Goal: Task Accomplishment & Management: Use online tool/utility

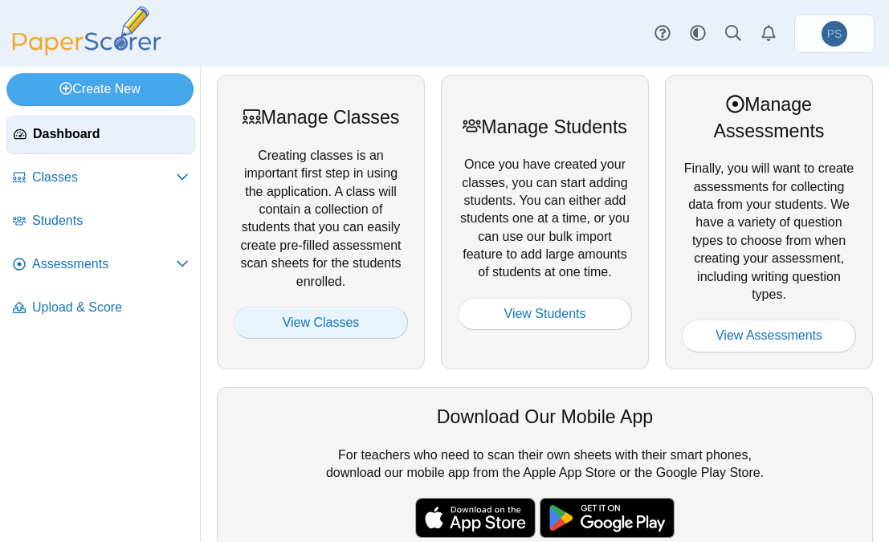
click at [320, 324] on link "View Classes" at bounding box center [321, 323] width 174 height 32
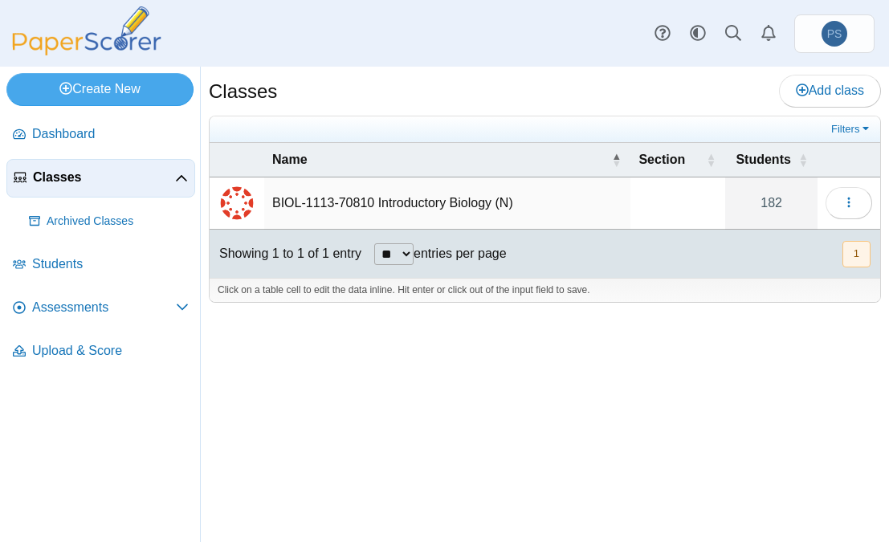
click at [382, 203] on td "BIOL-1113-70810 Introductory Biology (N)" at bounding box center [447, 204] width 366 height 52
click at [90, 308] on span "Assessments" at bounding box center [104, 308] width 144 height 18
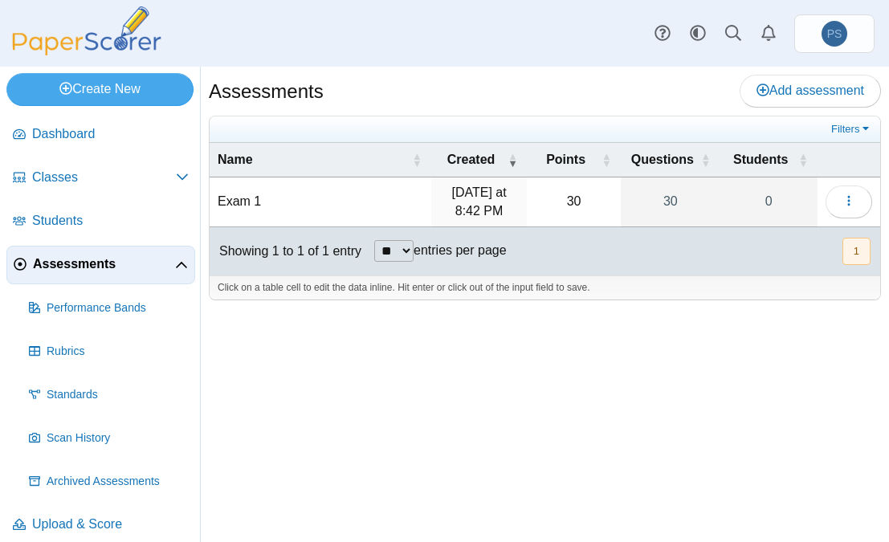
click at [233, 202] on td "Exam 1" at bounding box center [321, 203] width 222 height 50
click at [856, 206] on button "button" at bounding box center [849, 202] width 47 height 32
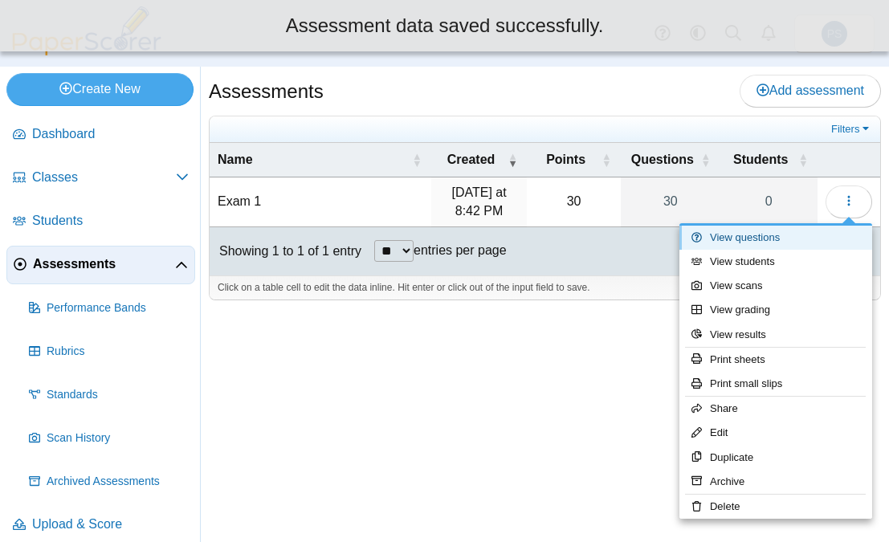
click at [741, 233] on link "View questions" at bounding box center [776, 238] width 193 height 24
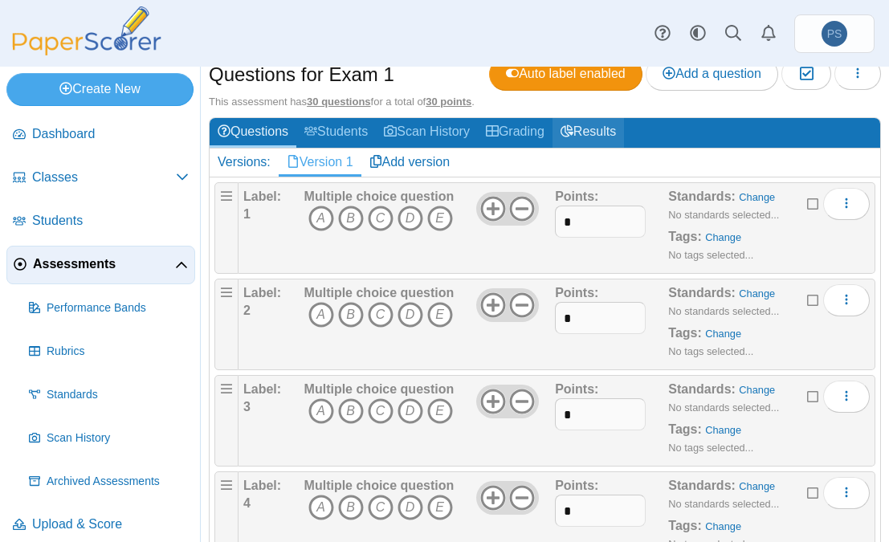
scroll to position [161, 0]
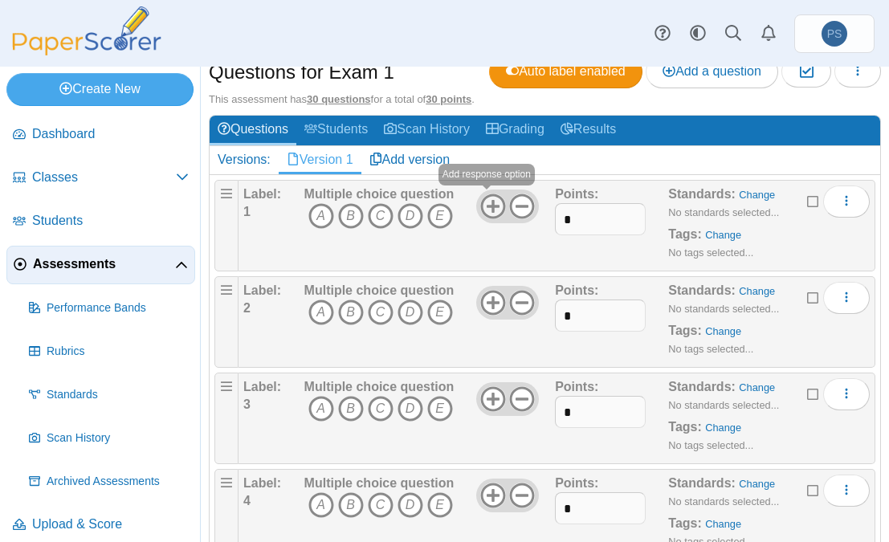
click at [493, 206] on icon at bounding box center [493, 207] width 26 height 26
click at [405, 212] on icon "D" at bounding box center [411, 216] width 26 height 26
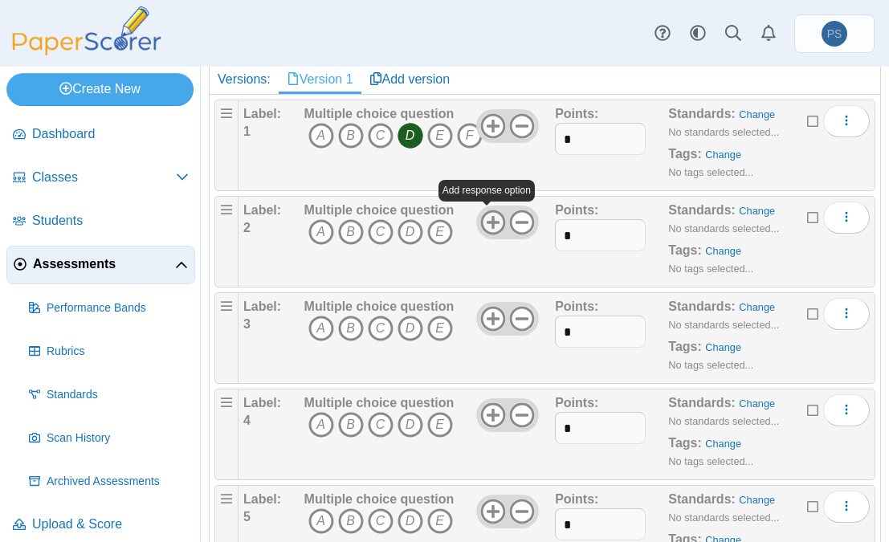
click at [483, 222] on use at bounding box center [492, 222] width 25 height 25
click at [411, 231] on icon "D" at bounding box center [411, 232] width 26 height 26
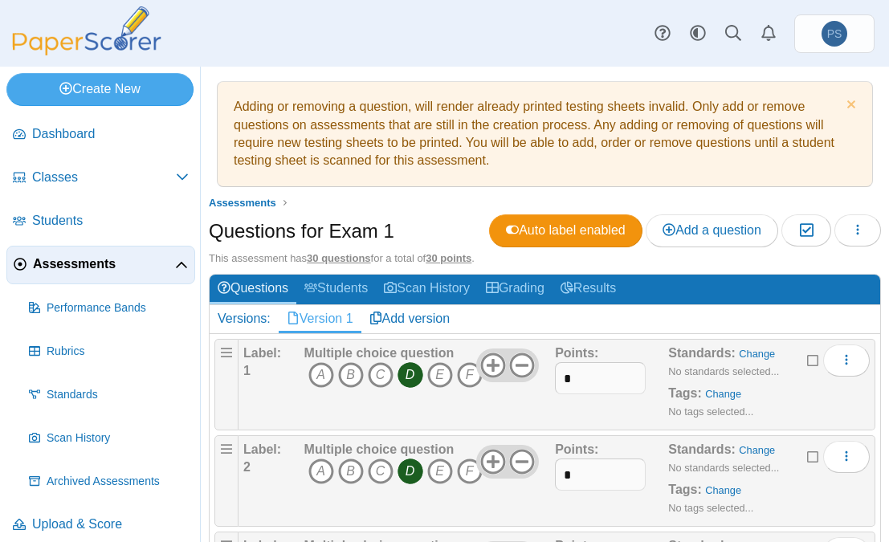
scroll to position [0, 0]
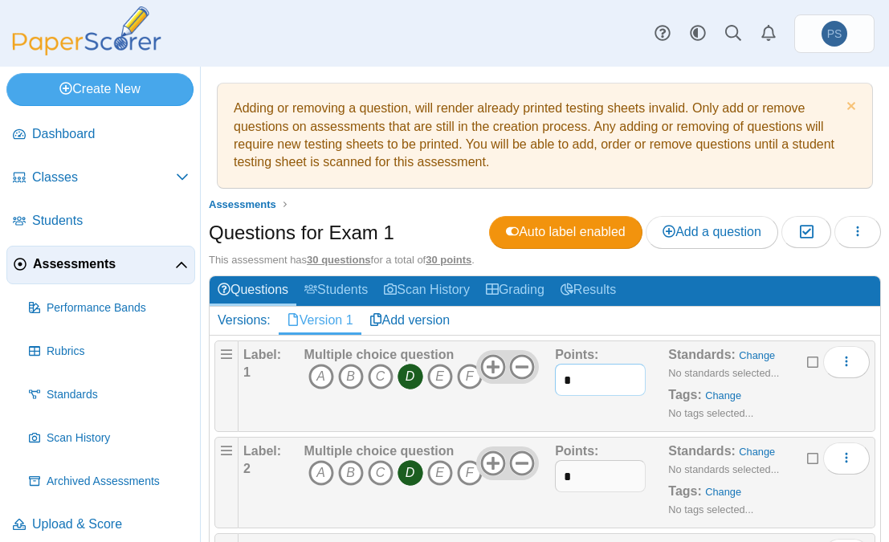
drag, startPoint x: 573, startPoint y: 379, endPoint x: 554, endPoint y: 381, distance: 18.5
click at [555, 381] on input "*" at bounding box center [600, 380] width 91 height 32
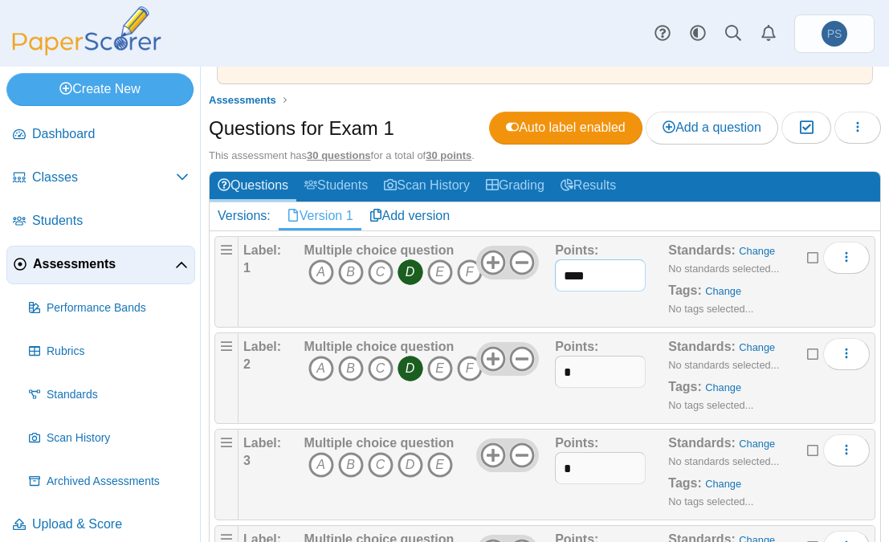
scroll to position [241, 0]
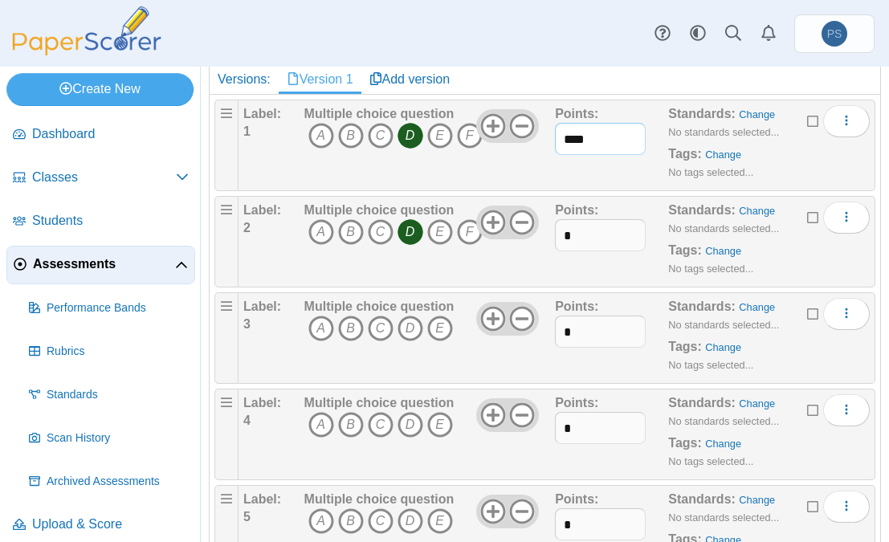
type input "****"
drag, startPoint x: 595, startPoint y: 235, endPoint x: 448, endPoint y: 251, distance: 147.8
click at [448, 251] on div "Label: 2 Multiple choice question A B C D E F" at bounding box center [556, 242] width 627 height 80
type input "****"
drag, startPoint x: 597, startPoint y: 330, endPoint x: 482, endPoint y: 330, distance: 114.9
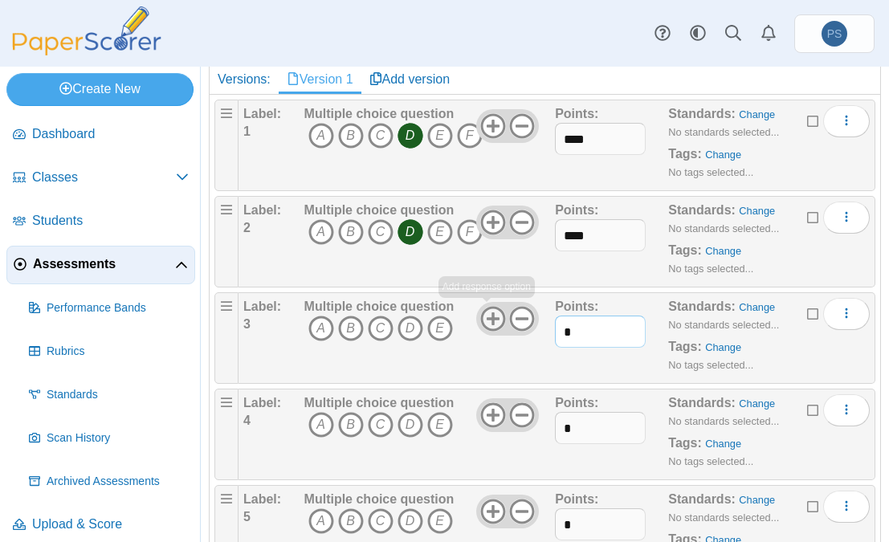
click at [482, 329] on div "Label: 3 Multiple choice question A B C D E *" at bounding box center [556, 338] width 627 height 80
type input "****"
drag, startPoint x: 578, startPoint y: 430, endPoint x: 503, endPoint y: 444, distance: 76.0
click at [504, 444] on div "Label: 4 Multiple choice question A B C D E *" at bounding box center [556, 434] width 627 height 80
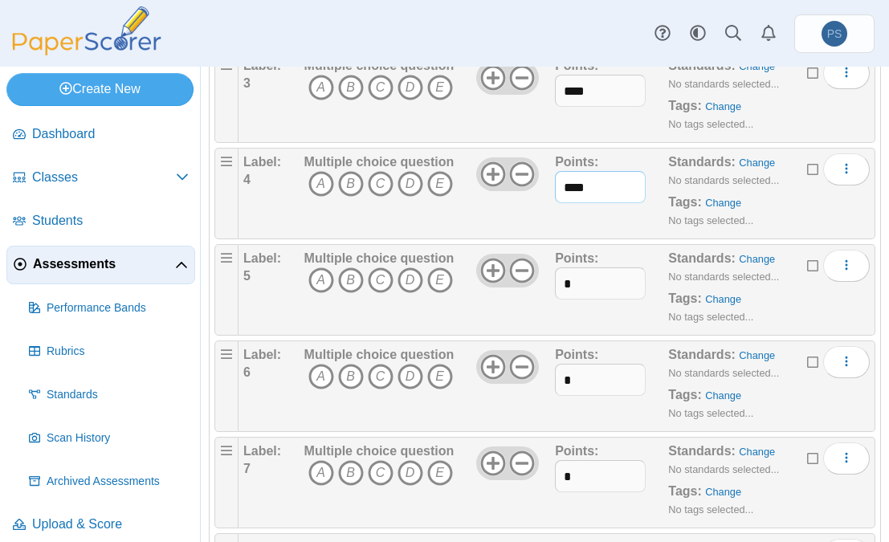
type input "****"
drag, startPoint x: 588, startPoint y: 272, endPoint x: 553, endPoint y: 299, distance: 44.2
click at [555, 299] on div "Points: *" at bounding box center [611, 290] width 113 height 80
type input "****"
drag, startPoint x: 581, startPoint y: 370, endPoint x: 427, endPoint y: 427, distance: 164.0
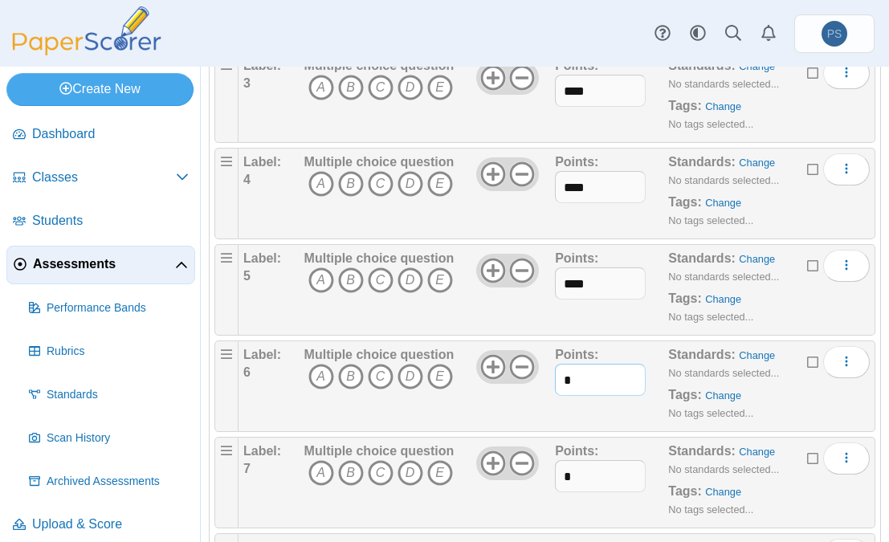
click at [427, 427] on div "Label: 6 Multiple choice question A B C D E Points:" at bounding box center [557, 387] width 637 height 92
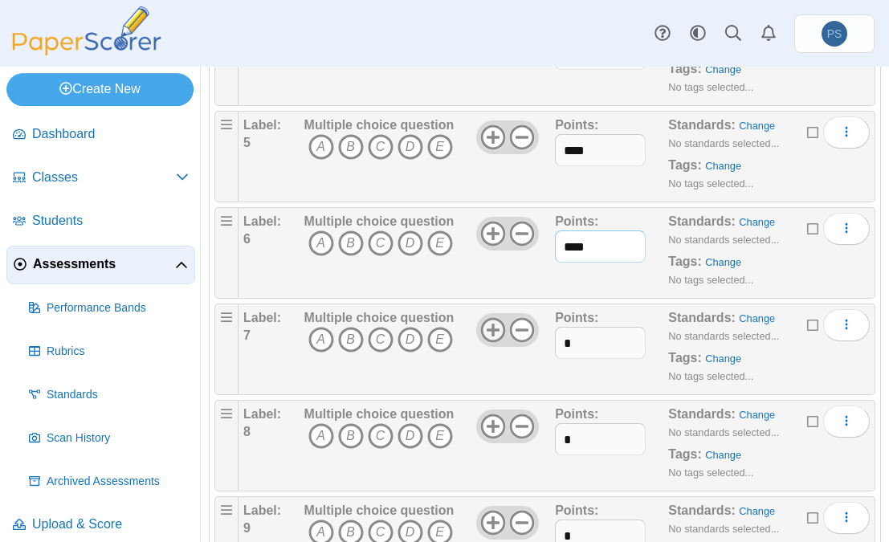
scroll to position [643, 0]
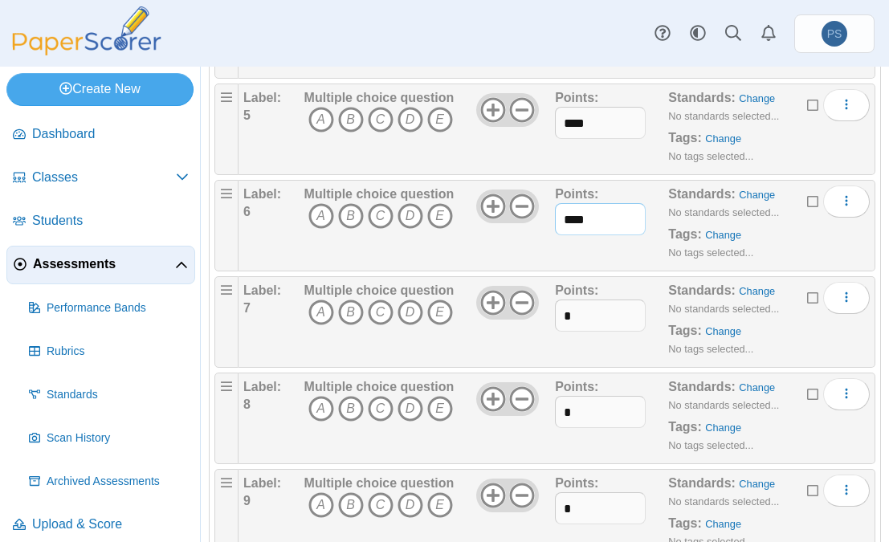
type input "****"
drag, startPoint x: 578, startPoint y: 318, endPoint x: 521, endPoint y: 341, distance: 61.6
click at [521, 341] on div "Label: 7 Multiple choice question A B C D E *" at bounding box center [556, 322] width 627 height 80
type input "****"
drag, startPoint x: 595, startPoint y: 419, endPoint x: 391, endPoint y: 450, distance: 205.7
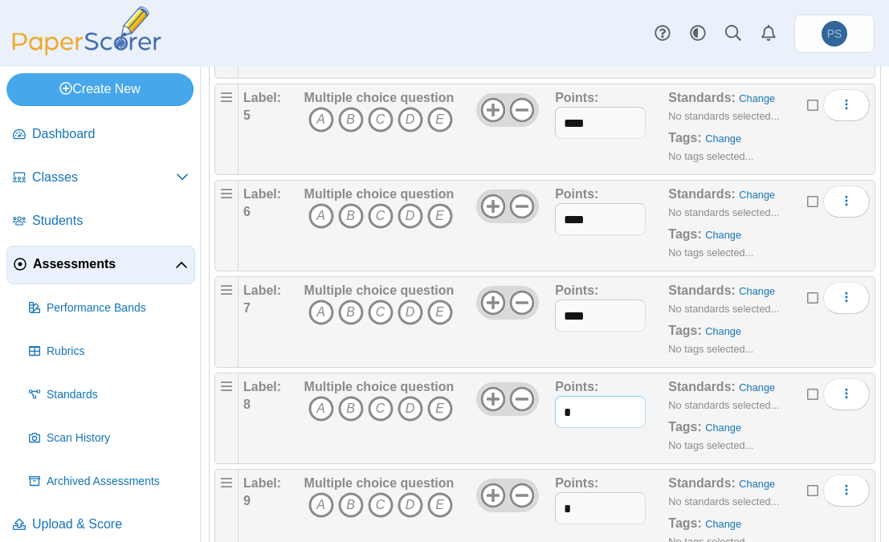
click at [391, 450] on div "Label: 8 Multiple choice question A B C D E *" at bounding box center [556, 418] width 627 height 80
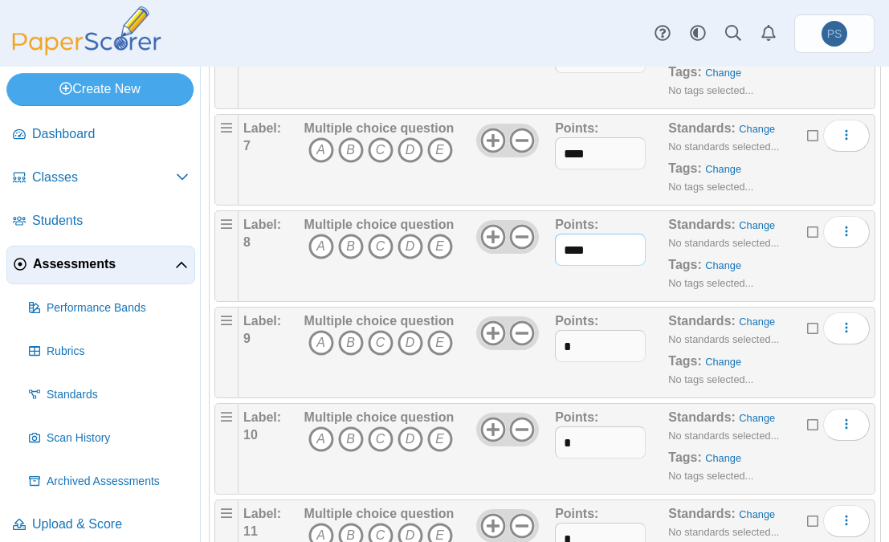
scroll to position [884, 0]
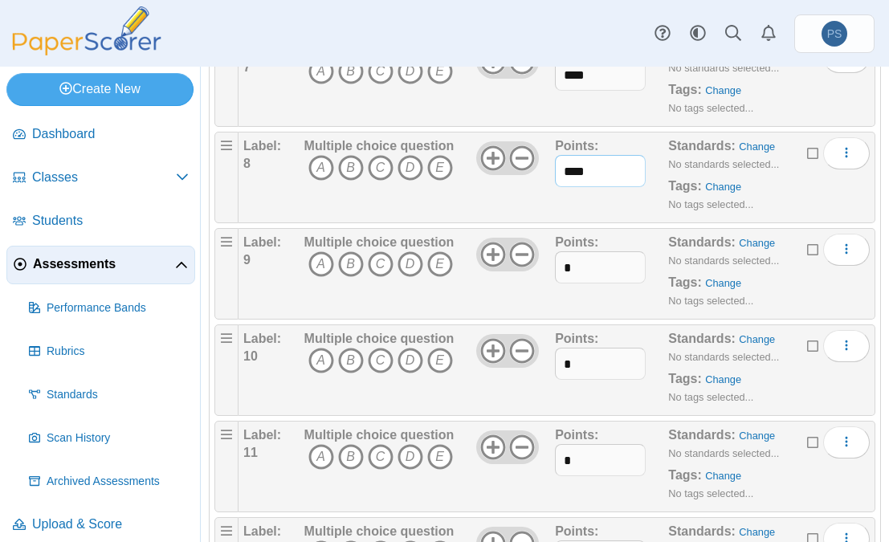
type input "****"
drag, startPoint x: 579, startPoint y: 262, endPoint x: 529, endPoint y: 281, distance: 53.4
click at [529, 281] on div "Label: 9 Multiple choice question A B C D E *" at bounding box center [556, 274] width 627 height 80
type input "****"
drag, startPoint x: 580, startPoint y: 365, endPoint x: 455, endPoint y: 390, distance: 127.8
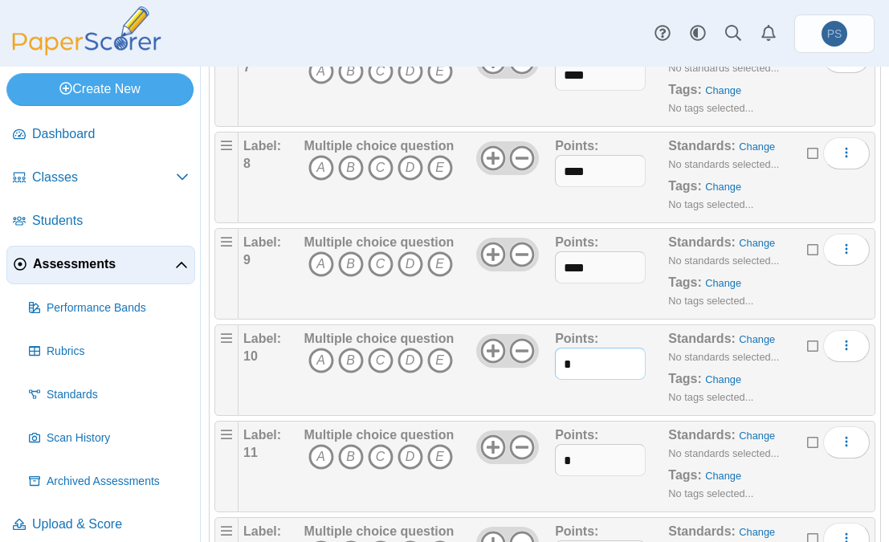
click at [455, 390] on div "Label: 10 Multiple choice question A B C D E *" at bounding box center [556, 370] width 627 height 80
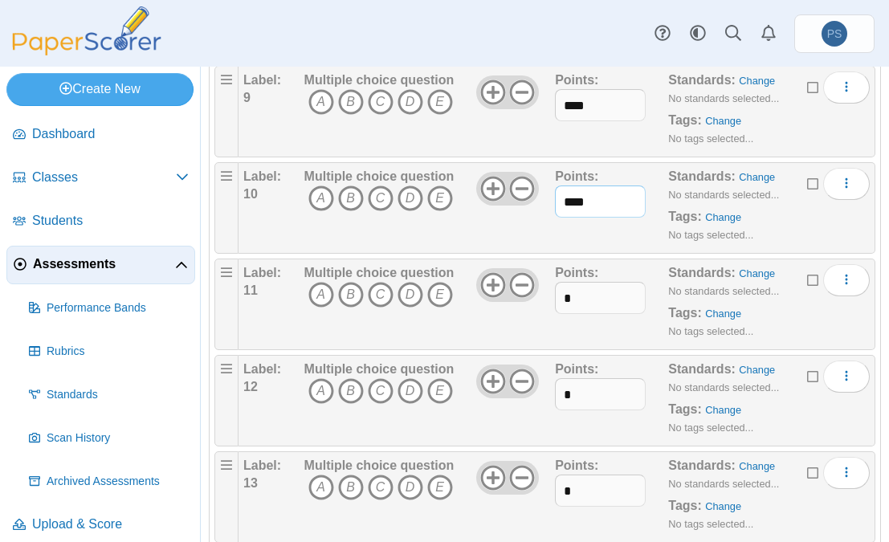
scroll to position [1125, 0]
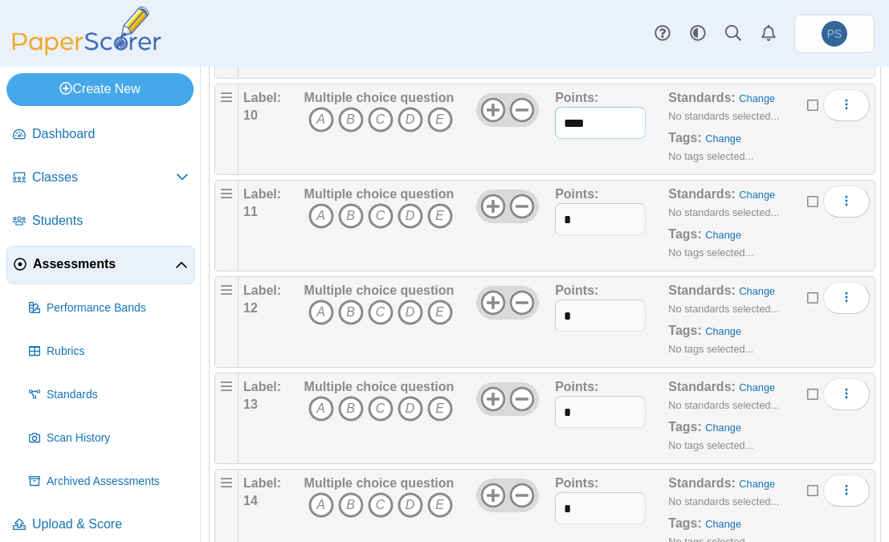
type input "****"
drag, startPoint x: 580, startPoint y: 219, endPoint x: 506, endPoint y: 220, distance: 73.9
click at [506, 220] on div "Label: 11 Multiple choice question A B C D E *" at bounding box center [556, 226] width 627 height 80
type input "****"
drag, startPoint x: 574, startPoint y: 313, endPoint x: 522, endPoint y: 330, distance: 54.1
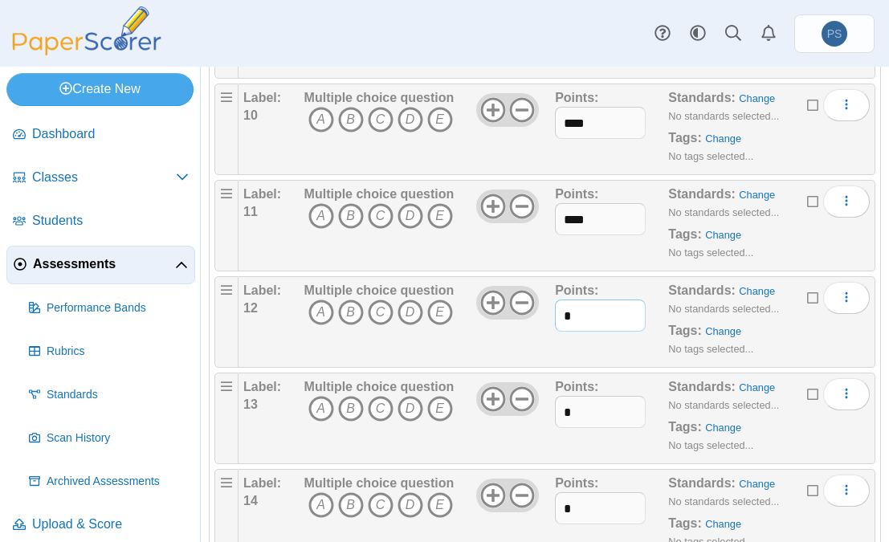
click at [522, 330] on div "Label: 12 Multiple choice question A B C D E *" at bounding box center [556, 322] width 627 height 80
type input "****"
drag, startPoint x: 583, startPoint y: 410, endPoint x: 366, endPoint y: 435, distance: 218.5
click at [366, 435] on div "Label: 13 Multiple choice question A B C D E *" at bounding box center [556, 418] width 627 height 80
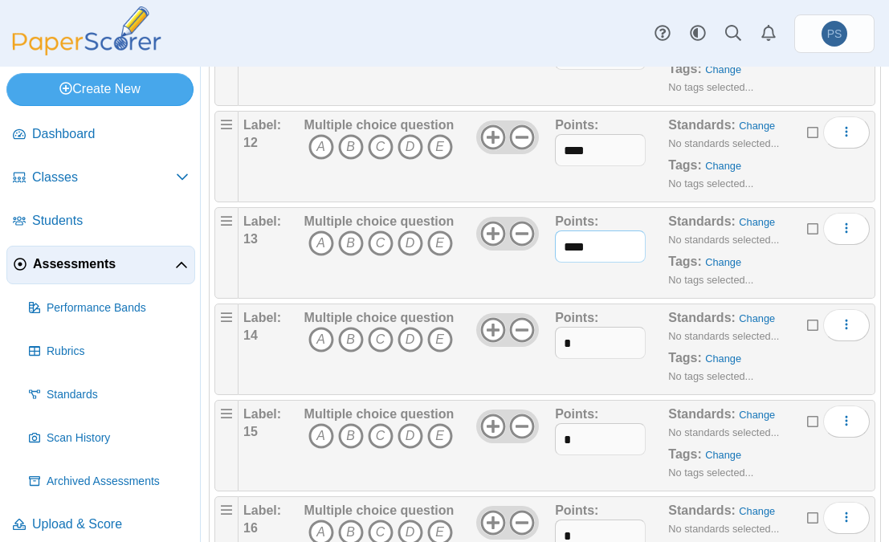
scroll to position [1366, 0]
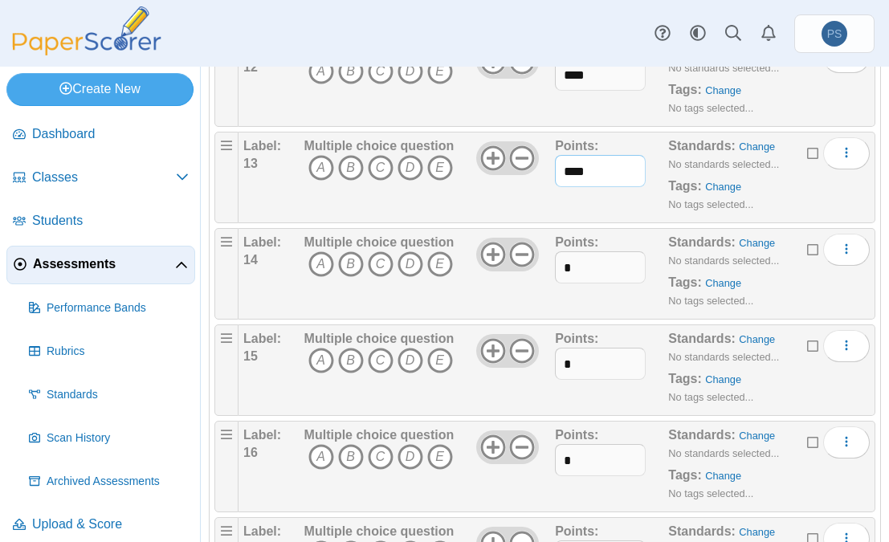
type input "****"
drag, startPoint x: 588, startPoint y: 265, endPoint x: 505, endPoint y: 276, distance: 83.4
click at [505, 276] on div "Label: 14 Multiple choice question A B C D E *" at bounding box center [556, 274] width 627 height 80
type input "****"
drag, startPoint x: 576, startPoint y: 359, endPoint x: 532, endPoint y: 382, distance: 50.0
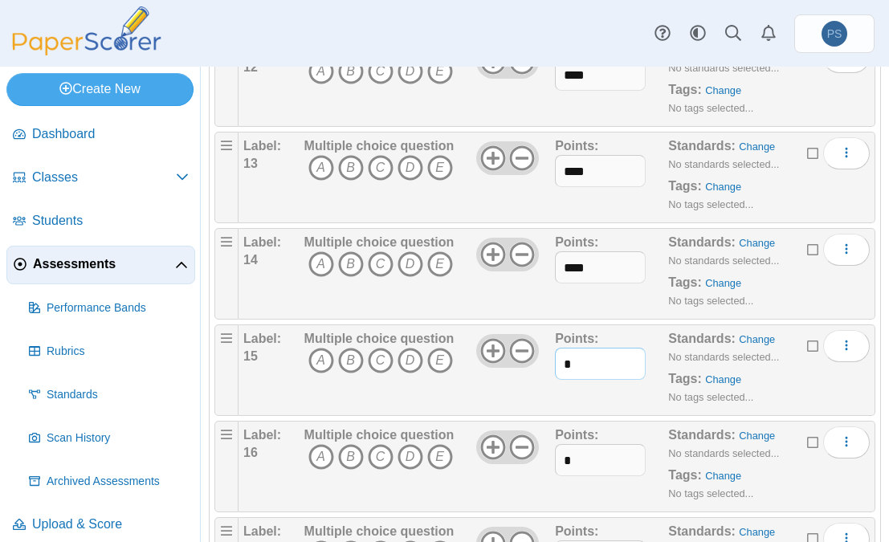
click at [532, 382] on div "Label: 15 Multiple choice question A B C D E *" at bounding box center [556, 370] width 627 height 80
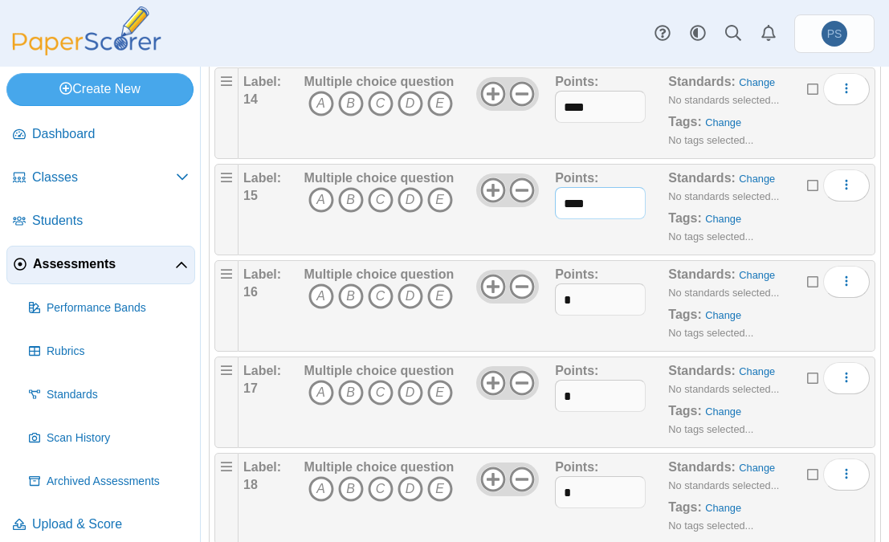
type input "****"
drag, startPoint x: 574, startPoint y: 302, endPoint x: 385, endPoint y: 362, distance: 199.0
click at [385, 362] on ol "Label: 1 Multiple choice question A B C" at bounding box center [545, 258] width 661 height 2888
type input "****"
drag, startPoint x: 574, startPoint y: 399, endPoint x: 445, endPoint y: 430, distance: 133.1
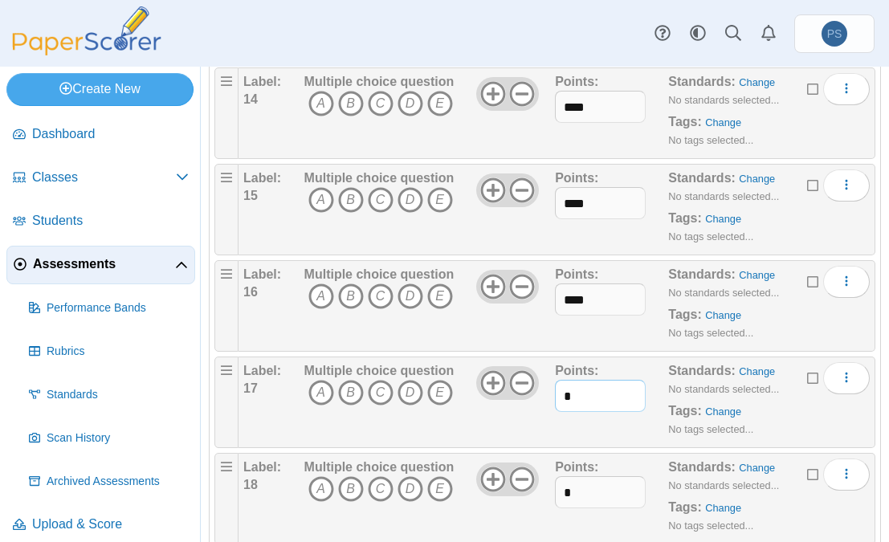
click at [445, 430] on div "Label: 17 Multiple choice question A B C D E *" at bounding box center [556, 402] width 627 height 80
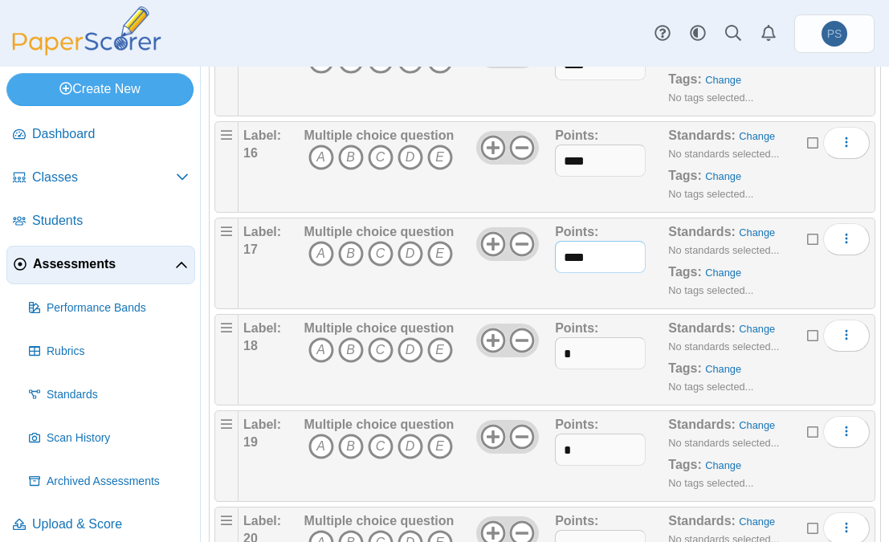
scroll to position [1768, 0]
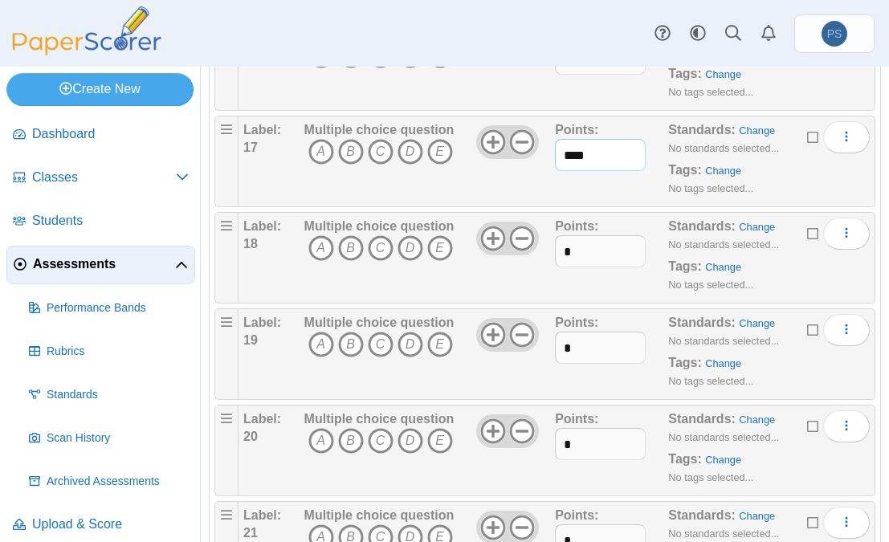
type input "****"
drag, startPoint x: 569, startPoint y: 249, endPoint x: 516, endPoint y: 275, distance: 58.9
click at [516, 275] on div "Label: 18 Multiple choice question A B C D E *" at bounding box center [556, 258] width 627 height 80
type input "****"
drag, startPoint x: 597, startPoint y: 338, endPoint x: 509, endPoint y: 370, distance: 93.0
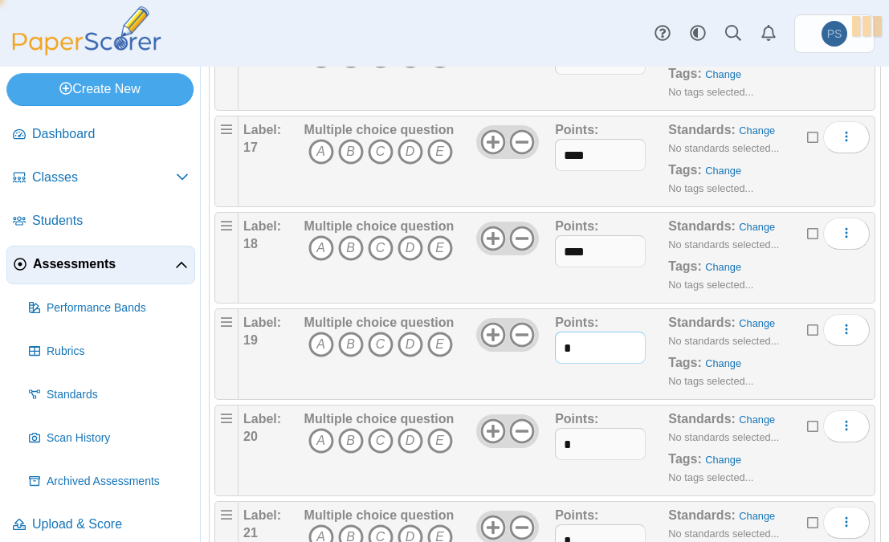
click at [509, 370] on div "Label: 19 Multiple choice question A B C D E *" at bounding box center [556, 354] width 627 height 80
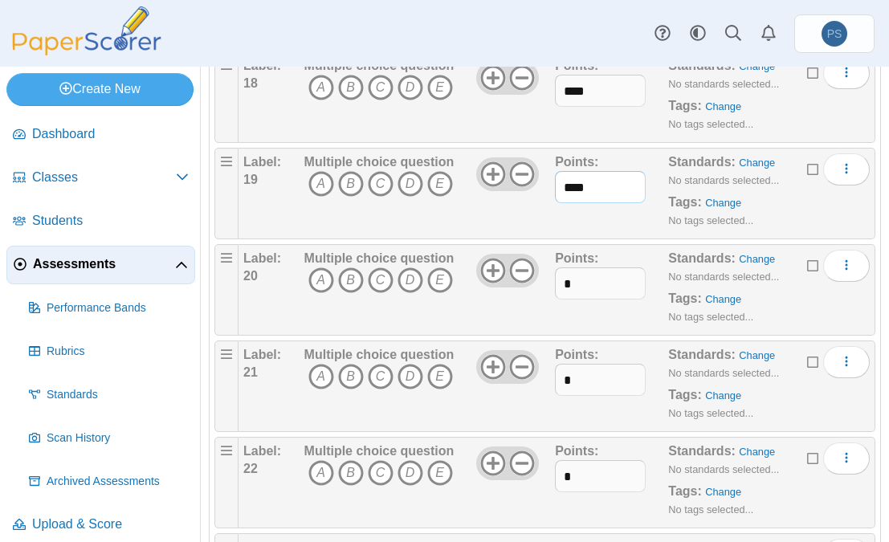
type input "****"
drag, startPoint x: 582, startPoint y: 285, endPoint x: 441, endPoint y: 322, distance: 145.4
click at [441, 322] on div "Label: 20 Multiple choice question A B C D E *" at bounding box center [556, 290] width 627 height 80
type input "****"
drag, startPoint x: 584, startPoint y: 378, endPoint x: 413, endPoint y: 400, distance: 172.5
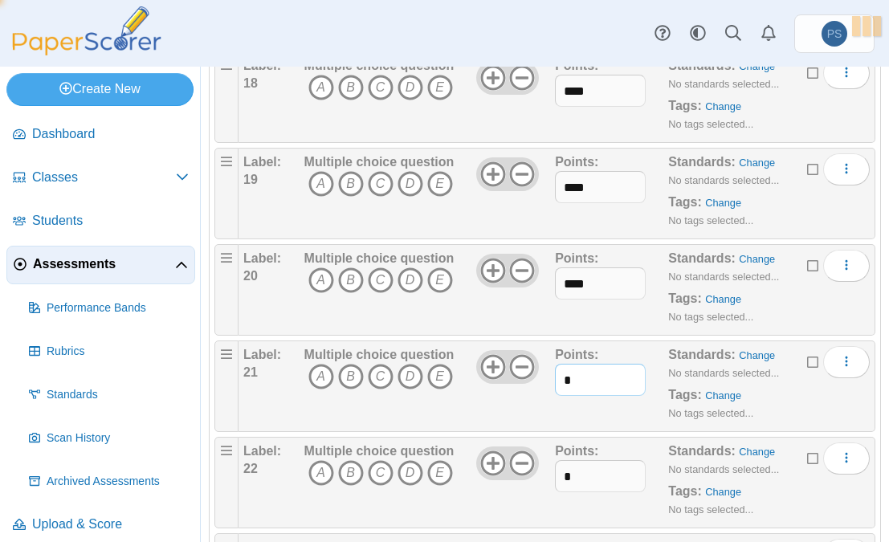
click at [413, 400] on div "Label: 21 Multiple choice question A B C D E *" at bounding box center [556, 386] width 627 height 80
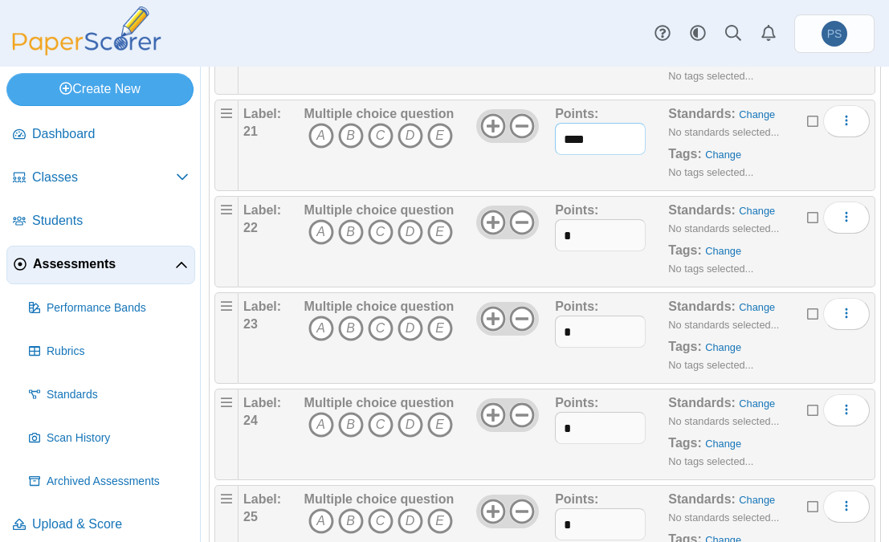
type input "****"
drag, startPoint x: 587, startPoint y: 231, endPoint x: 536, endPoint y: 239, distance: 51.3
click at [536, 239] on div "Label: 22 Multiple choice question A B C D E *" at bounding box center [556, 242] width 627 height 80
type input "****"
drag, startPoint x: 587, startPoint y: 328, endPoint x: 456, endPoint y: 357, distance: 134.1
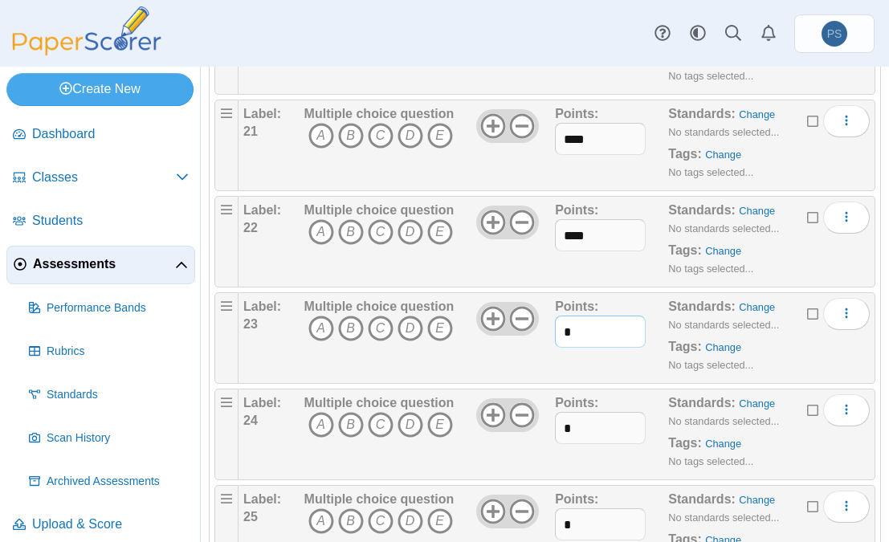
click at [456, 357] on div "Label: 23 Multiple choice question A B C D E *" at bounding box center [556, 338] width 627 height 80
type input "****"
drag, startPoint x: 588, startPoint y: 423, endPoint x: 423, endPoint y: 464, distance: 169.7
click at [423, 464] on div "Label: 24 Multiple choice question A B C D E *" at bounding box center [556, 434] width 627 height 80
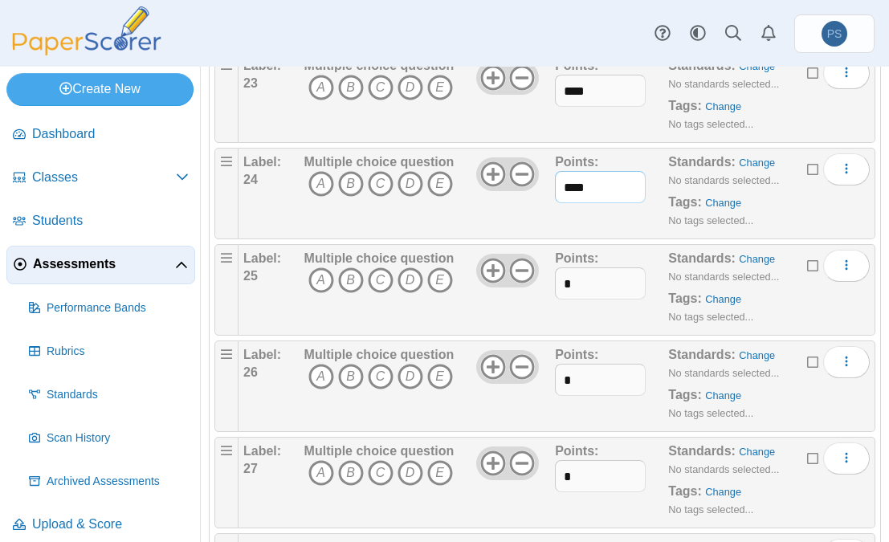
type input "****"
drag, startPoint x: 608, startPoint y: 282, endPoint x: 512, endPoint y: 291, distance: 96.8
click at [512, 291] on div "Label: 25 Multiple choice question A B C D E *" at bounding box center [556, 290] width 627 height 80
type input "****"
drag, startPoint x: 576, startPoint y: 390, endPoint x: 483, endPoint y: 411, distance: 95.7
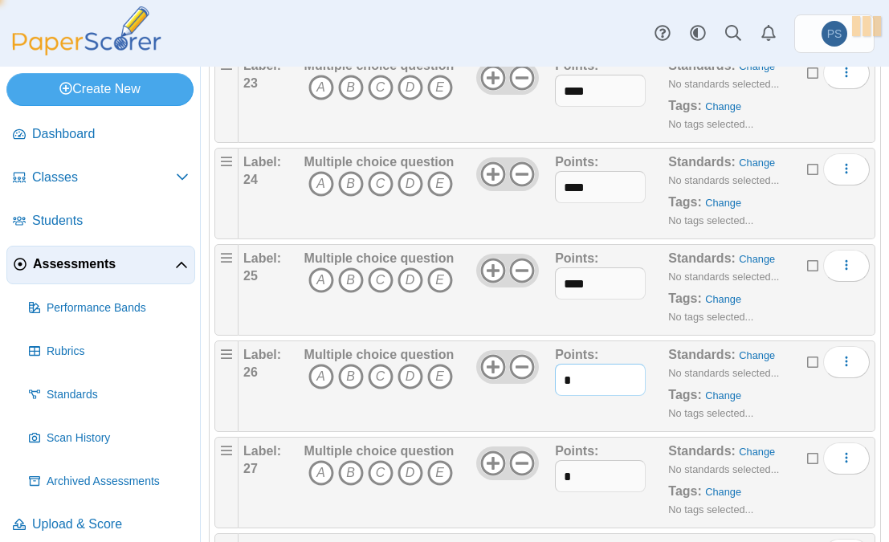
click at [484, 411] on div "Label: 26 Multiple choice question A B C D E *" at bounding box center [556, 386] width 627 height 80
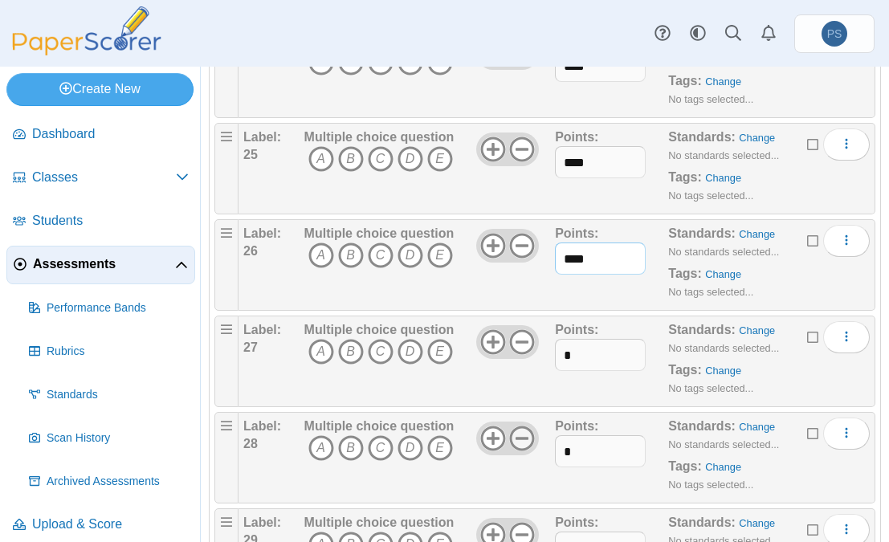
scroll to position [2651, 0]
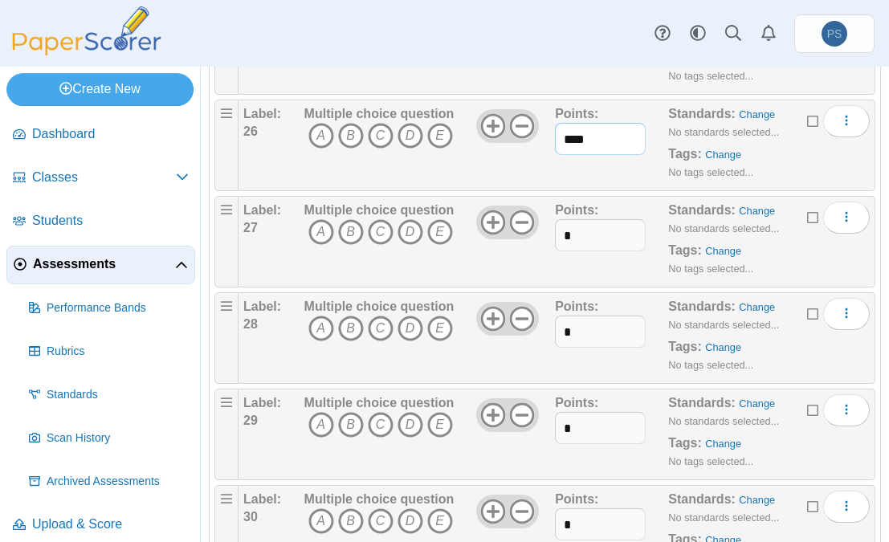
type input "****"
drag, startPoint x: 606, startPoint y: 242, endPoint x: 508, endPoint y: 252, distance: 98.6
click at [508, 252] on div "Label: 27 Multiple choice question A B C D E *" at bounding box center [556, 242] width 627 height 80
type input "****"
drag, startPoint x: 583, startPoint y: 327, endPoint x: 453, endPoint y: 350, distance: 131.4
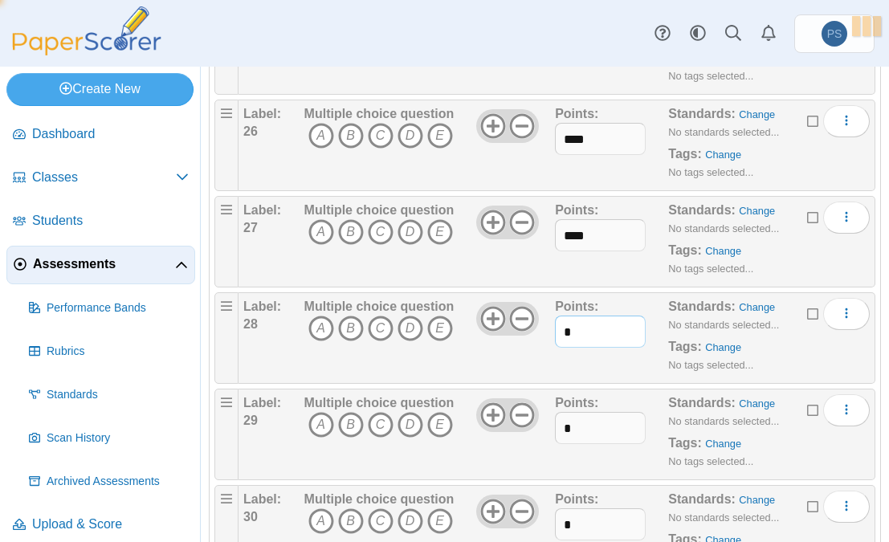
click at [454, 350] on div "Label: 28 Multiple choice question A B C D E *" at bounding box center [556, 338] width 627 height 80
type input "****"
drag, startPoint x: 575, startPoint y: 424, endPoint x: 480, endPoint y: 455, distance: 100.4
click at [480, 455] on div "Label: 29 Multiple choice question A B C D E *" at bounding box center [556, 434] width 627 height 80
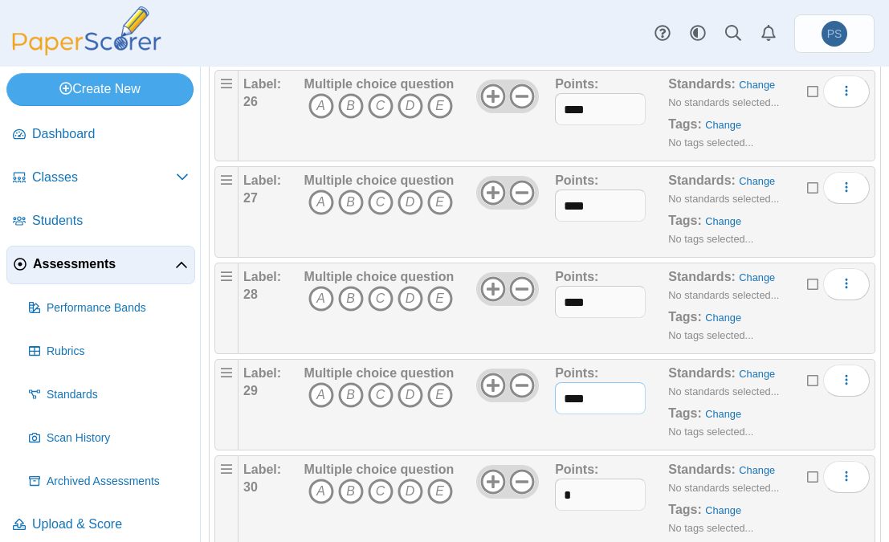
scroll to position [2722, 0]
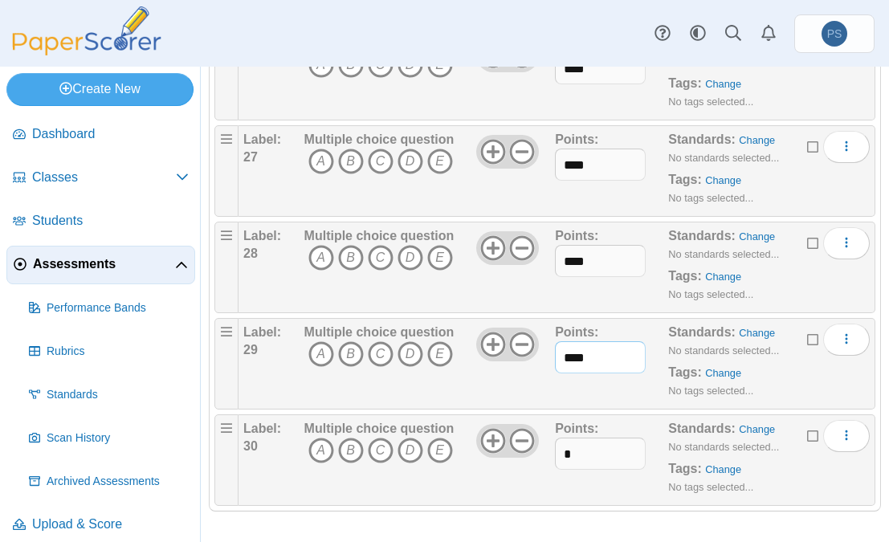
type input "****"
drag, startPoint x: 587, startPoint y: 467, endPoint x: 418, endPoint y: 467, distance: 169.5
click at [418, 467] on div "Label: 30 Multiple choice question A B C D E *" at bounding box center [556, 460] width 627 height 80
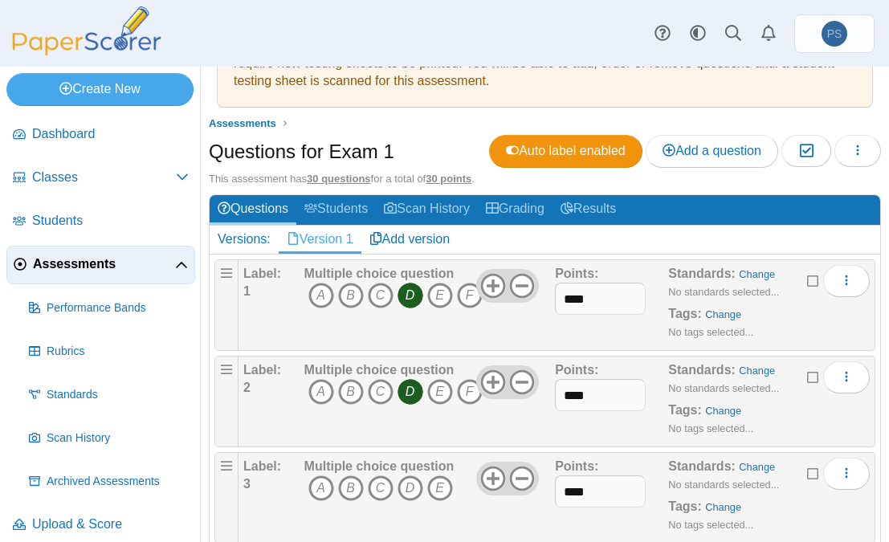
scroll to position [161, 0]
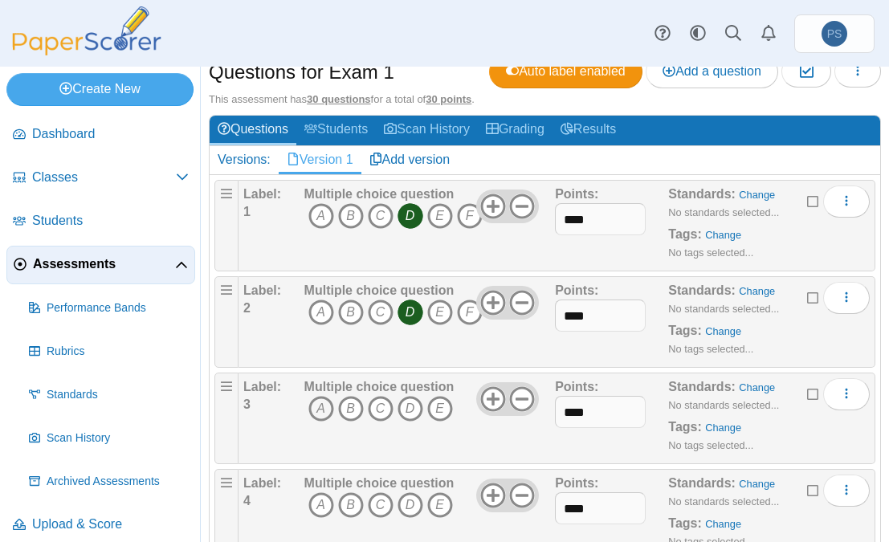
type input "****"
click at [321, 401] on icon "A" at bounding box center [322, 409] width 26 height 26
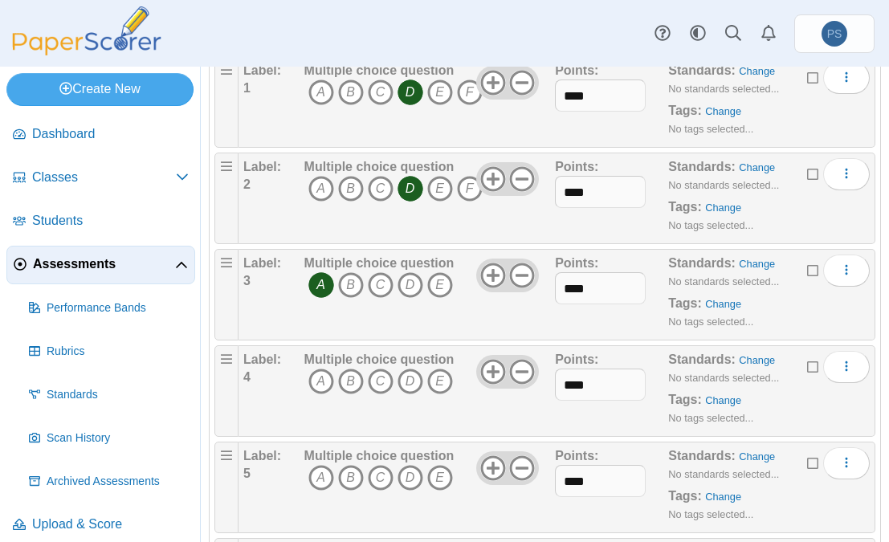
scroll to position [321, 0]
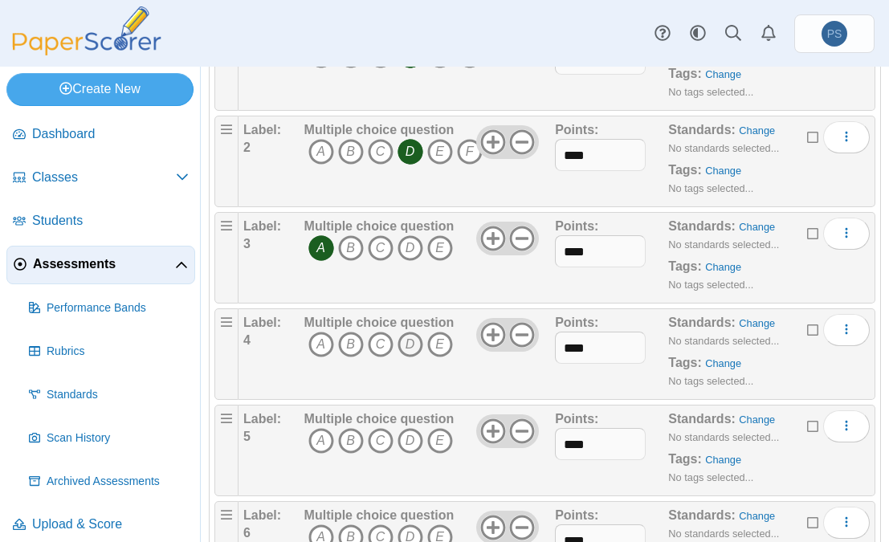
click at [406, 345] on icon "D" at bounding box center [411, 345] width 26 height 26
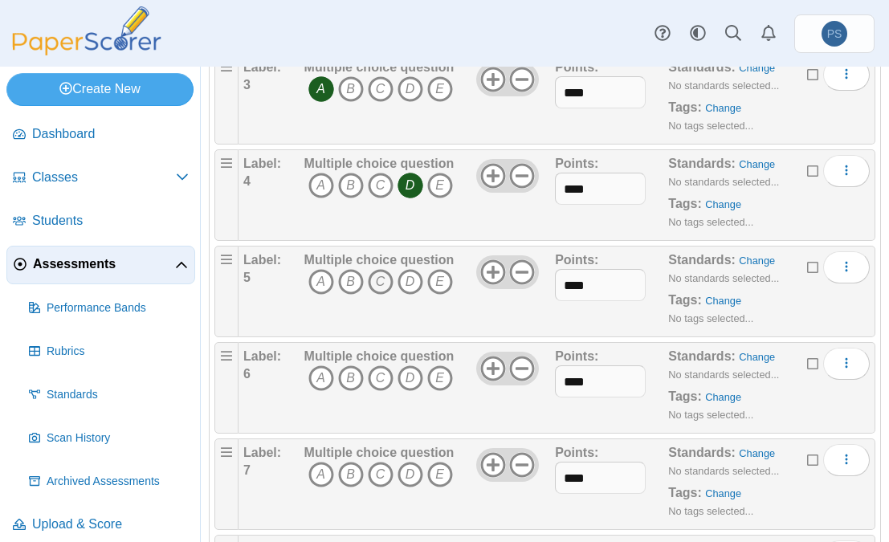
scroll to position [482, 0]
click at [444, 276] on icon "E" at bounding box center [440, 281] width 26 height 26
click at [351, 378] on icon "B" at bounding box center [351, 377] width 26 height 26
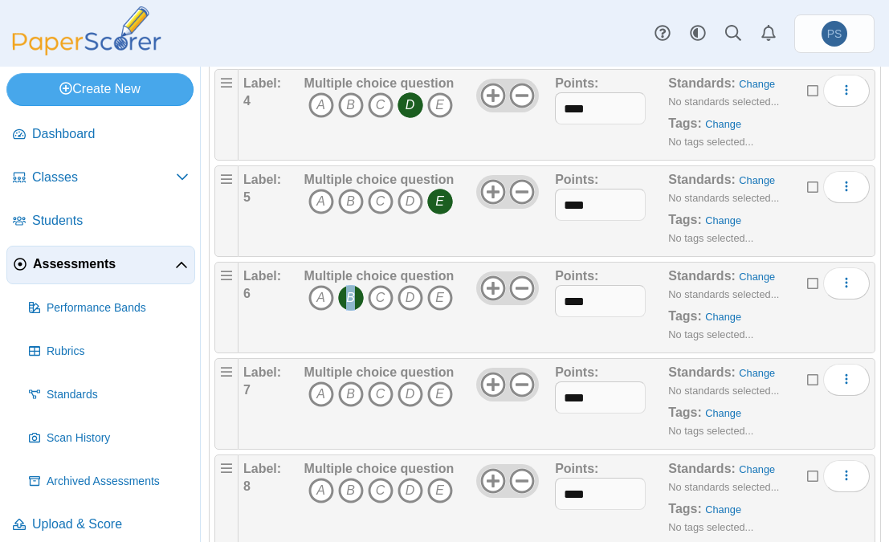
scroll to position [643, 0]
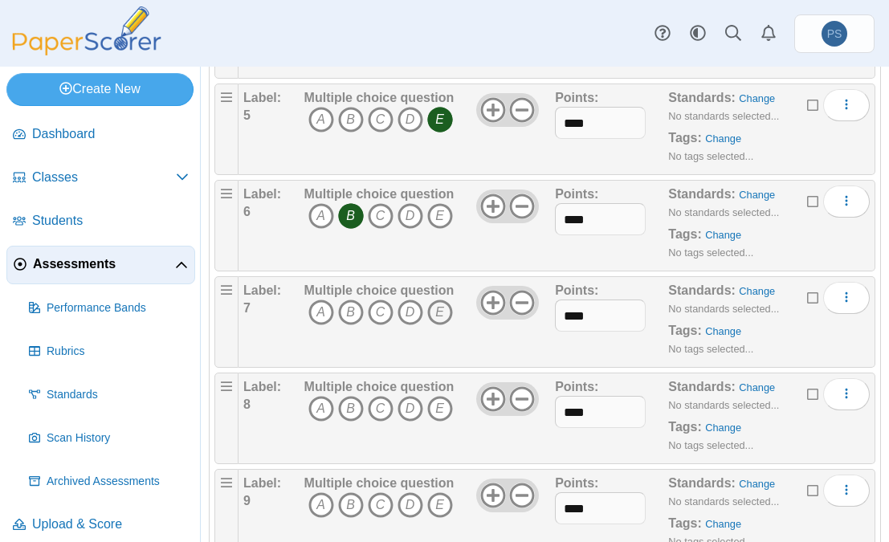
click at [437, 306] on icon "E" at bounding box center [440, 313] width 26 height 26
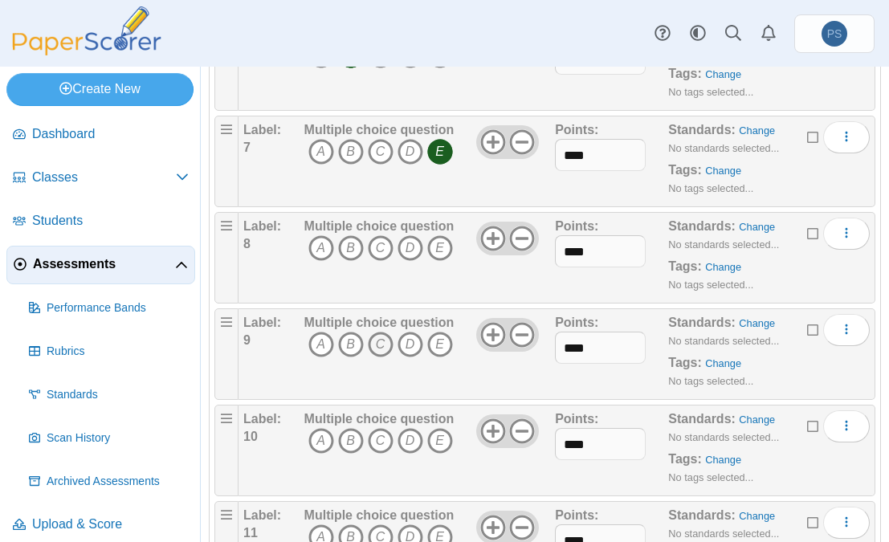
click at [377, 342] on icon "C" at bounding box center [381, 345] width 26 height 26
click at [378, 243] on icon "C" at bounding box center [381, 248] width 26 height 26
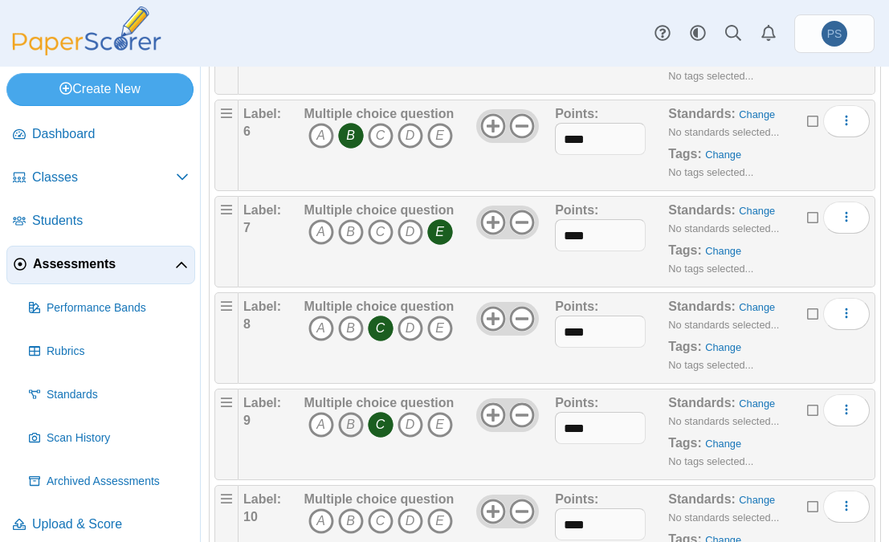
click at [345, 419] on icon "B" at bounding box center [351, 425] width 26 height 26
click at [382, 419] on icon "C" at bounding box center [381, 425] width 26 height 26
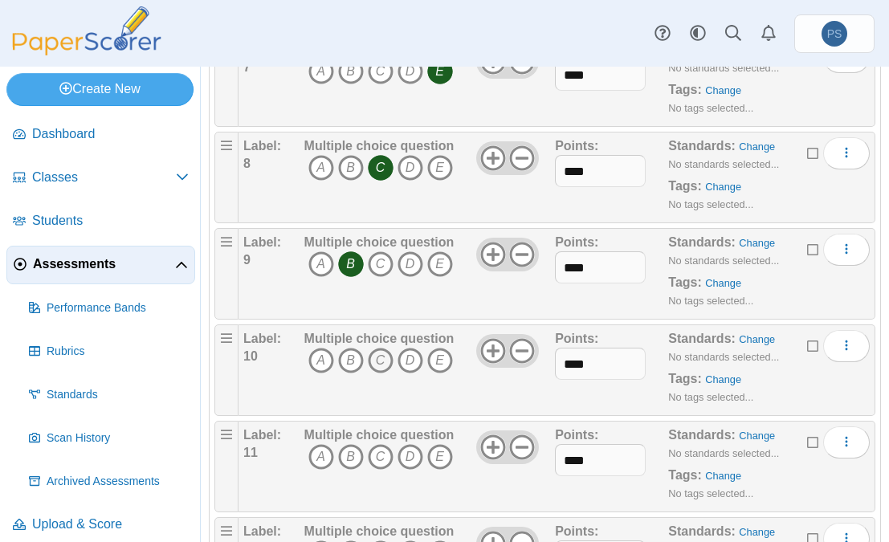
click at [377, 356] on icon "C" at bounding box center [381, 361] width 26 height 26
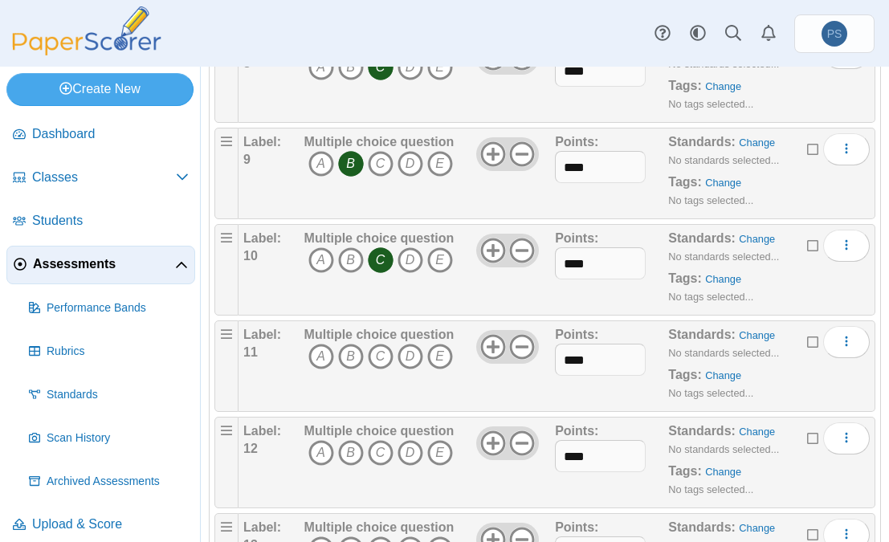
scroll to position [1044, 0]
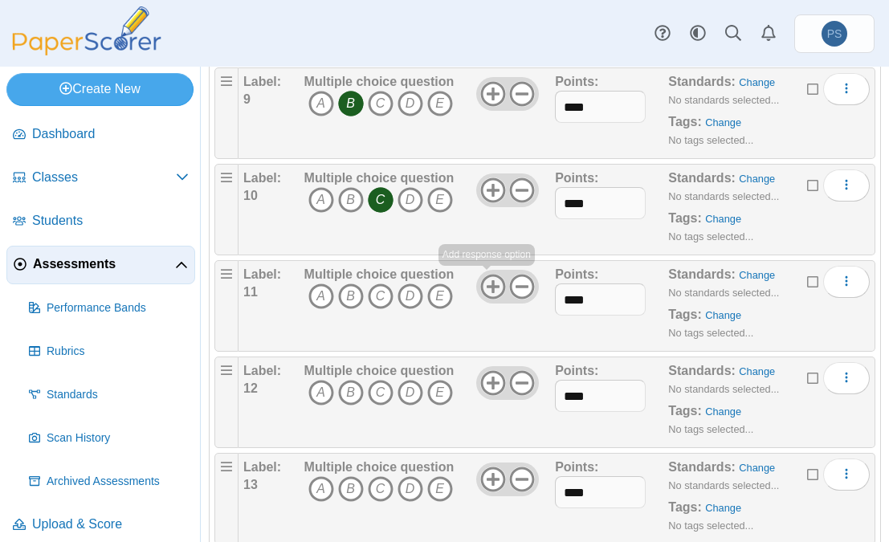
click at [489, 274] on use at bounding box center [492, 286] width 25 height 25
drag, startPoint x: 438, startPoint y: 295, endPoint x: 433, endPoint y: 303, distance: 9.4
click at [439, 295] on icon "E" at bounding box center [440, 297] width 26 height 26
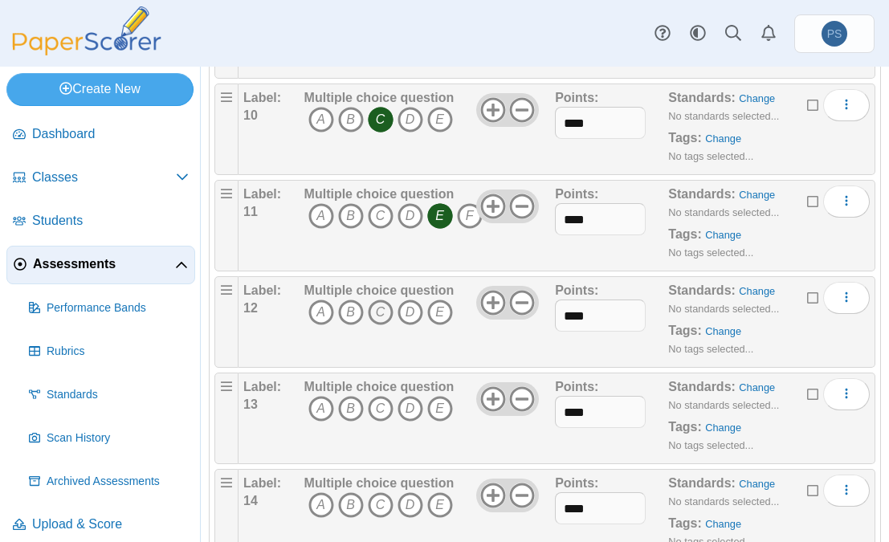
click at [377, 317] on icon "C" at bounding box center [381, 313] width 26 height 26
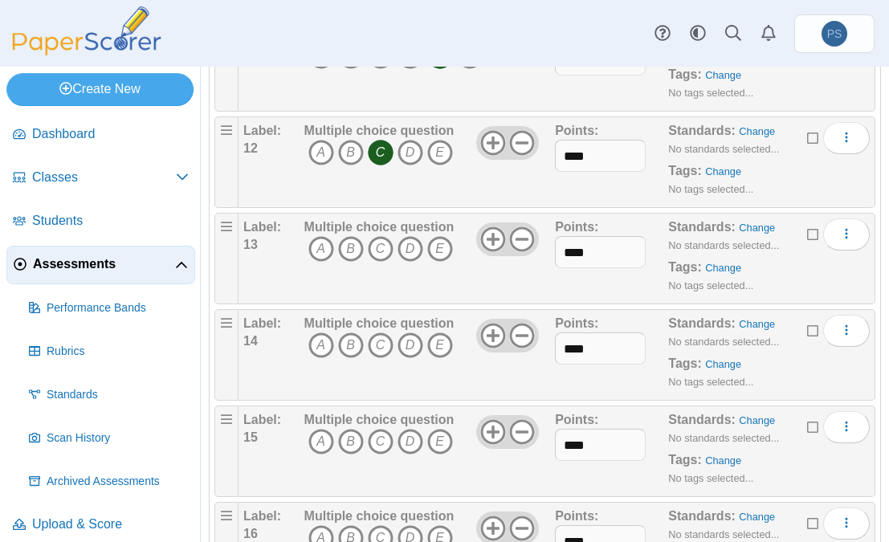
scroll to position [1286, 0]
click at [374, 243] on icon "C" at bounding box center [381, 248] width 26 height 26
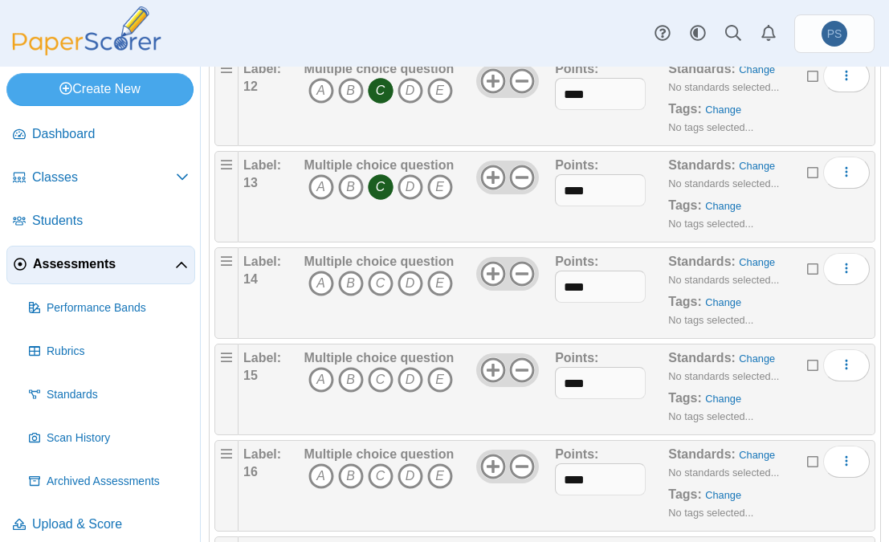
scroll to position [1366, 0]
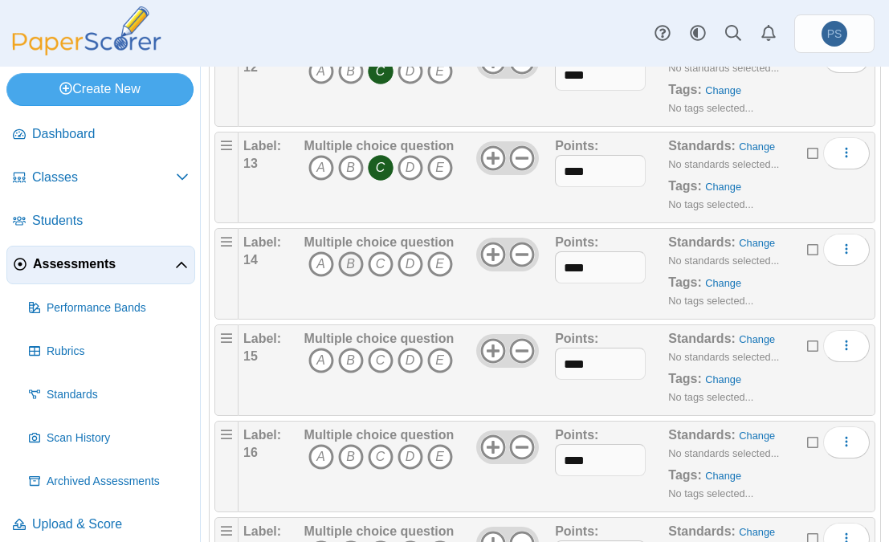
click at [347, 260] on icon "B" at bounding box center [351, 264] width 26 height 26
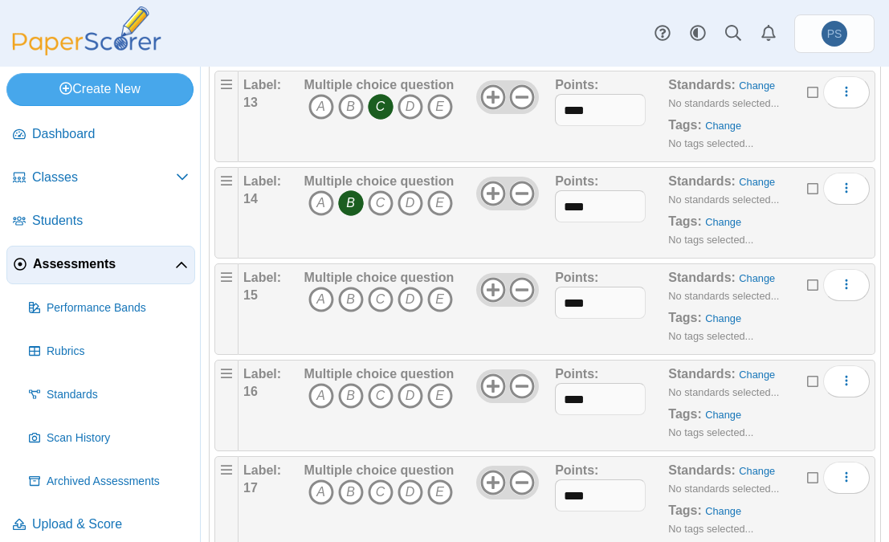
scroll to position [1446, 0]
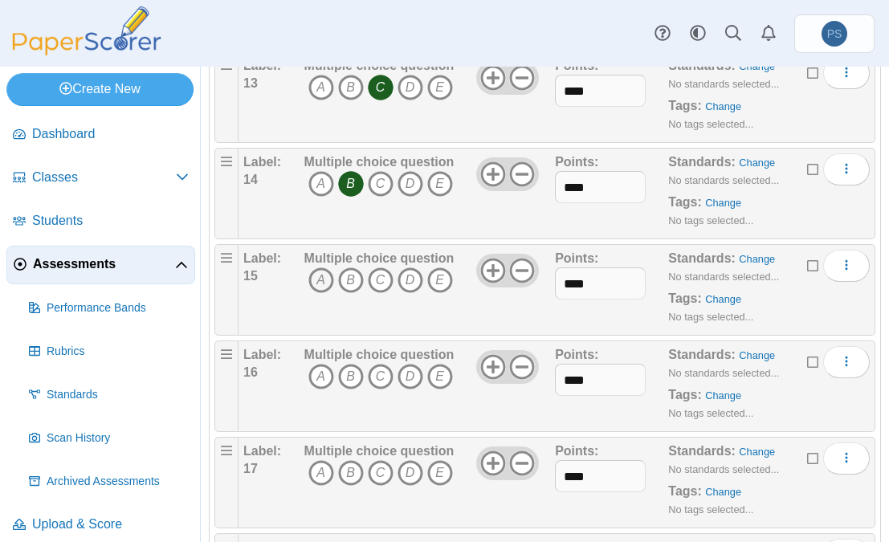
click at [321, 278] on icon "A" at bounding box center [322, 281] width 26 height 26
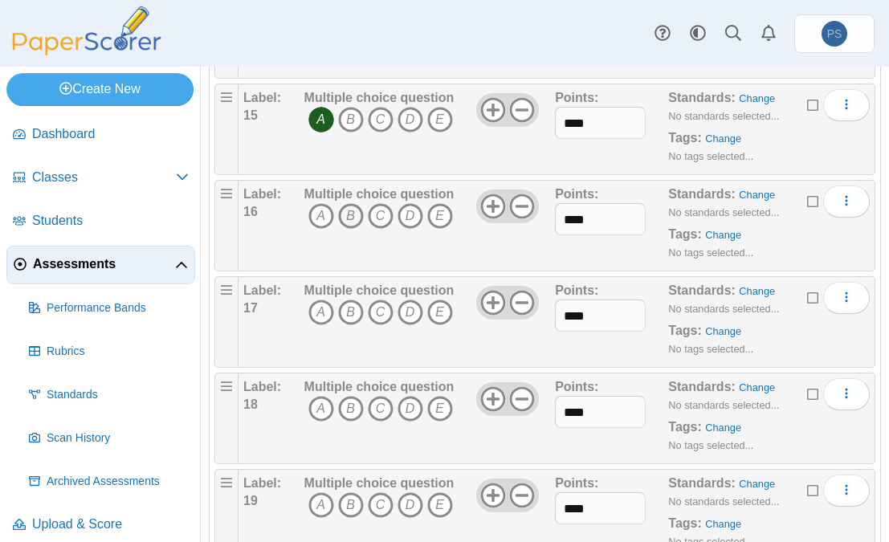
click at [352, 210] on icon "B" at bounding box center [351, 216] width 26 height 26
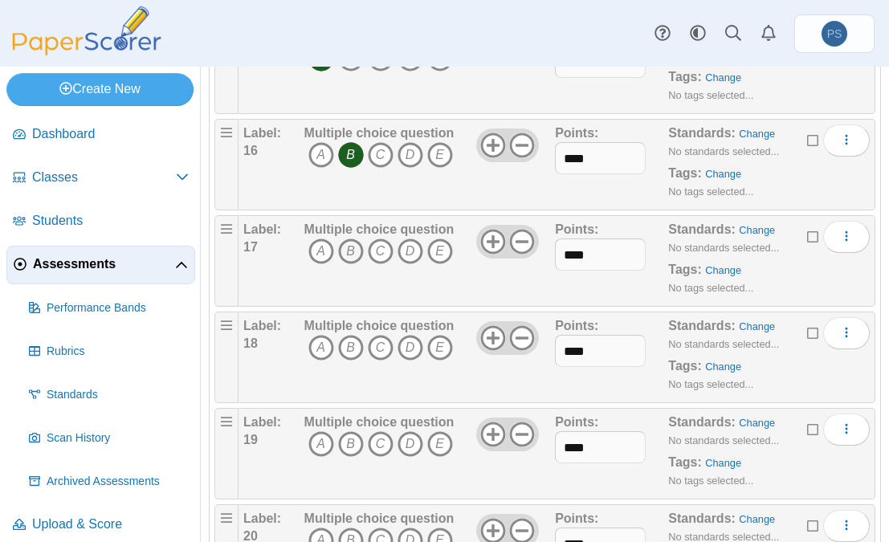
scroll to position [1687, 0]
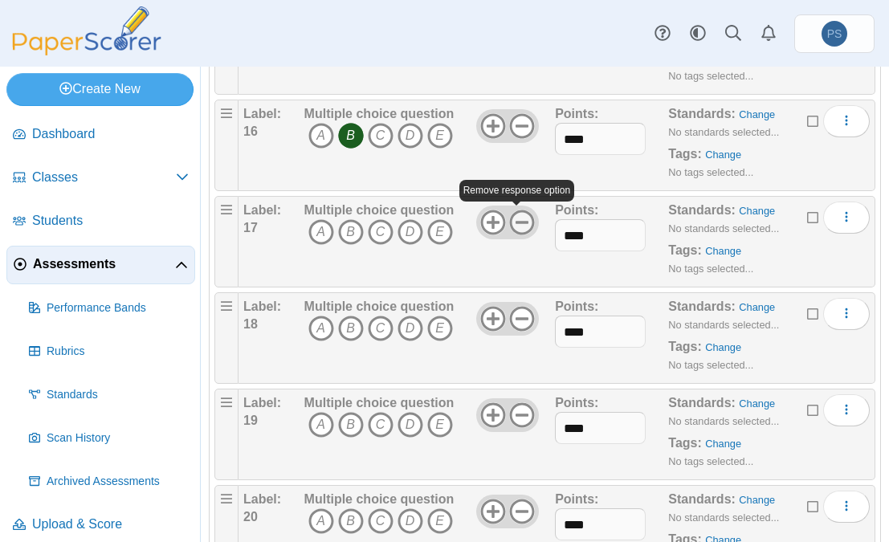
click at [517, 224] on icon at bounding box center [522, 223] width 26 height 26
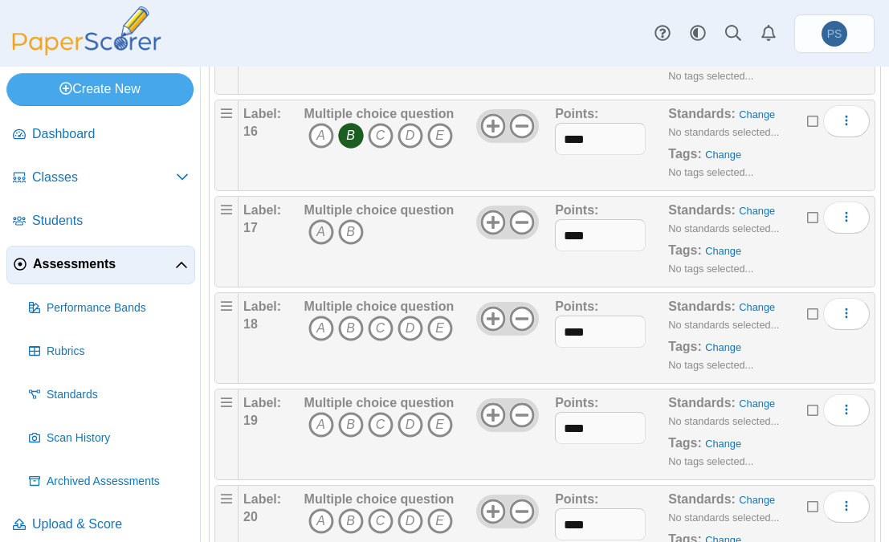
click at [323, 228] on icon "A" at bounding box center [322, 232] width 26 height 26
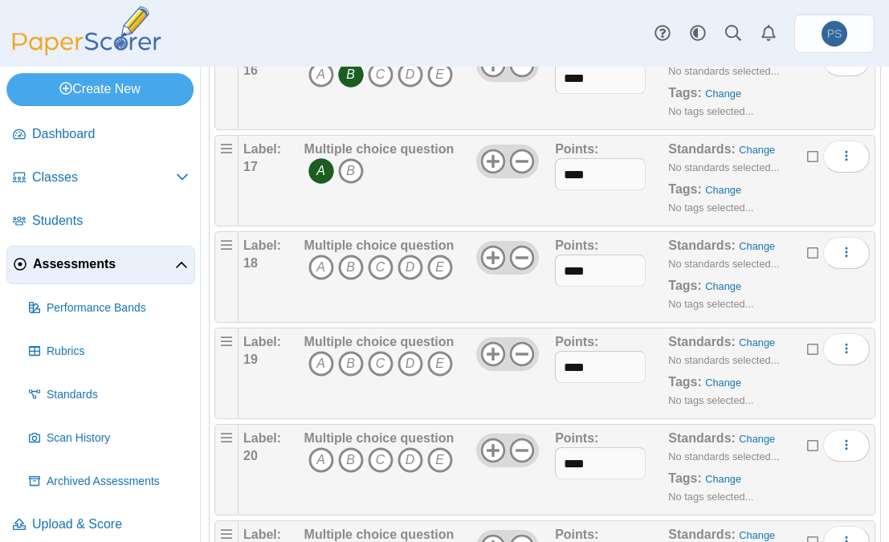
scroll to position [1768, 0]
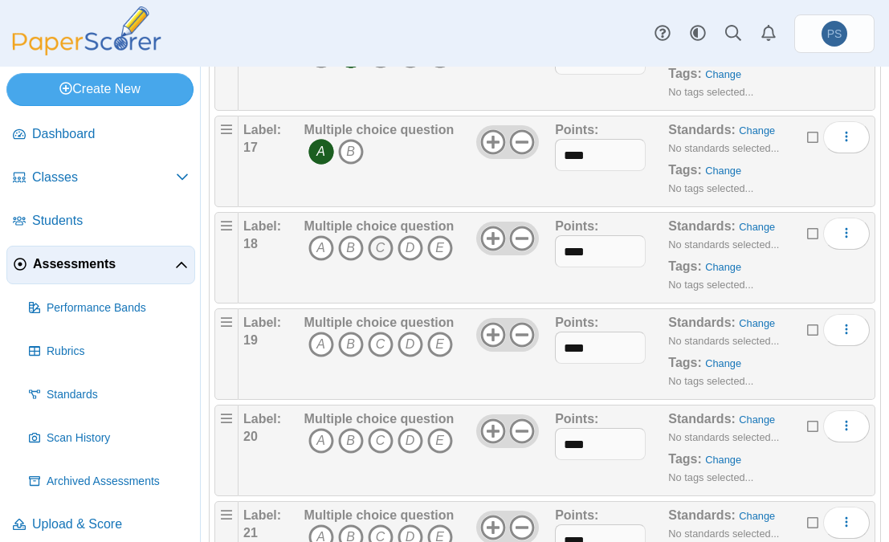
click at [382, 241] on icon "C" at bounding box center [381, 248] width 26 height 26
click at [322, 339] on icon "A" at bounding box center [322, 345] width 26 height 26
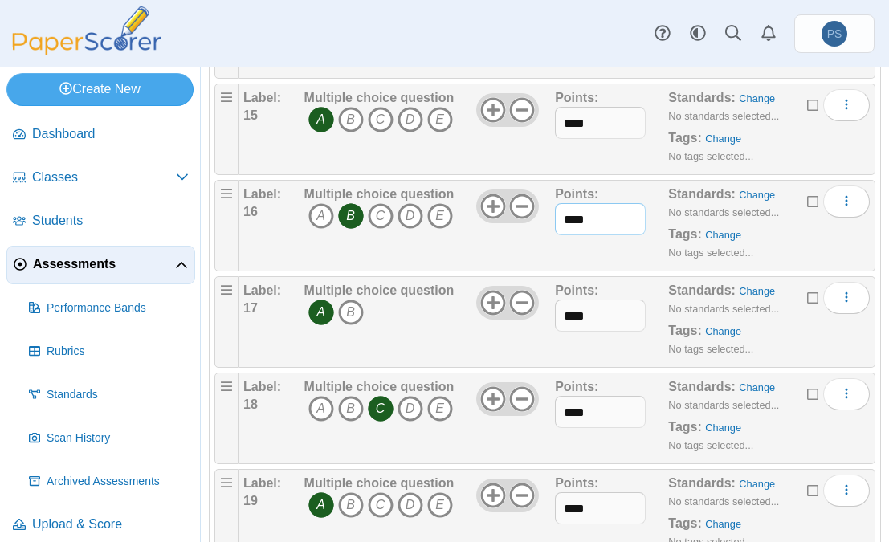
click at [589, 222] on input "****" at bounding box center [600, 219] width 91 height 32
type input "****"
click at [271, 239] on div "Label: 16" at bounding box center [271, 226] width 57 height 80
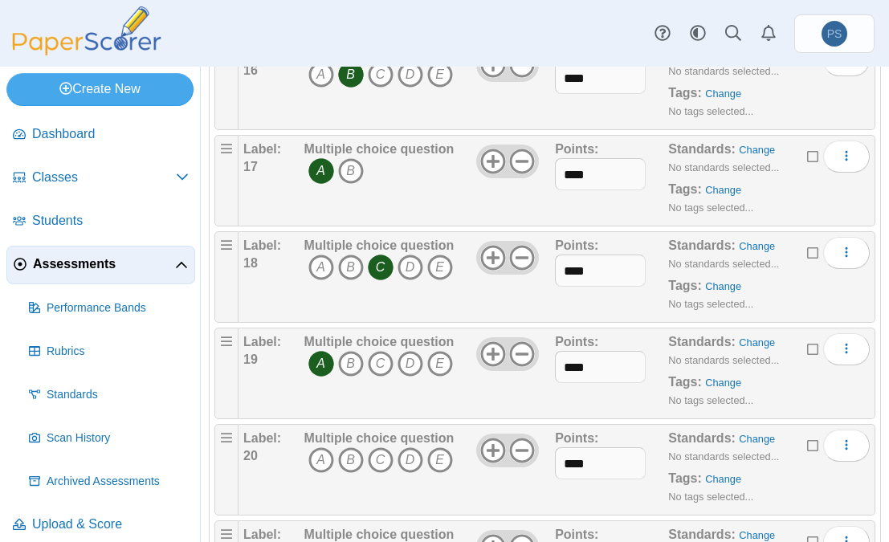
scroll to position [1768, 0]
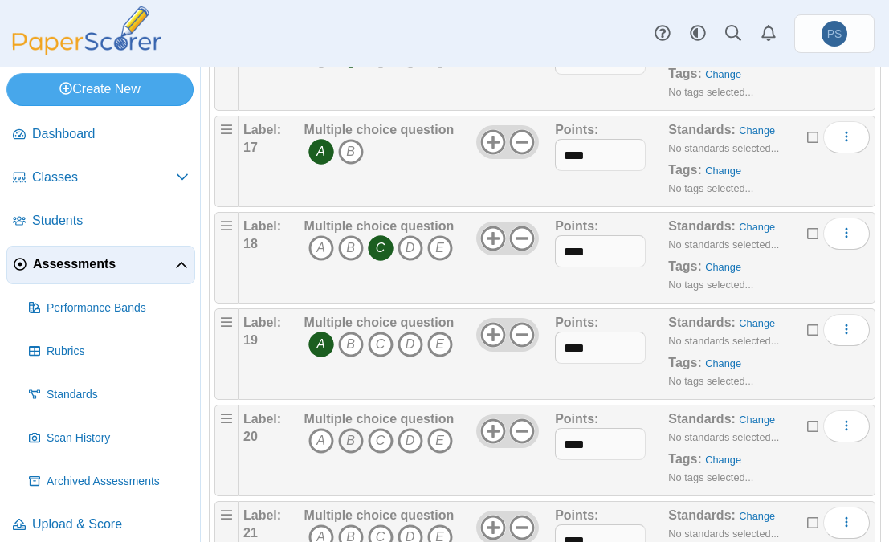
click at [350, 437] on icon "B" at bounding box center [351, 441] width 26 height 26
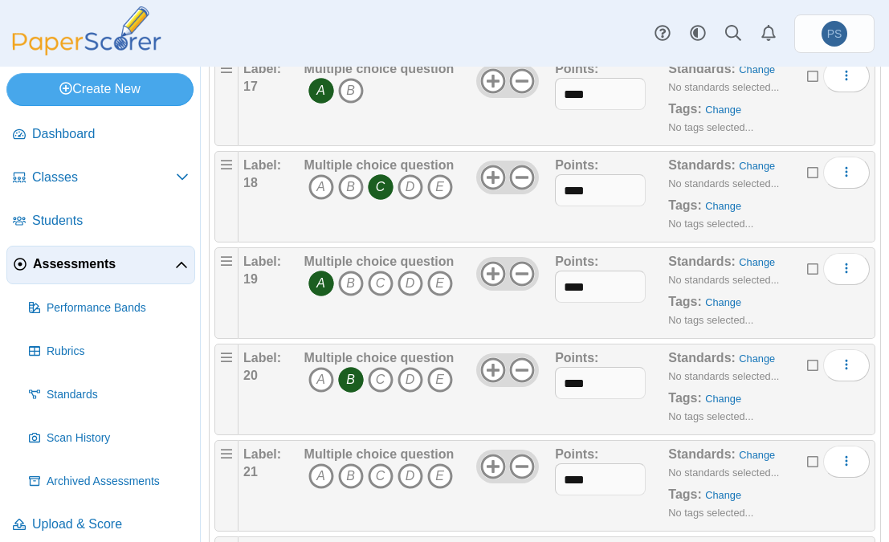
scroll to position [1848, 0]
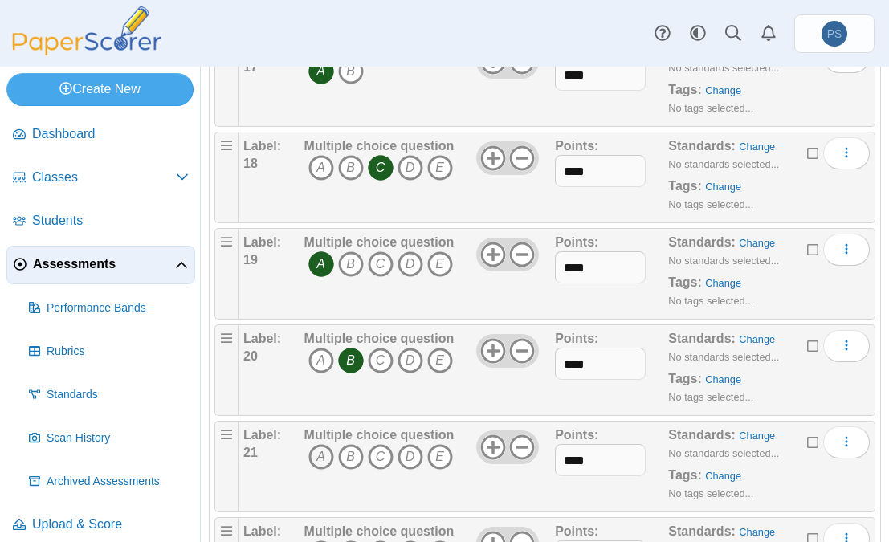
click at [322, 450] on icon "A" at bounding box center [322, 457] width 26 height 26
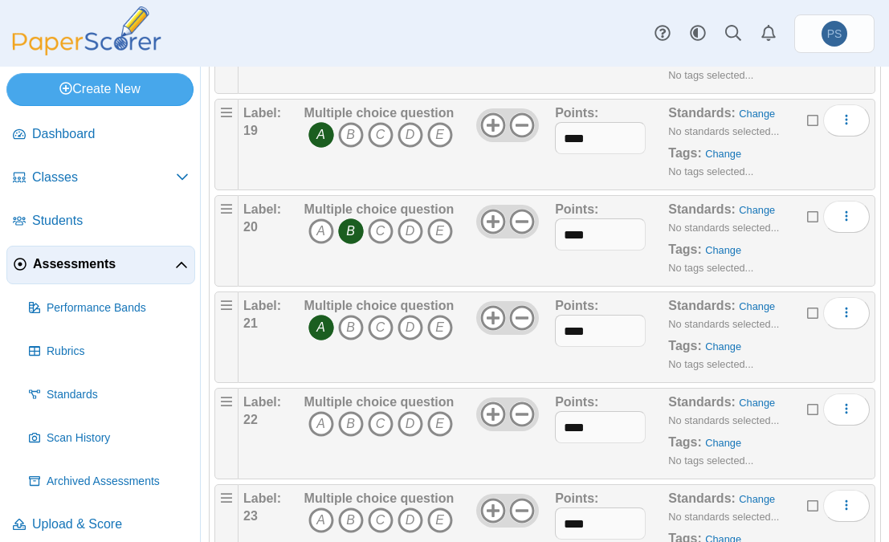
scroll to position [2009, 0]
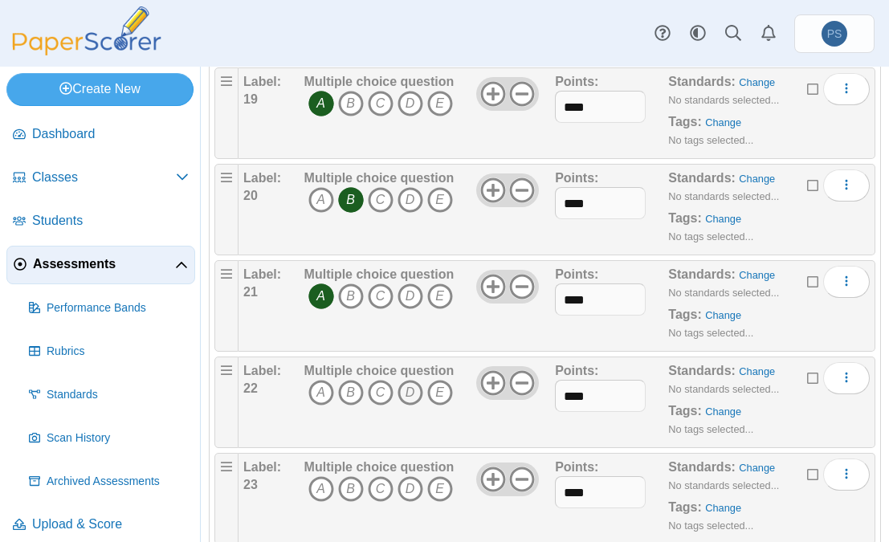
click at [417, 390] on icon "D" at bounding box center [411, 393] width 26 height 26
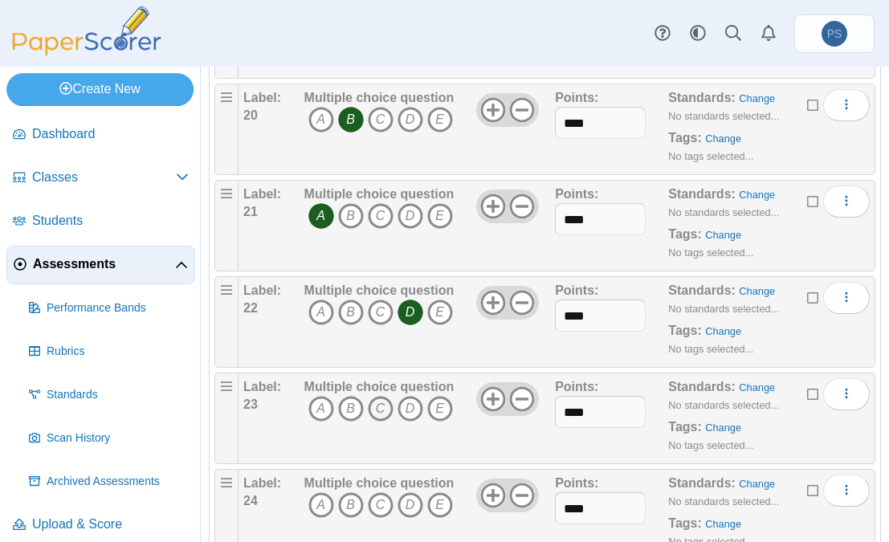
click at [378, 403] on icon "C" at bounding box center [381, 409] width 26 height 26
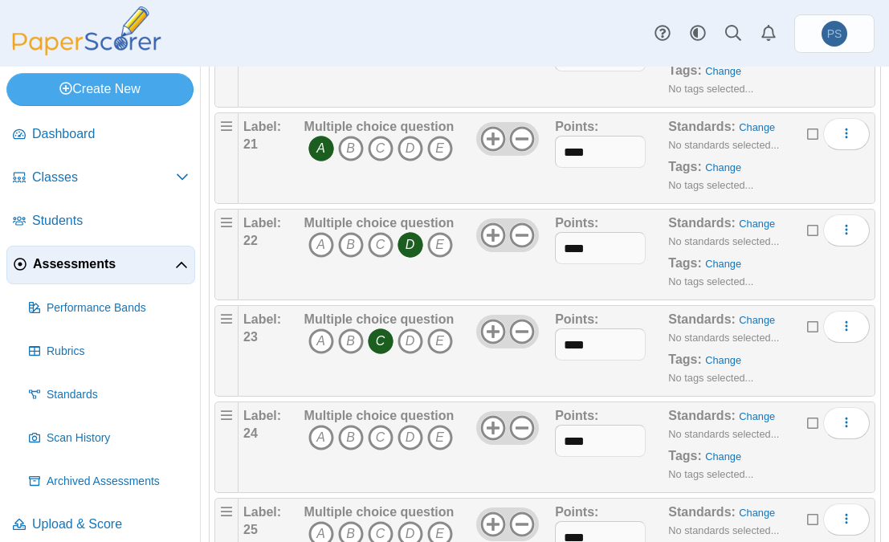
scroll to position [2250, 0]
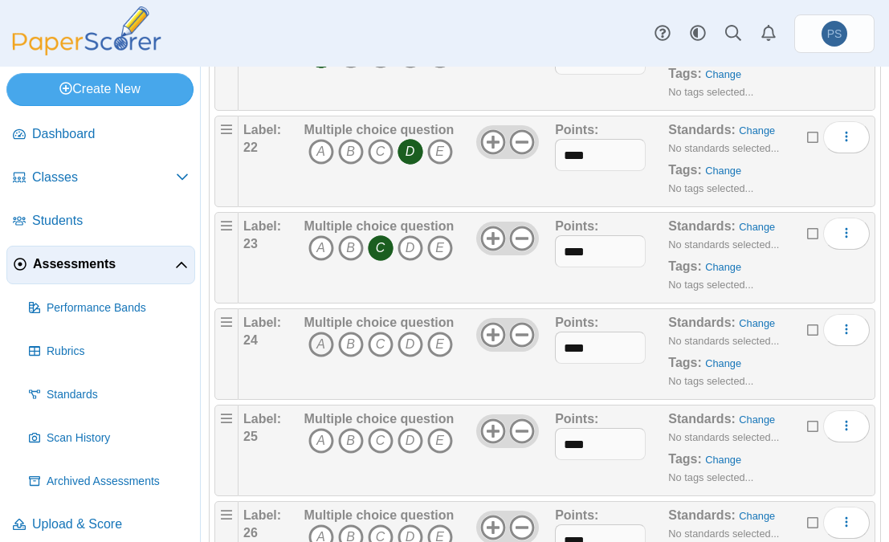
click at [316, 346] on icon "A" at bounding box center [322, 345] width 26 height 26
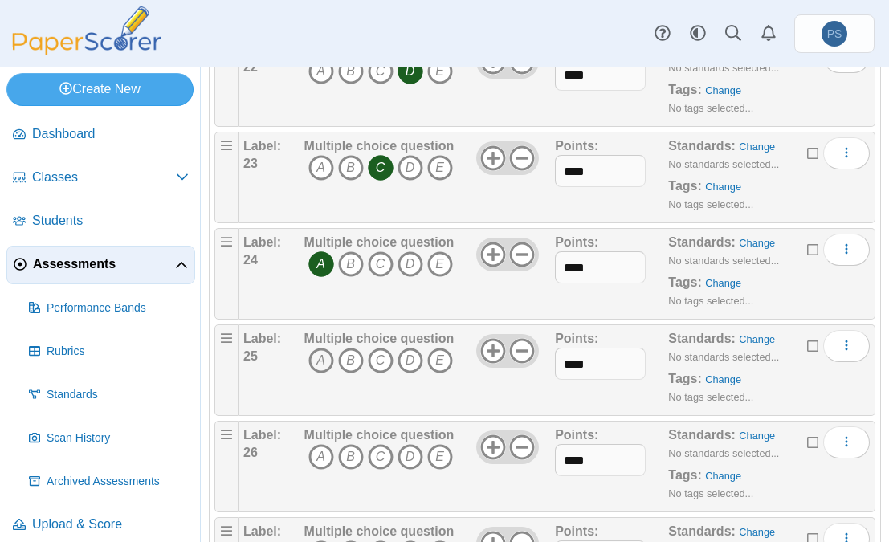
click at [319, 362] on icon "A" at bounding box center [322, 361] width 26 height 26
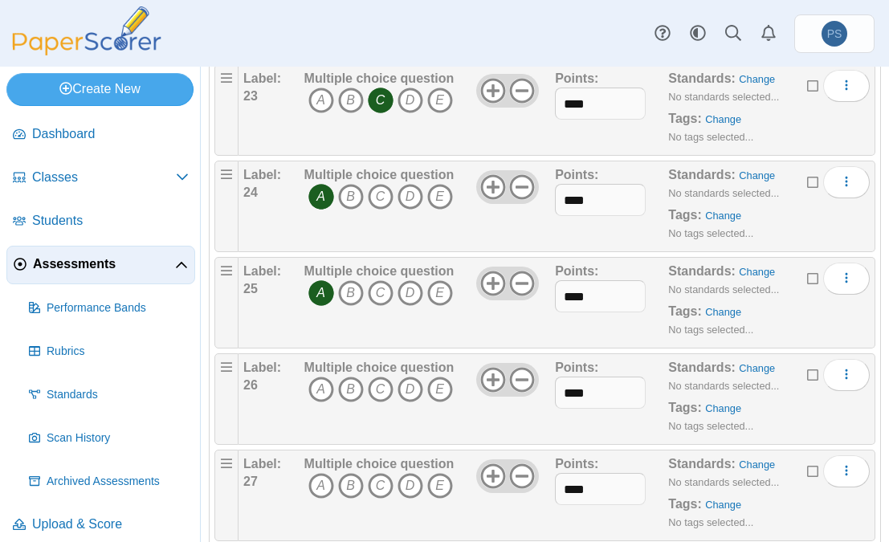
scroll to position [2491, 0]
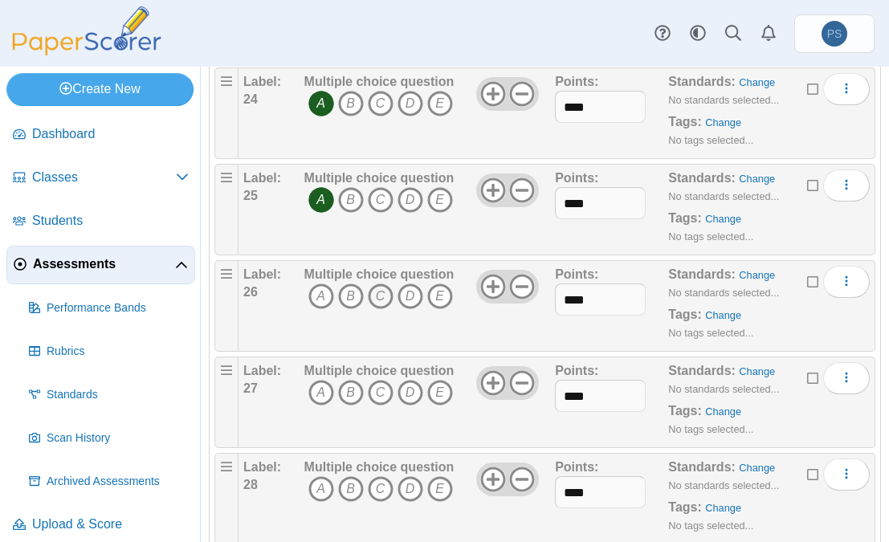
click at [375, 293] on icon "C" at bounding box center [381, 297] width 26 height 26
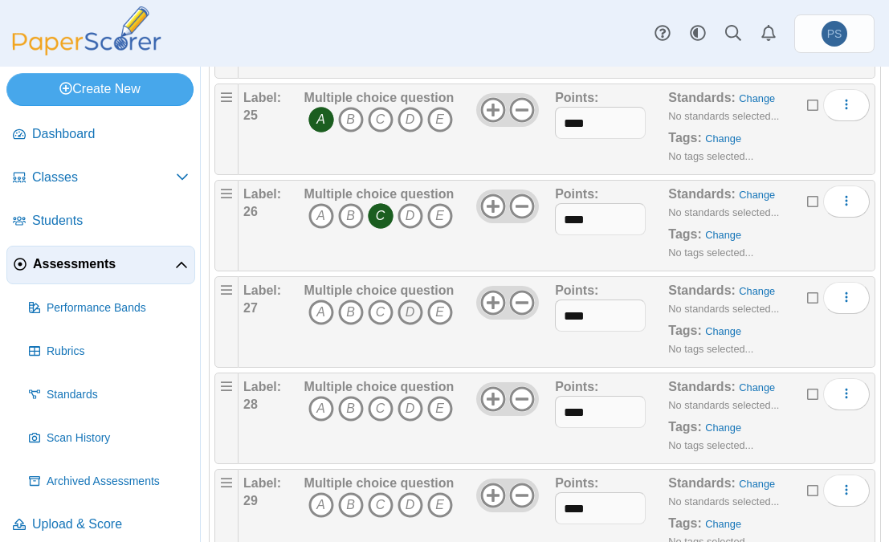
click at [406, 313] on icon "D" at bounding box center [411, 313] width 26 height 26
click at [404, 405] on icon "D" at bounding box center [411, 409] width 26 height 26
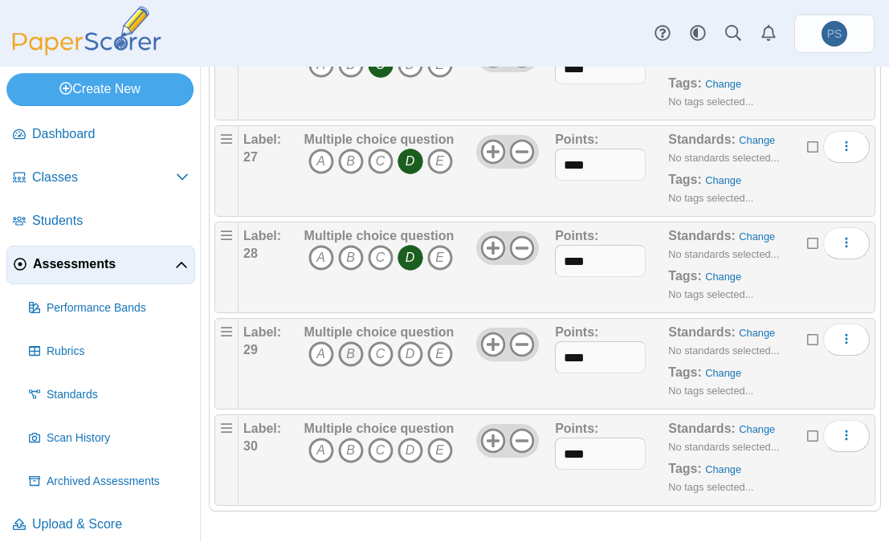
click at [343, 345] on icon "B" at bounding box center [351, 354] width 26 height 26
click at [347, 452] on icon "B" at bounding box center [351, 451] width 26 height 26
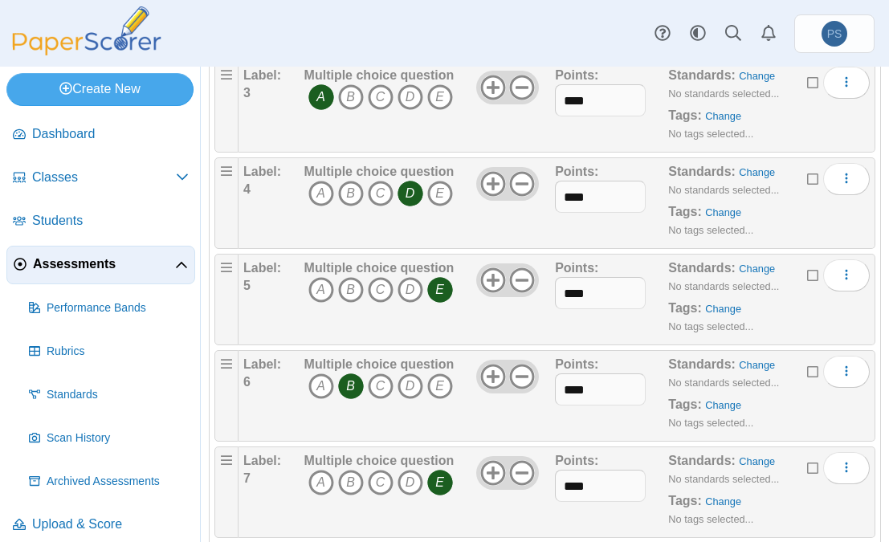
scroll to position [0, 0]
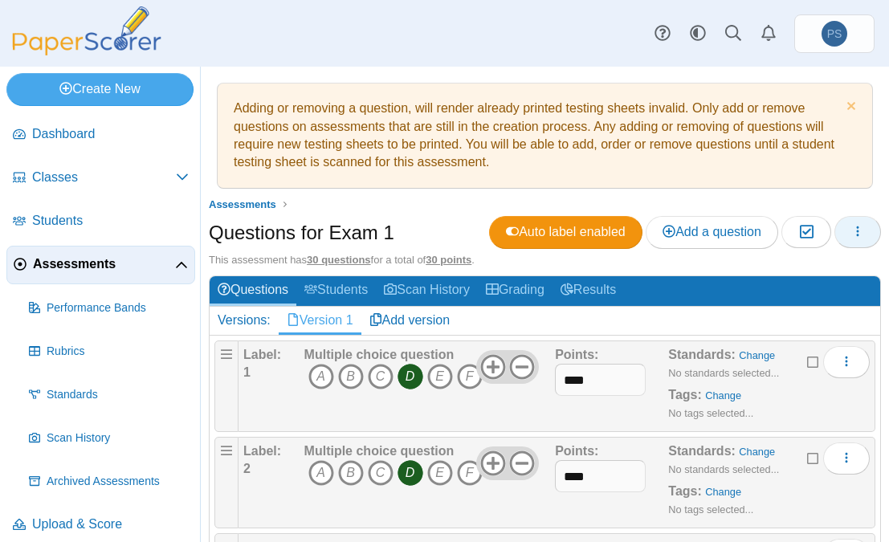
click at [852, 230] on icon "button" at bounding box center [858, 231] width 13 height 13
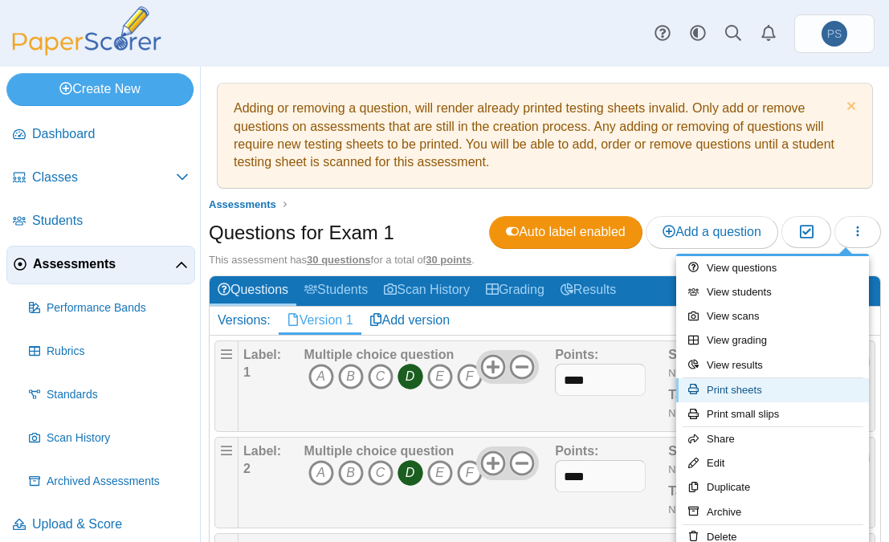
click at [713, 389] on link "Print sheets" at bounding box center [773, 390] width 193 height 24
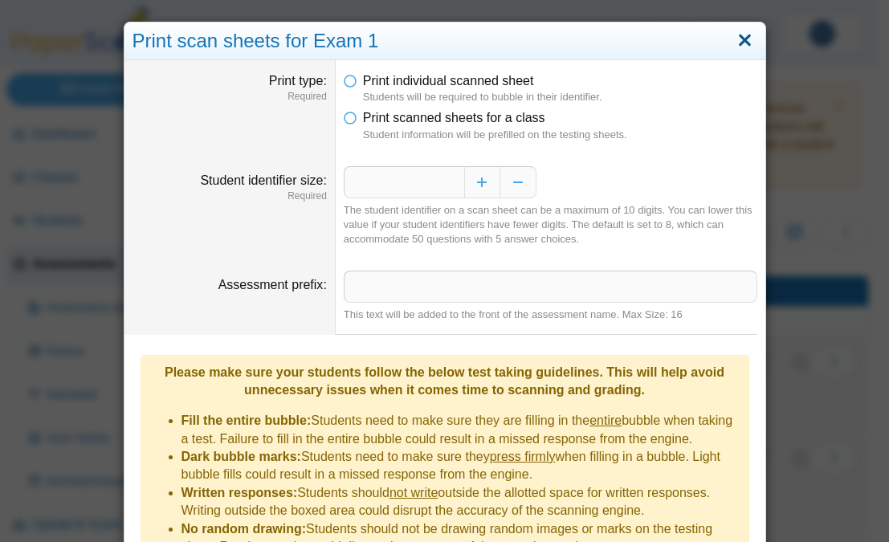
click at [740, 43] on link "Close" at bounding box center [745, 40] width 25 height 27
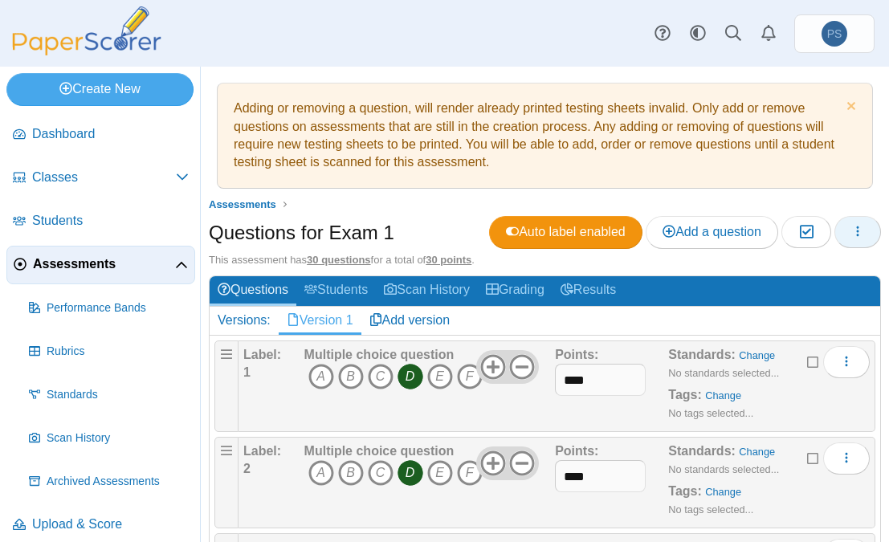
click at [857, 227] on use "button" at bounding box center [858, 232] width 2 height 10
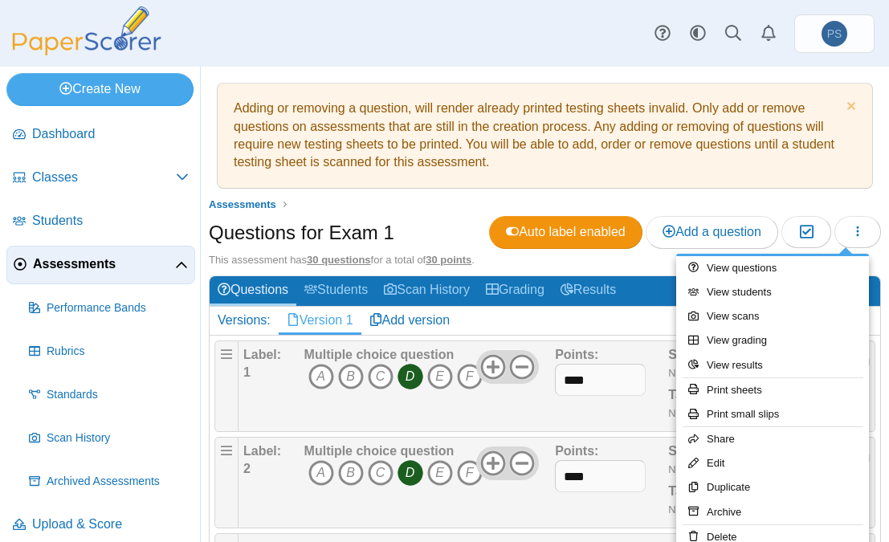
click at [378, 197] on ul "Assessments" at bounding box center [545, 205] width 672 height 16
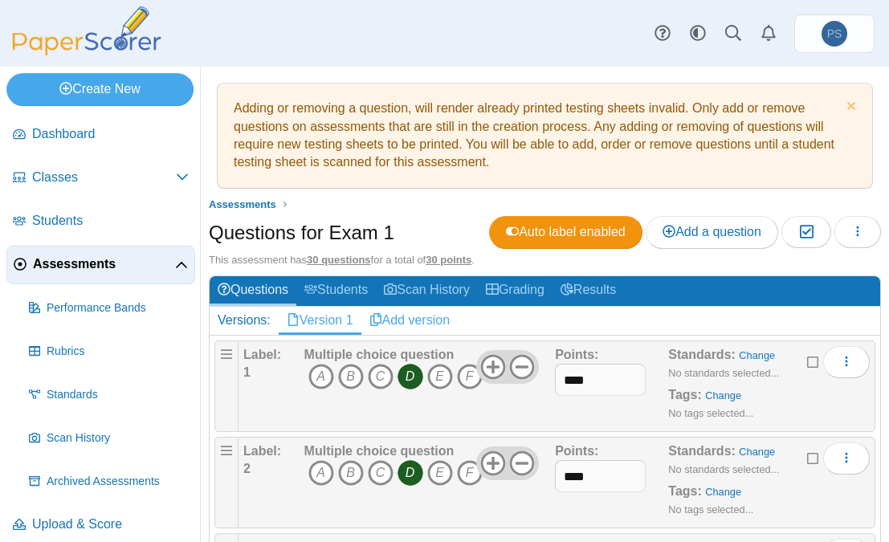
click at [429, 317] on link "Add version" at bounding box center [410, 320] width 97 height 27
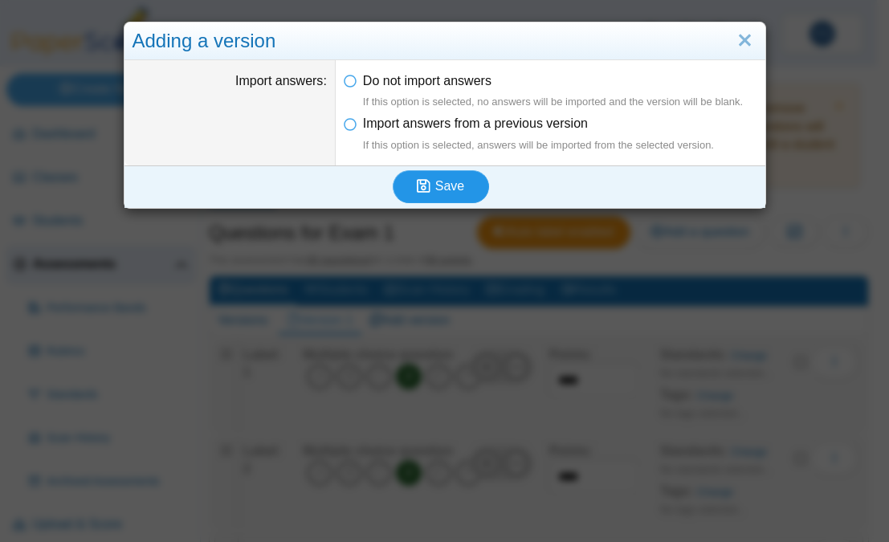
click at [452, 190] on span "Save" at bounding box center [449, 186] width 29 height 14
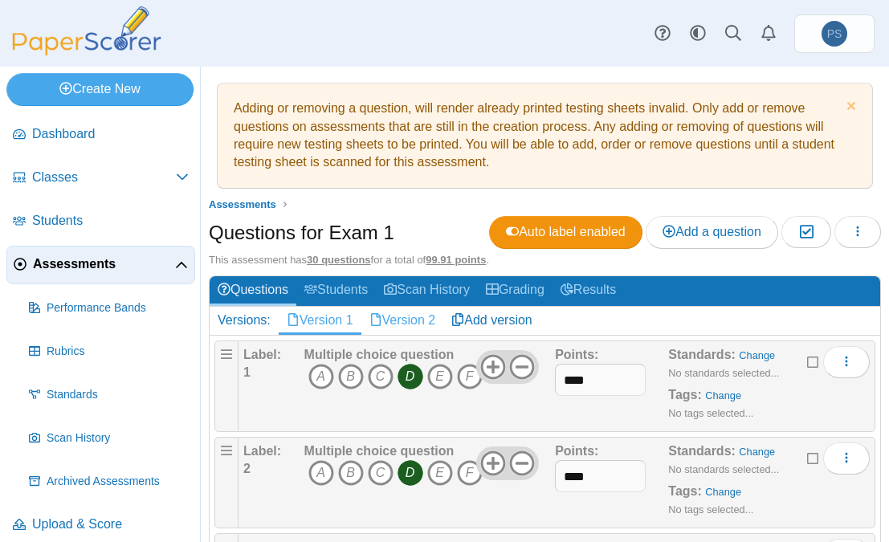
click at [419, 321] on link "Version 2" at bounding box center [403, 320] width 83 height 27
click at [331, 325] on link "Version 1" at bounding box center [320, 320] width 83 height 27
click at [397, 318] on link "Version 2" at bounding box center [403, 320] width 83 height 27
click at [332, 318] on link "Version 1" at bounding box center [320, 320] width 83 height 27
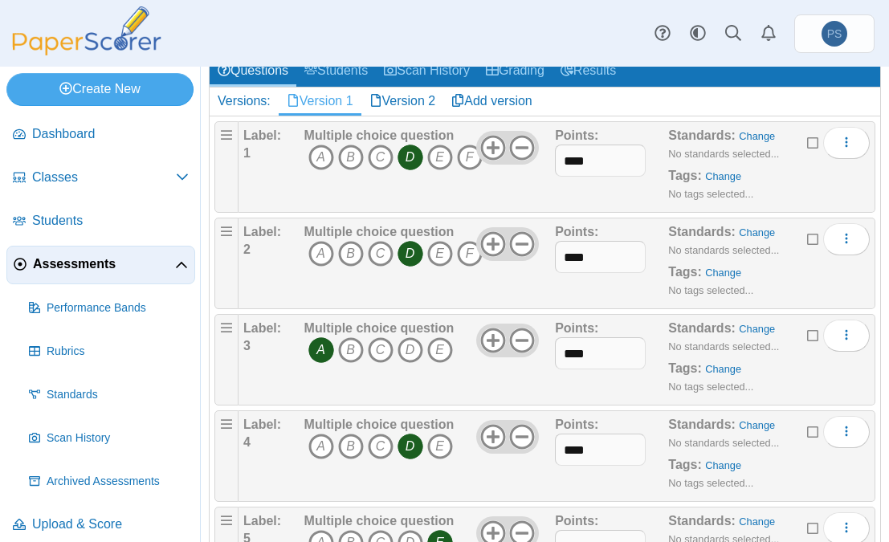
scroll to position [241, 0]
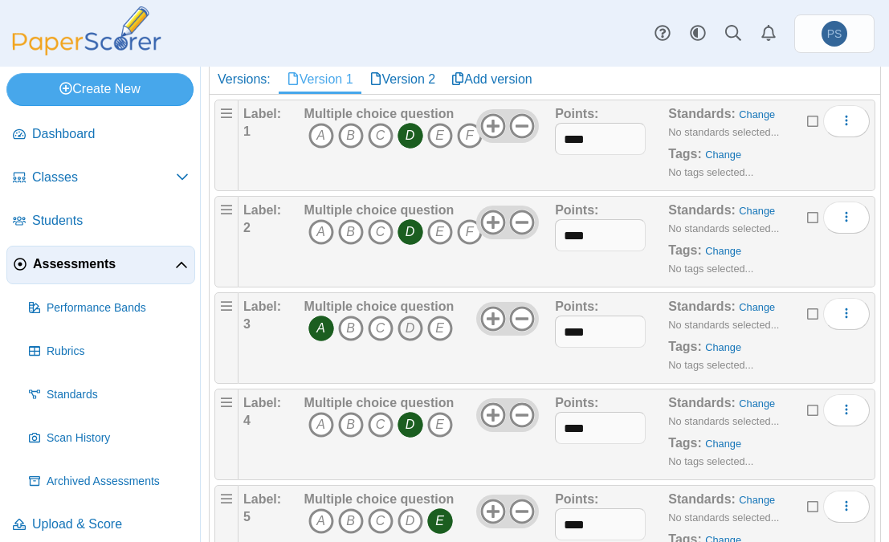
click at [411, 326] on icon "D" at bounding box center [411, 329] width 26 height 26
click at [322, 329] on icon "A" at bounding box center [322, 329] width 26 height 26
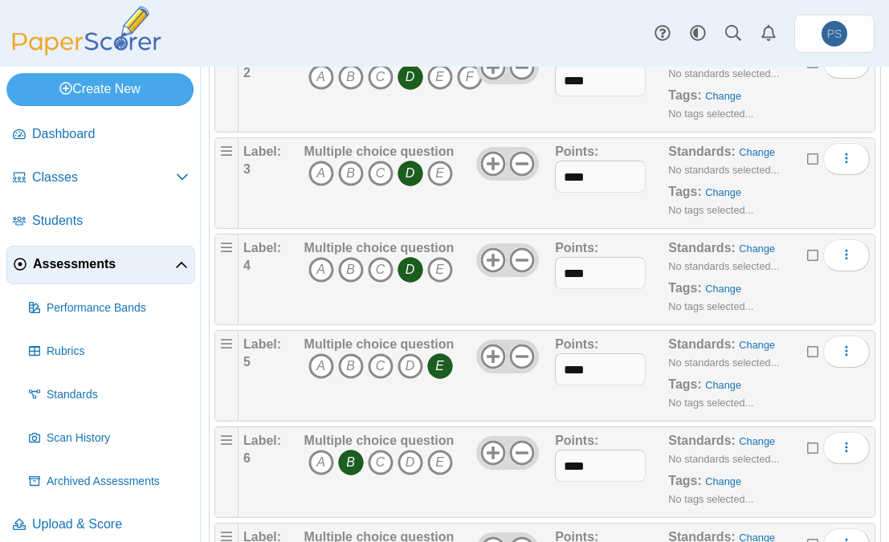
scroll to position [402, 0]
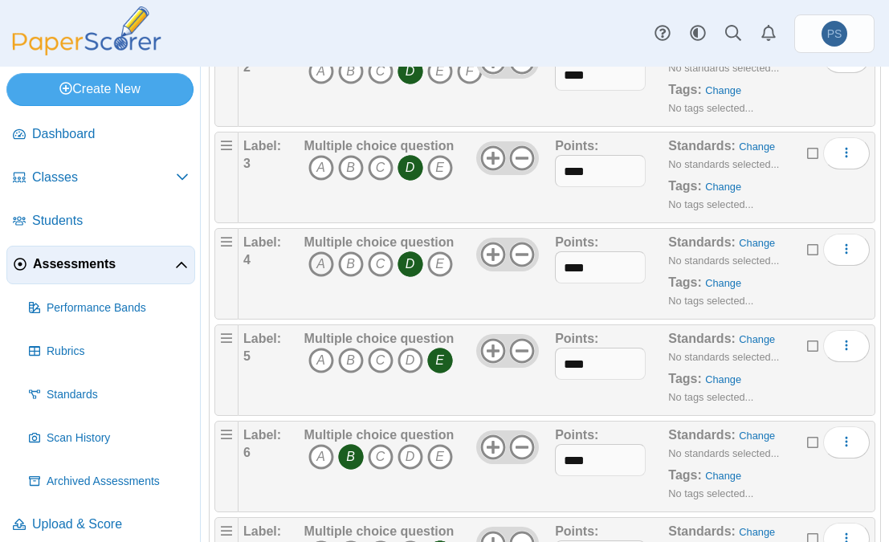
click at [314, 265] on icon "A" at bounding box center [322, 264] width 26 height 26
click at [410, 259] on icon "D" at bounding box center [411, 264] width 26 height 26
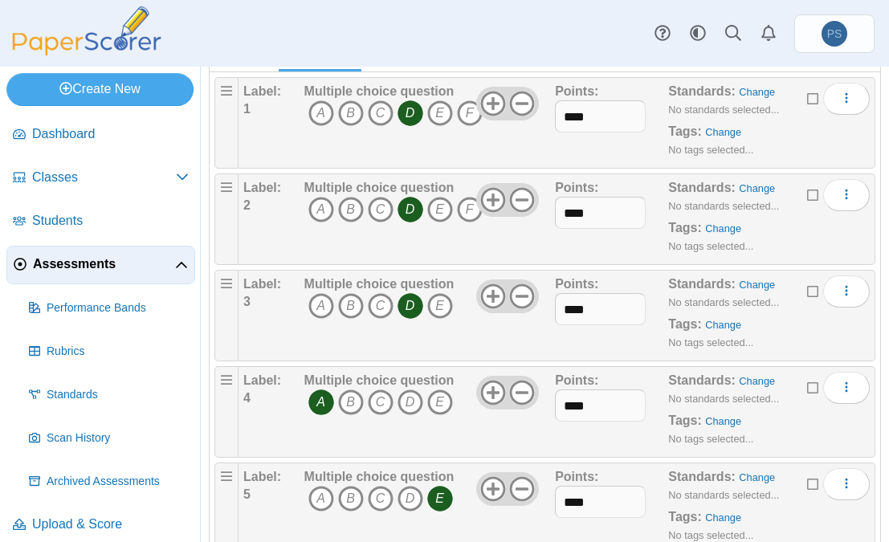
scroll to position [0, 0]
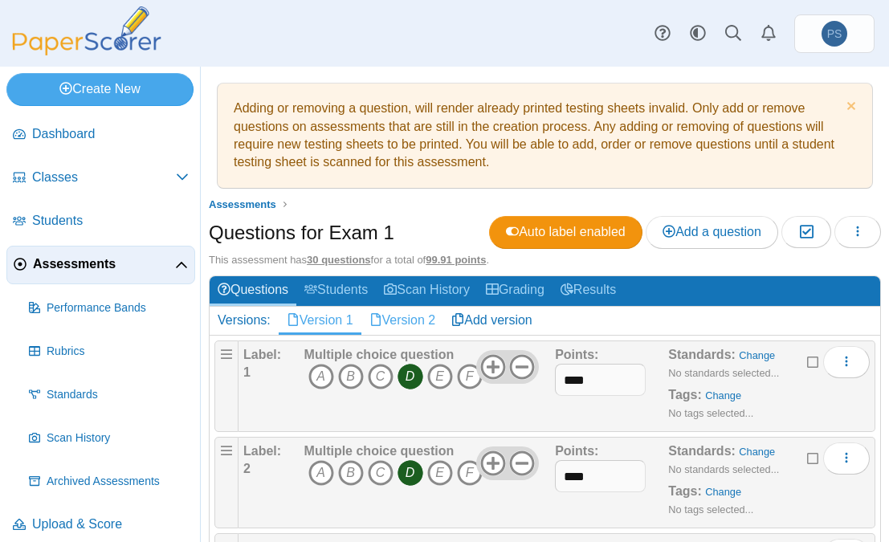
click at [415, 322] on link "Version 2" at bounding box center [403, 320] width 83 height 27
click at [321, 315] on link "Version 1" at bounding box center [320, 320] width 83 height 27
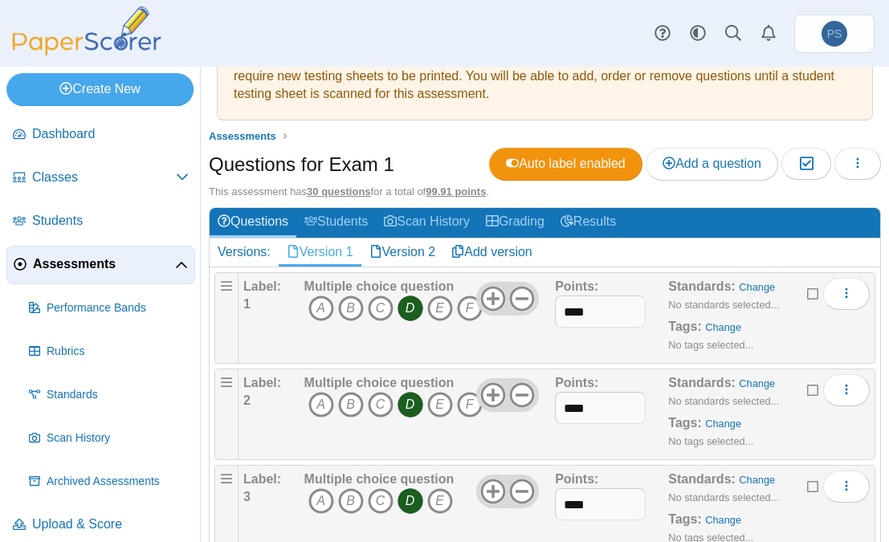
scroll to position [63, 0]
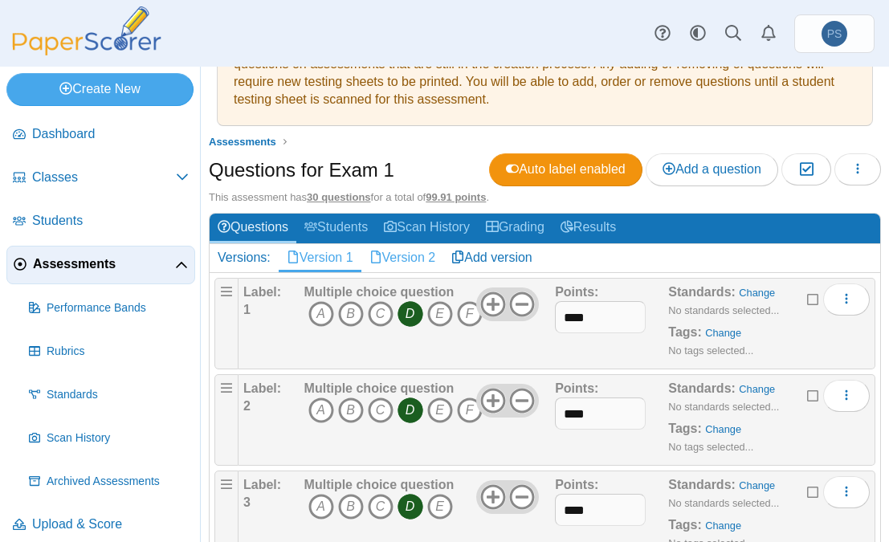
click at [414, 264] on link "Version 2" at bounding box center [403, 257] width 83 height 27
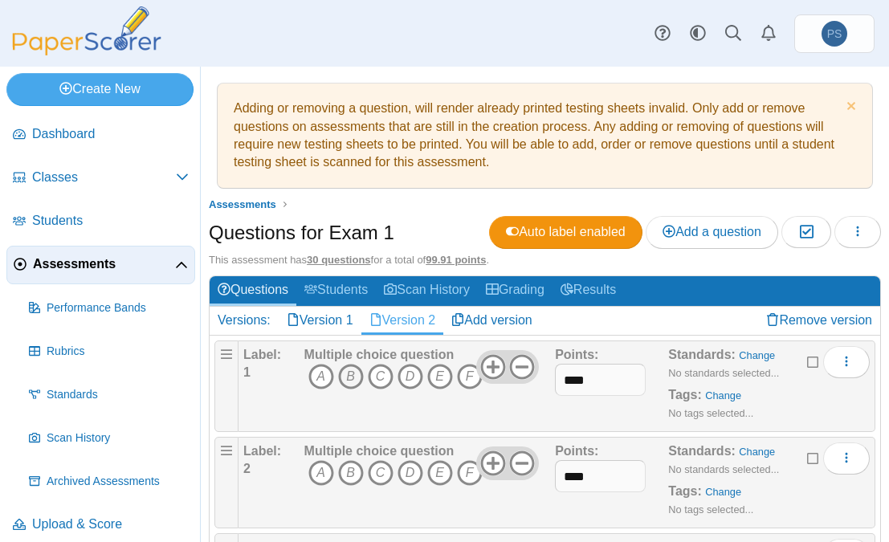
click at [348, 377] on icon "B" at bounding box center [351, 377] width 26 height 26
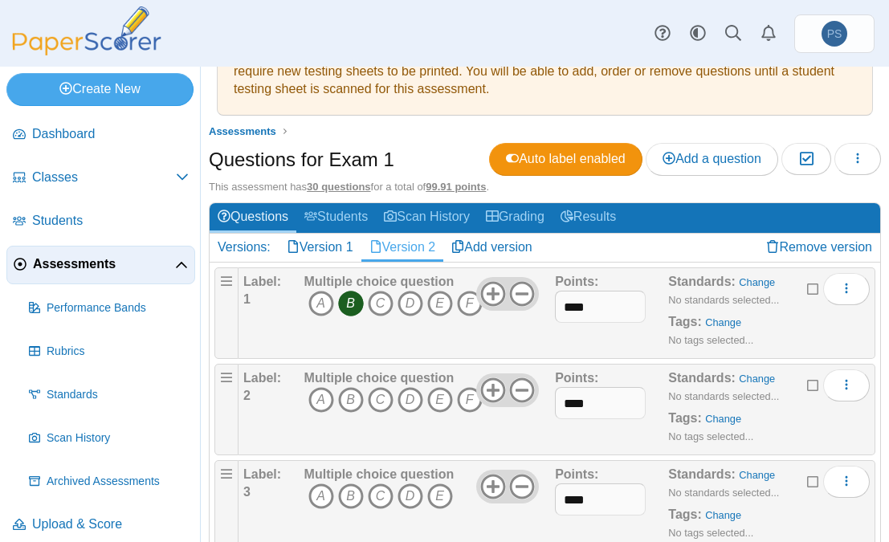
scroll to position [161, 0]
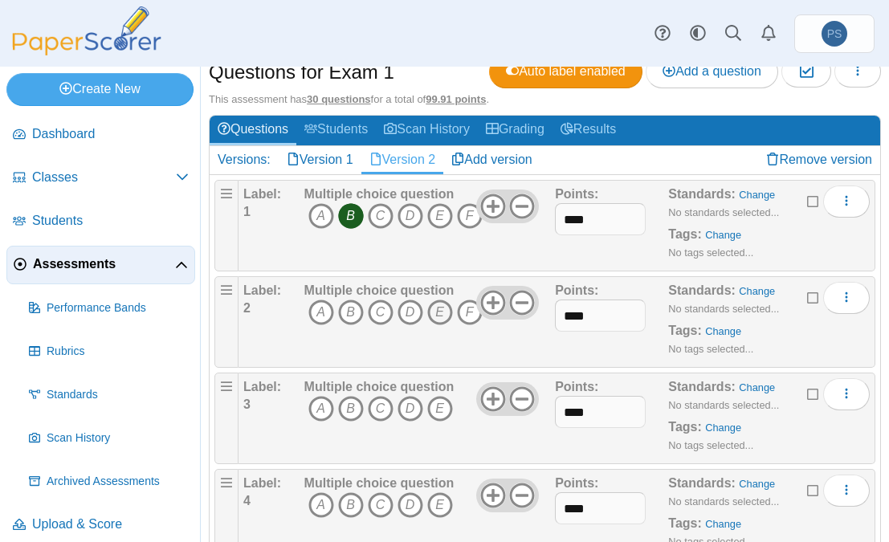
click at [442, 313] on icon "E" at bounding box center [440, 313] width 26 height 26
click at [518, 300] on use at bounding box center [522, 302] width 25 height 25
click at [517, 198] on icon at bounding box center [522, 207] width 26 height 26
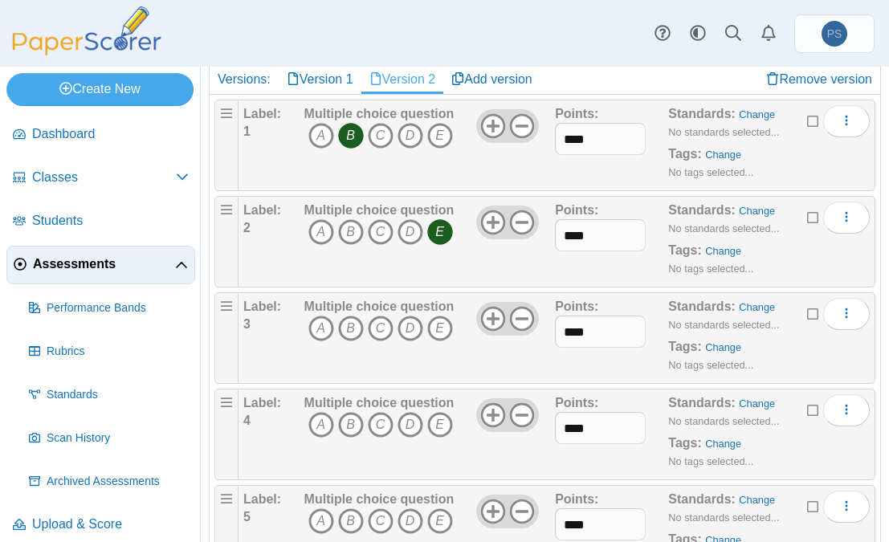
scroll to position [321, 0]
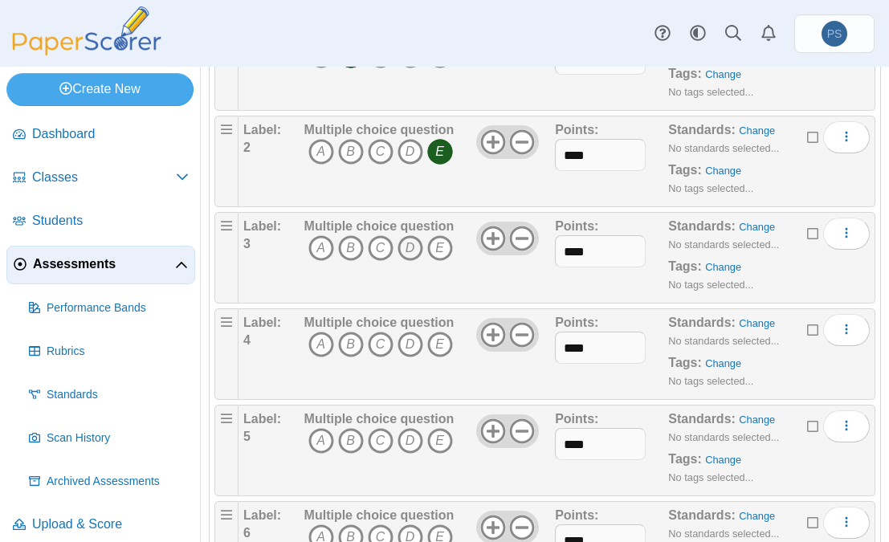
click at [411, 240] on icon "D" at bounding box center [411, 248] width 26 height 26
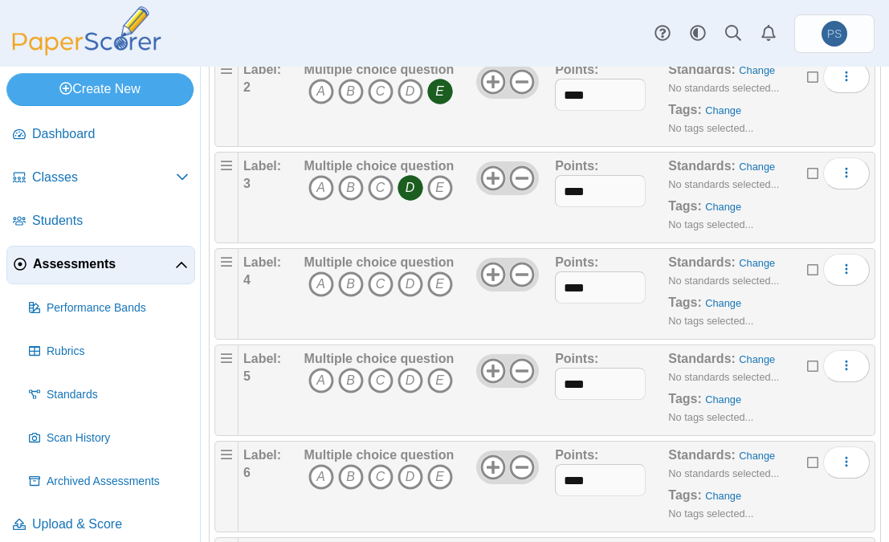
scroll to position [402, 0]
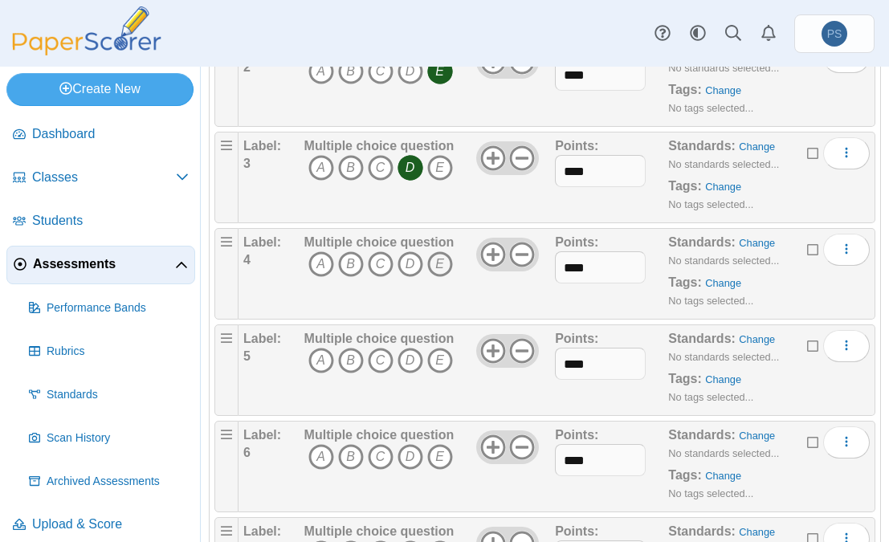
click at [439, 264] on icon "E" at bounding box center [440, 264] width 26 height 26
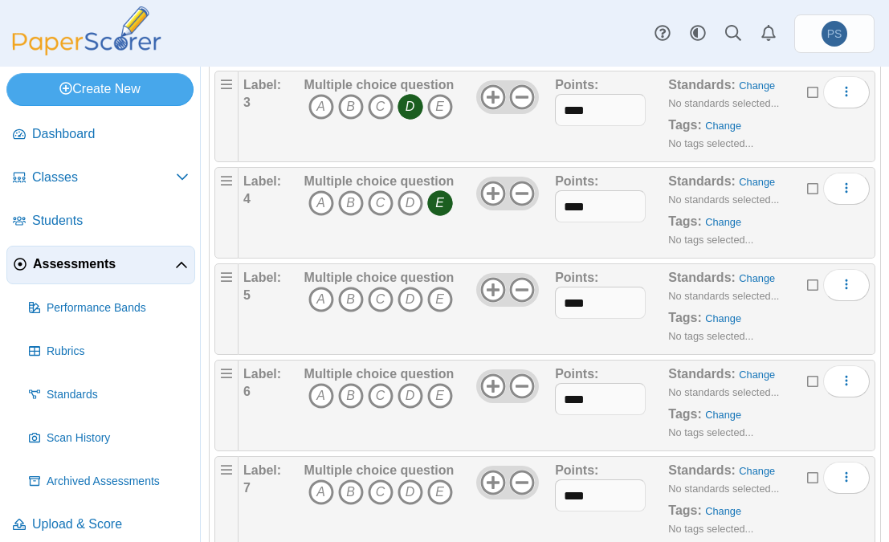
scroll to position [482, 0]
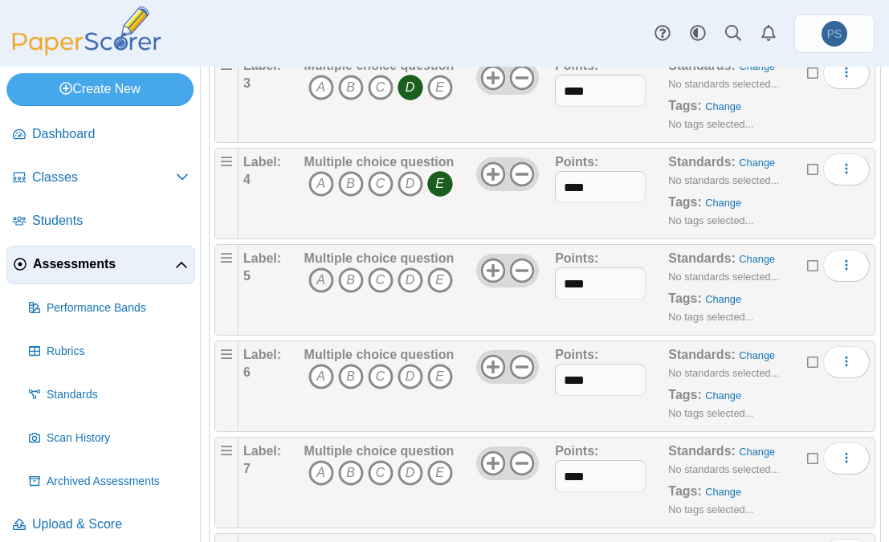
click at [320, 280] on icon "A" at bounding box center [322, 281] width 26 height 26
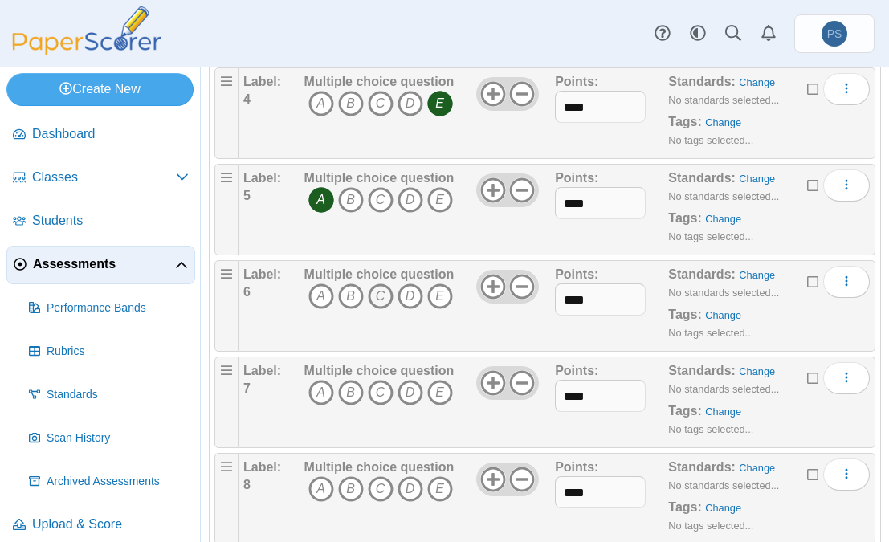
click at [379, 296] on icon "C" at bounding box center [381, 297] width 26 height 26
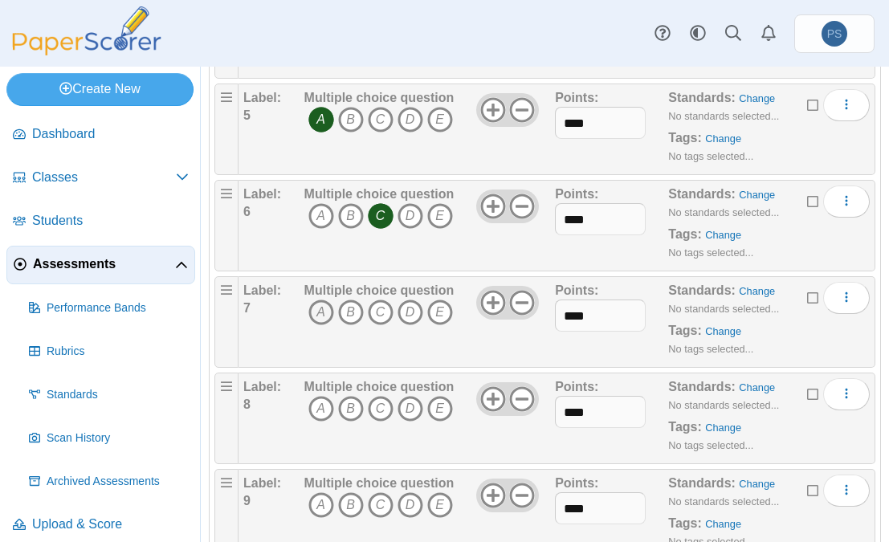
click at [324, 314] on icon "A" at bounding box center [322, 313] width 26 height 26
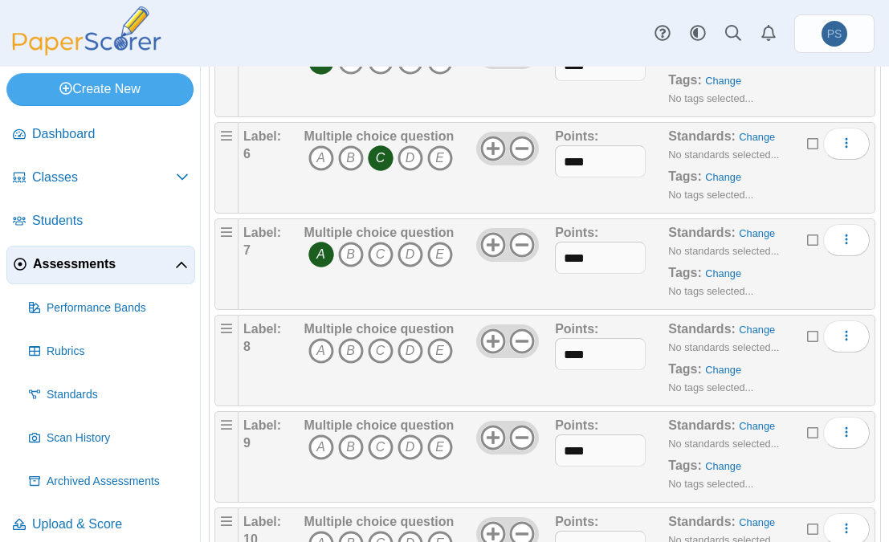
scroll to position [803, 0]
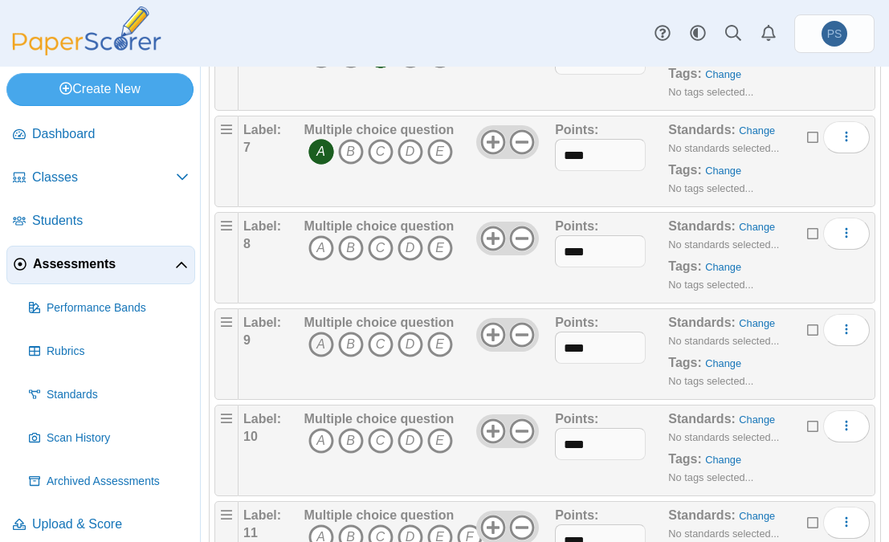
click at [324, 341] on icon "A" at bounding box center [322, 345] width 26 height 26
click at [484, 328] on icon at bounding box center [493, 335] width 26 height 26
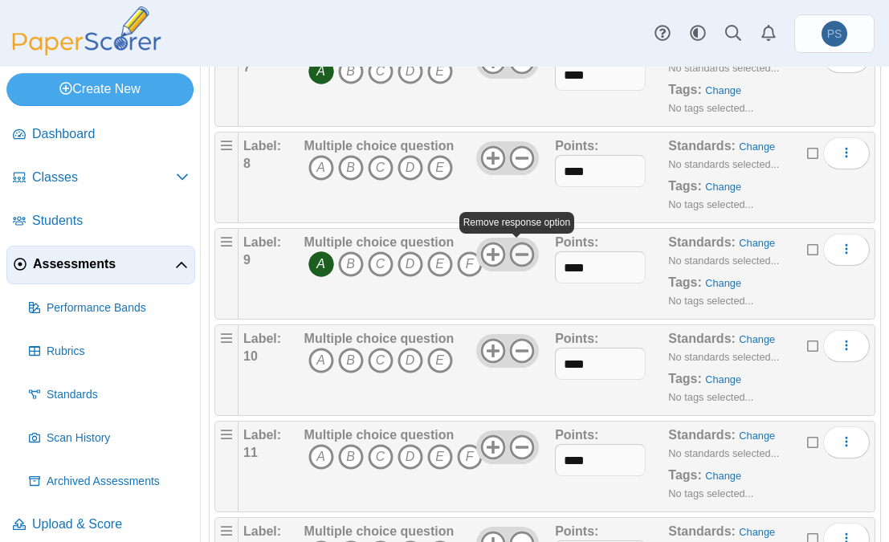
click at [521, 247] on icon at bounding box center [522, 255] width 26 height 26
click at [325, 164] on icon "A" at bounding box center [322, 168] width 26 height 26
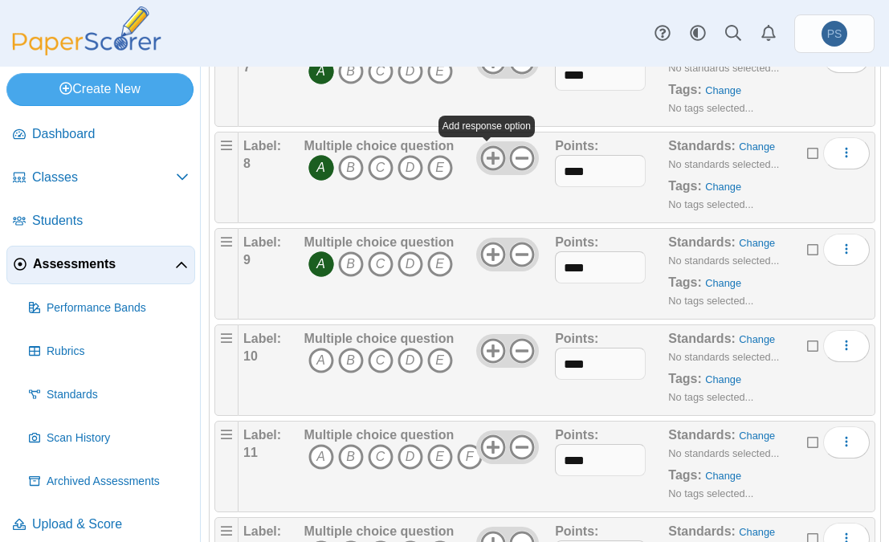
click at [489, 159] on icon at bounding box center [493, 158] width 26 height 26
click at [442, 262] on icon "E" at bounding box center [440, 264] width 26 height 26
click at [315, 252] on icon "A" at bounding box center [322, 264] width 26 height 26
click at [322, 260] on icon "A" at bounding box center [322, 264] width 26 height 26
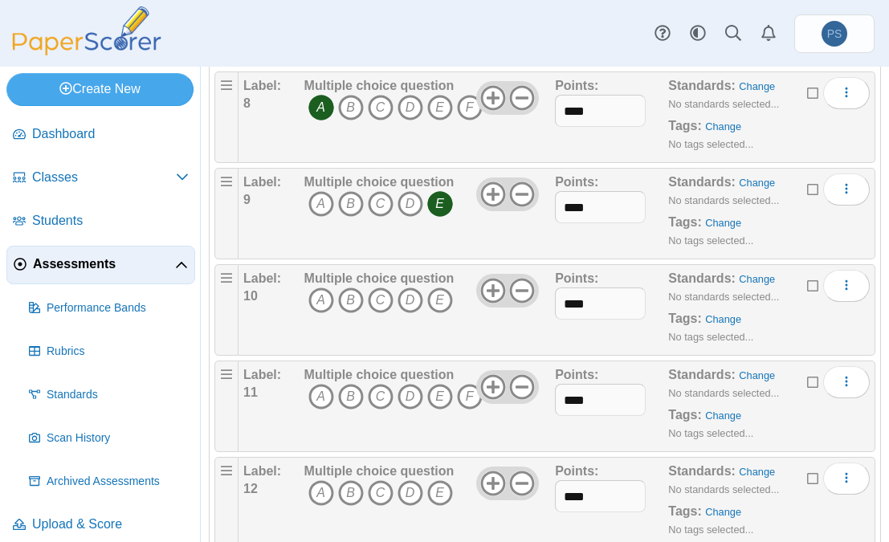
scroll to position [964, 0]
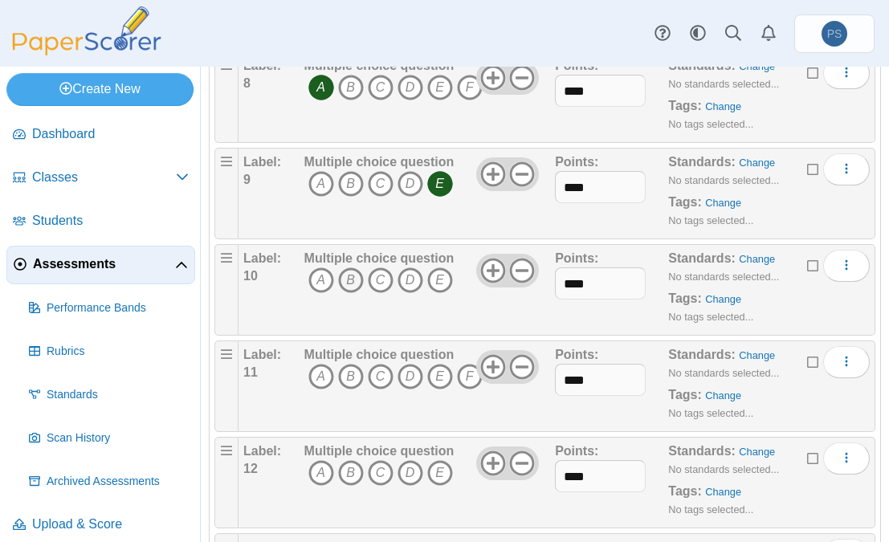
click at [341, 268] on icon "B" at bounding box center [351, 281] width 26 height 26
click at [520, 366] on use at bounding box center [522, 366] width 25 height 25
click at [350, 372] on icon "B" at bounding box center [351, 377] width 26 height 26
click at [442, 369] on icon "E" at bounding box center [440, 377] width 26 height 26
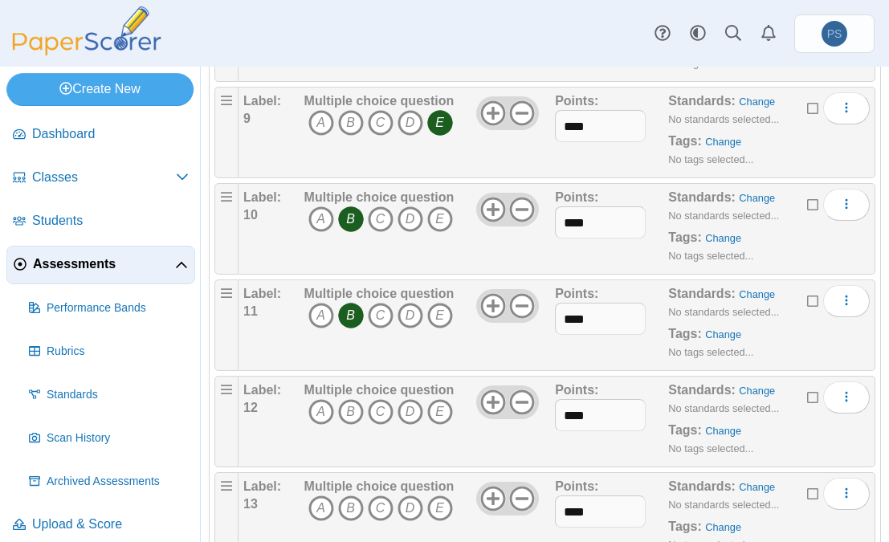
scroll to position [1044, 0]
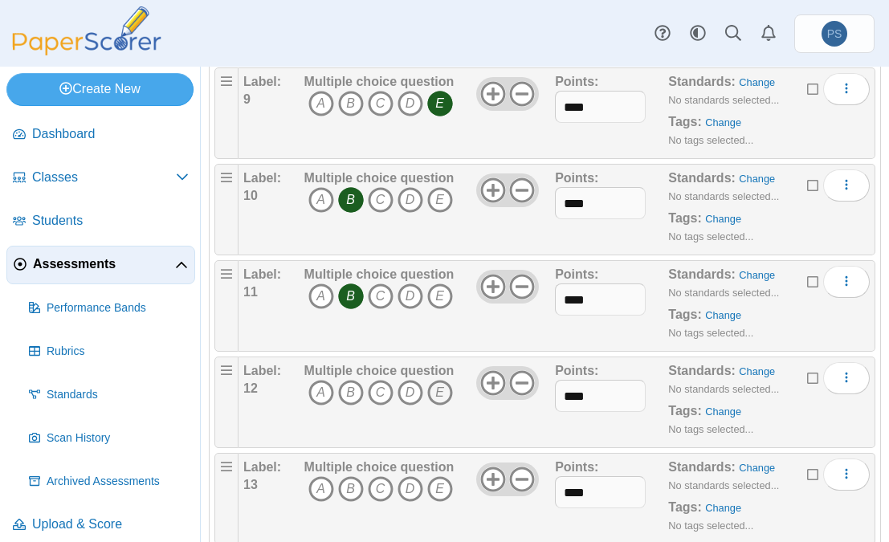
click at [433, 391] on icon "E" at bounding box center [440, 393] width 26 height 26
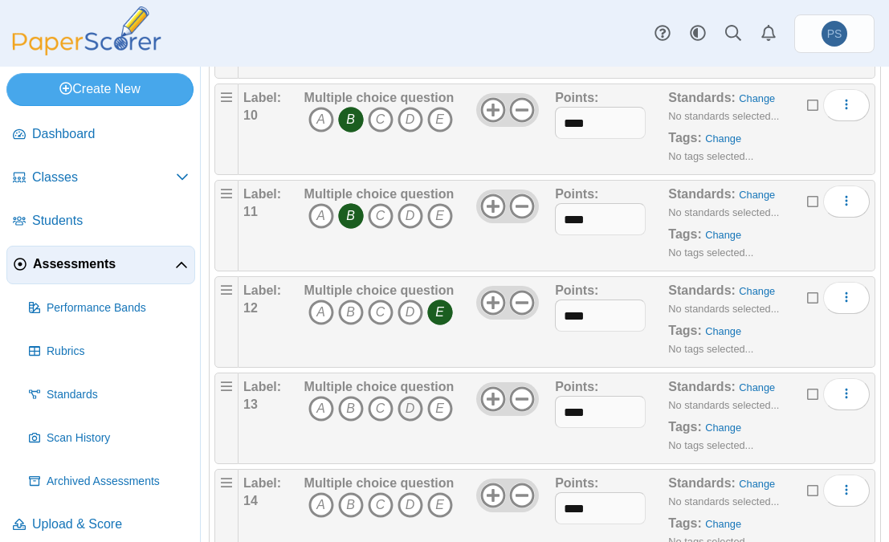
click at [403, 405] on icon "D" at bounding box center [411, 409] width 26 height 26
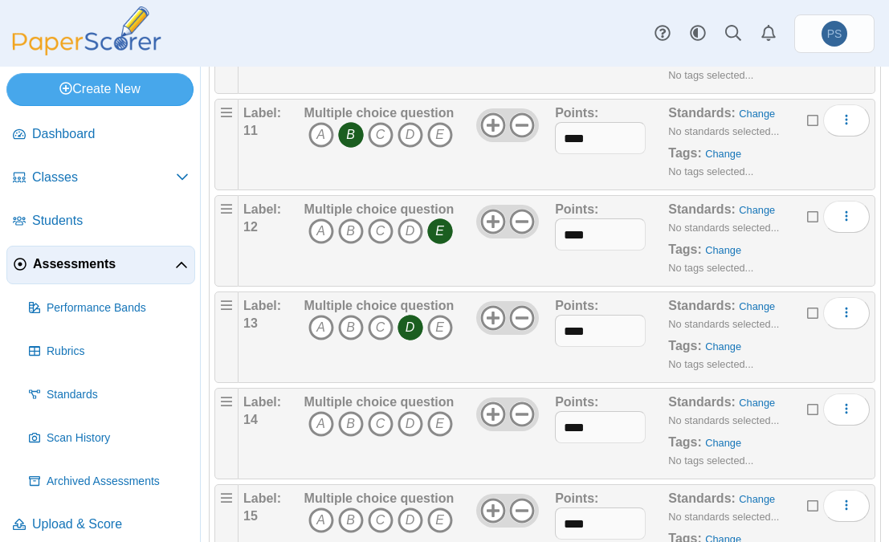
scroll to position [1286, 0]
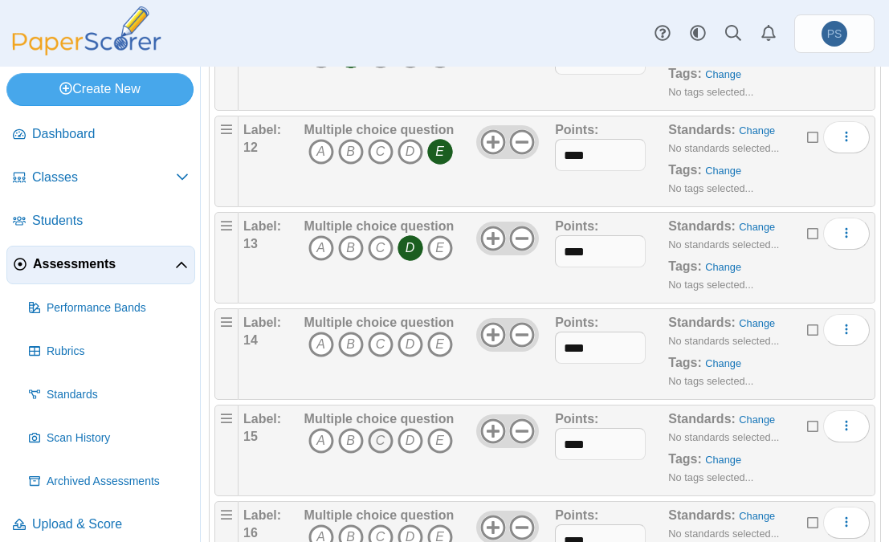
click at [378, 439] on icon "C" at bounding box center [381, 441] width 26 height 26
click at [480, 429] on icon at bounding box center [493, 432] width 26 height 26
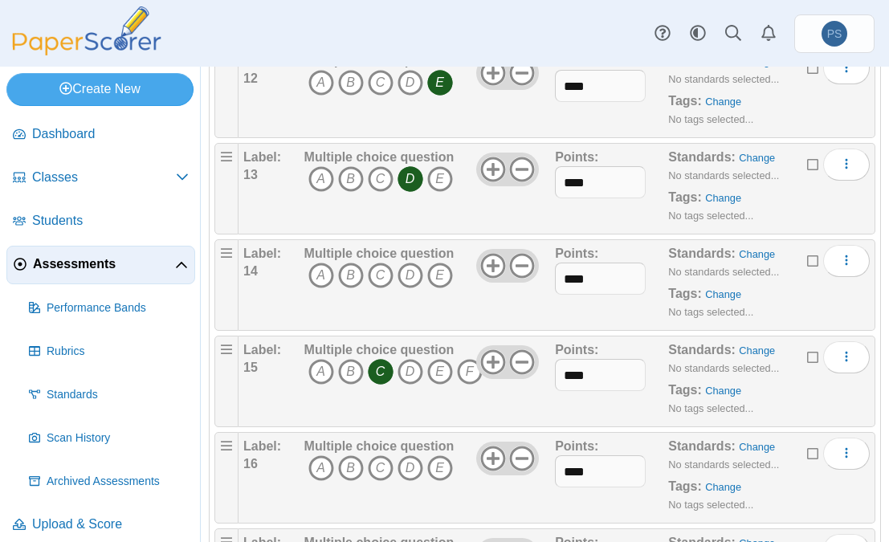
scroll to position [1446, 0]
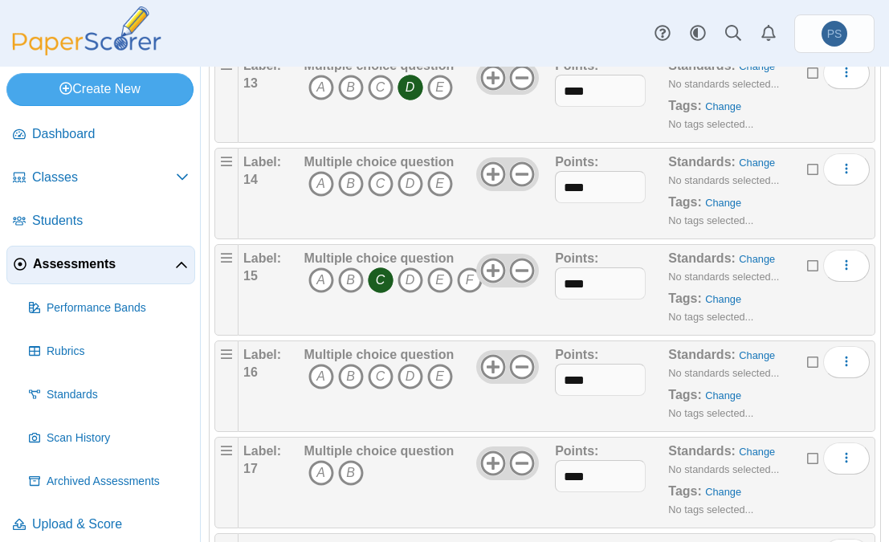
click at [383, 274] on icon "C" at bounding box center [381, 281] width 26 height 26
click at [521, 276] on icon at bounding box center [522, 271] width 26 height 26
click at [382, 179] on icon "C" at bounding box center [381, 184] width 26 height 26
click at [492, 166] on icon at bounding box center [493, 174] width 26 height 26
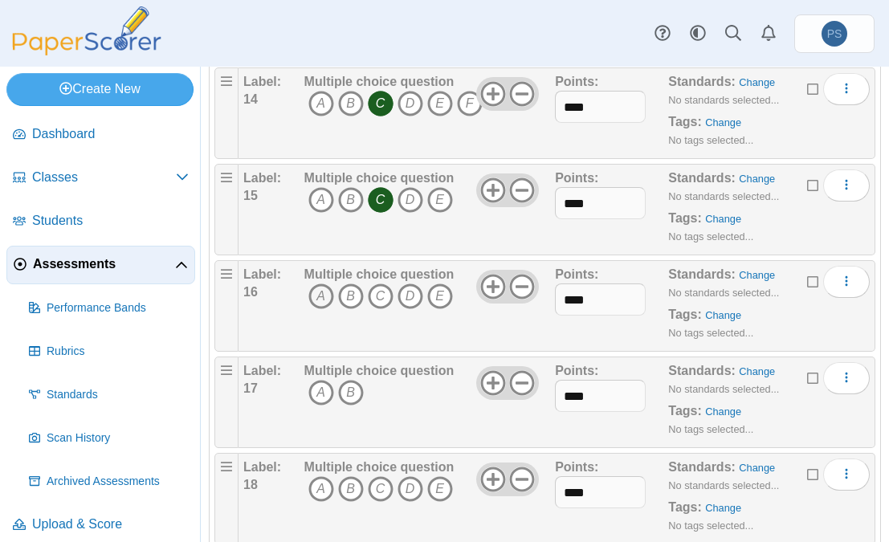
click at [325, 292] on icon "A" at bounding box center [322, 297] width 26 height 26
click at [493, 285] on use at bounding box center [492, 286] width 25 height 25
click at [491, 380] on use at bounding box center [492, 382] width 25 height 25
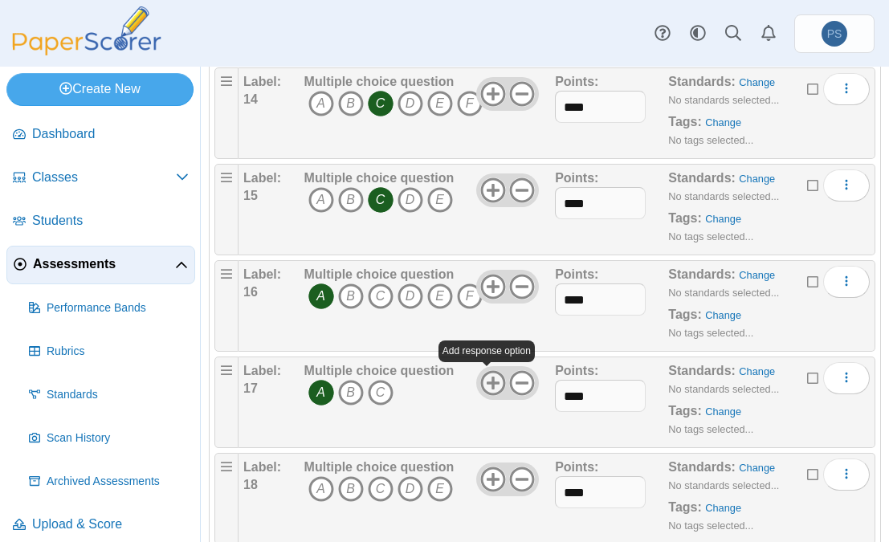
click at [491, 380] on use at bounding box center [492, 382] width 25 height 25
click at [348, 385] on icon "B" at bounding box center [351, 393] width 26 height 26
click at [317, 382] on icon "A" at bounding box center [322, 393] width 26 height 26
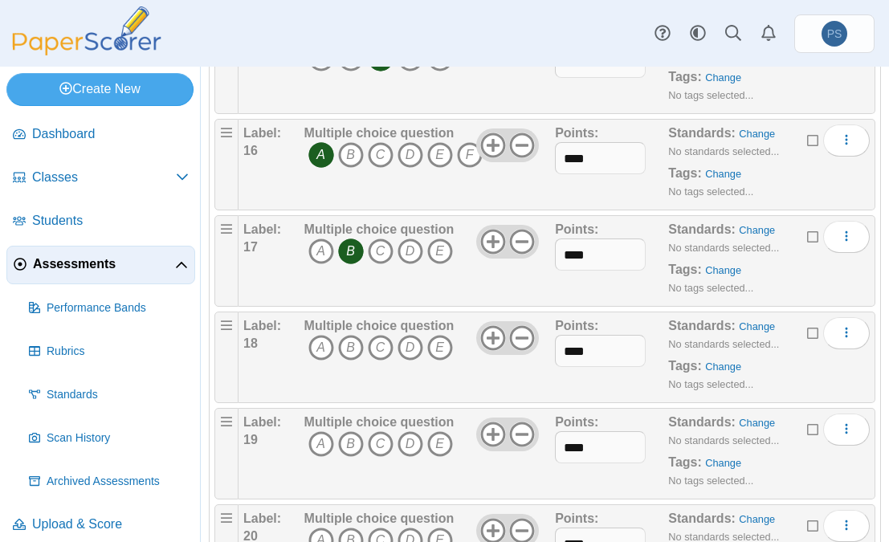
scroll to position [1687, 0]
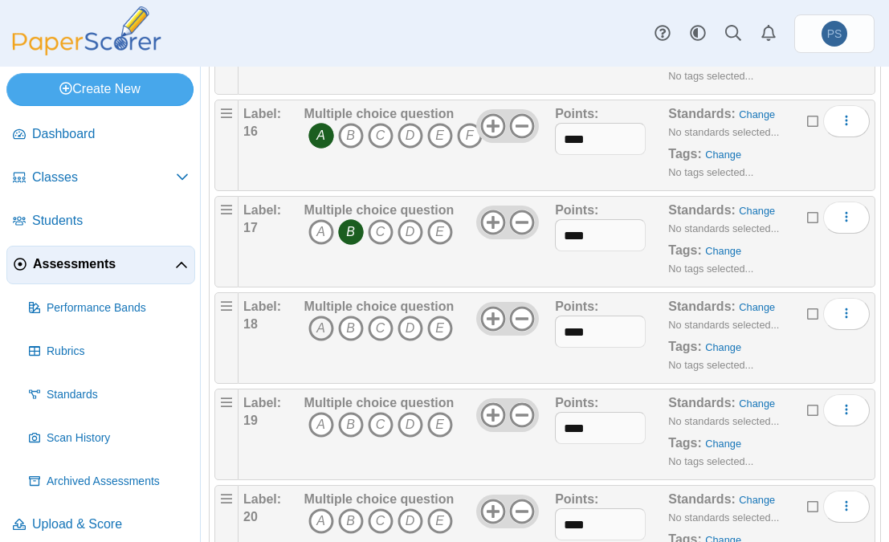
click at [316, 326] on icon "A" at bounding box center [322, 329] width 26 height 26
click at [322, 422] on icon "A" at bounding box center [322, 425] width 26 height 26
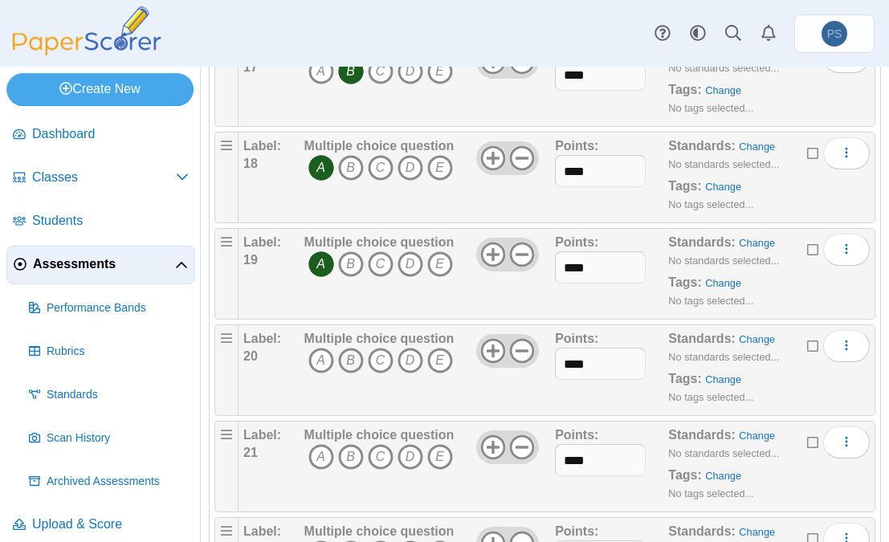
click at [350, 355] on icon "B" at bounding box center [351, 361] width 26 height 26
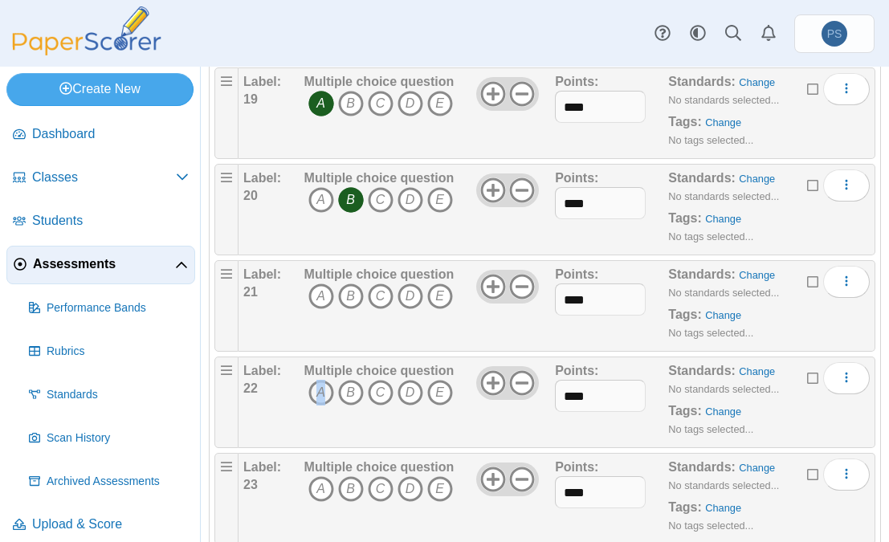
click at [320, 385] on icon "A" at bounding box center [322, 393] width 26 height 26
click at [317, 286] on icon "A" at bounding box center [322, 297] width 26 height 26
click at [350, 394] on icon "B" at bounding box center [351, 393] width 26 height 26
click at [320, 393] on icon "A" at bounding box center [322, 393] width 26 height 26
click at [515, 380] on use at bounding box center [522, 382] width 25 height 25
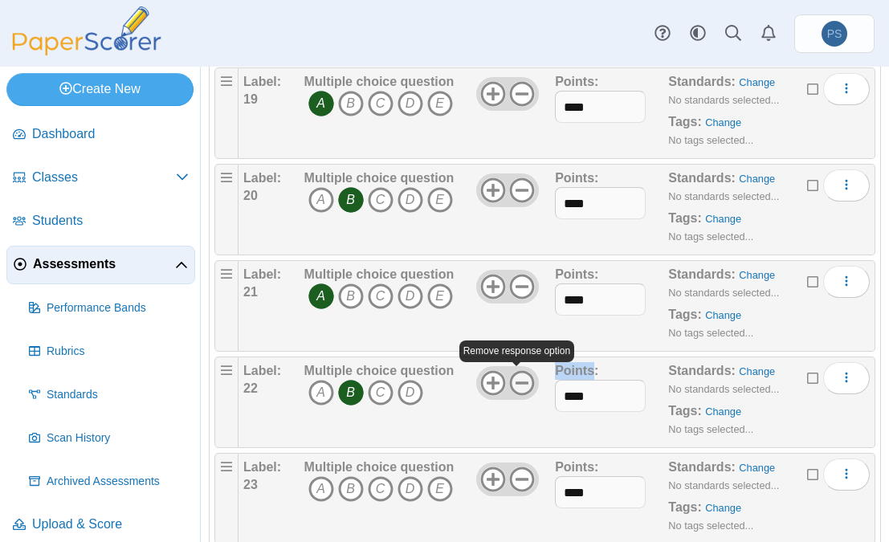
click at [515, 381] on use at bounding box center [522, 382] width 25 height 25
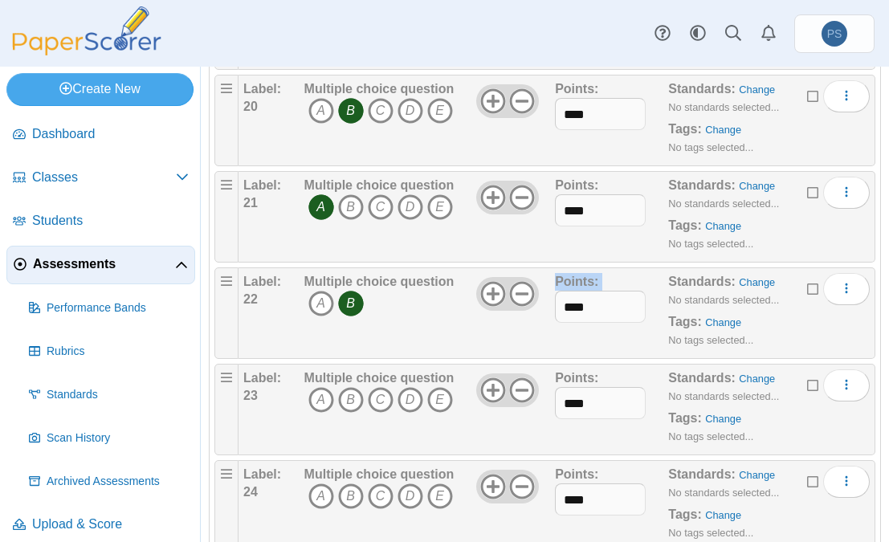
scroll to position [2169, 0]
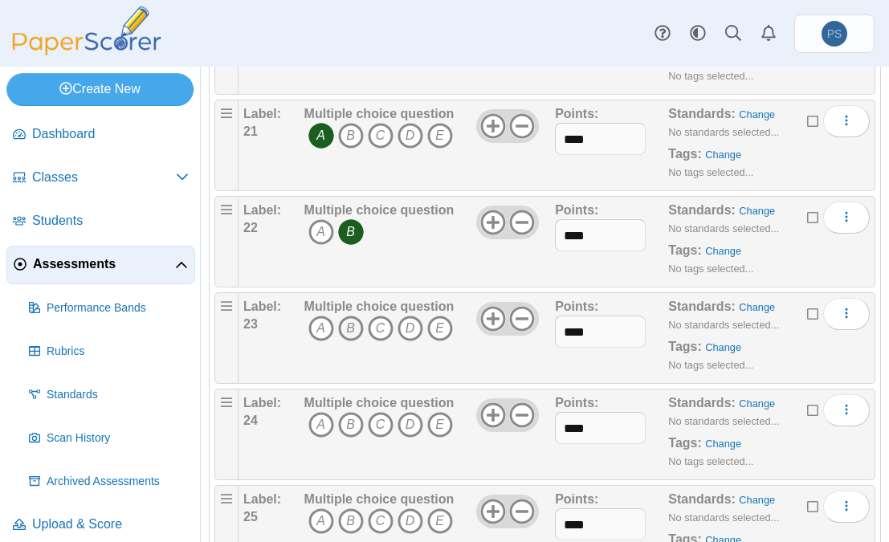
click at [353, 329] on icon "B" at bounding box center [351, 329] width 26 height 26
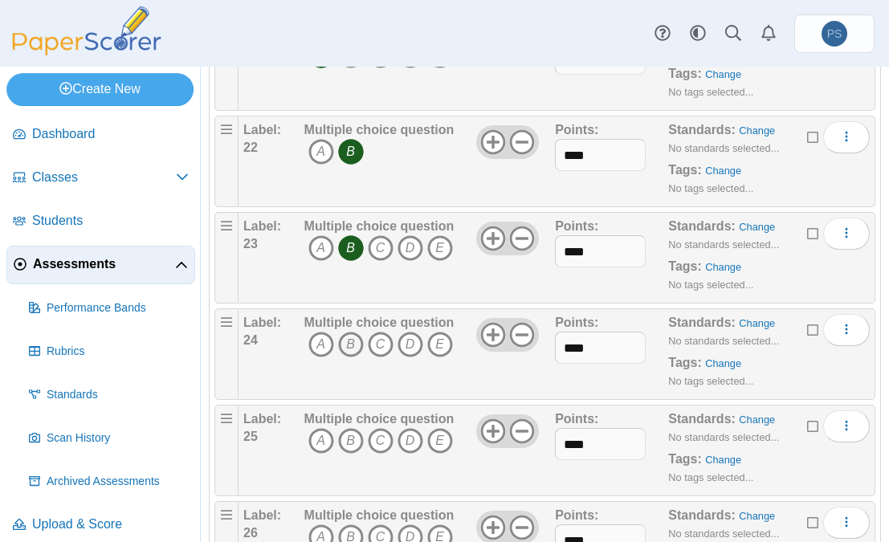
click at [348, 348] on icon "B" at bounding box center [351, 345] width 26 height 26
click at [403, 438] on icon "D" at bounding box center [411, 441] width 26 height 26
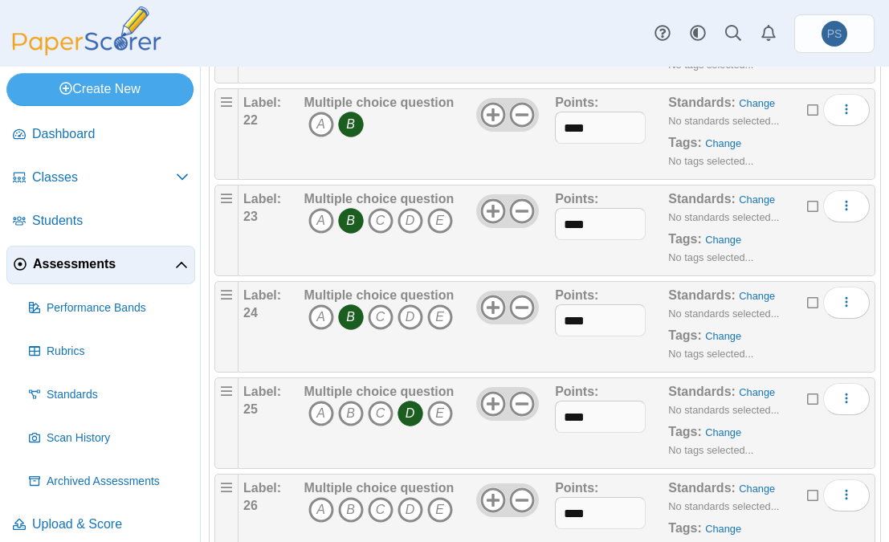
scroll to position [2410, 0]
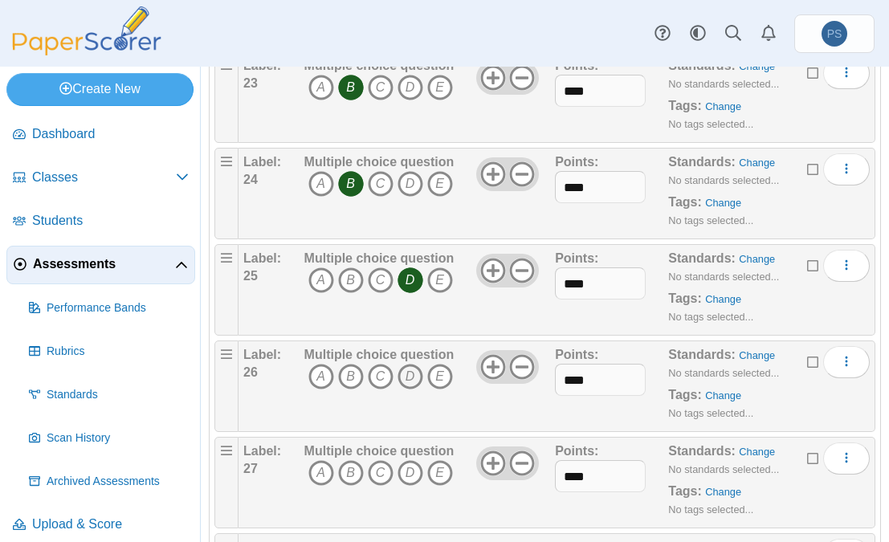
click at [407, 373] on icon "D" at bounding box center [411, 377] width 26 height 26
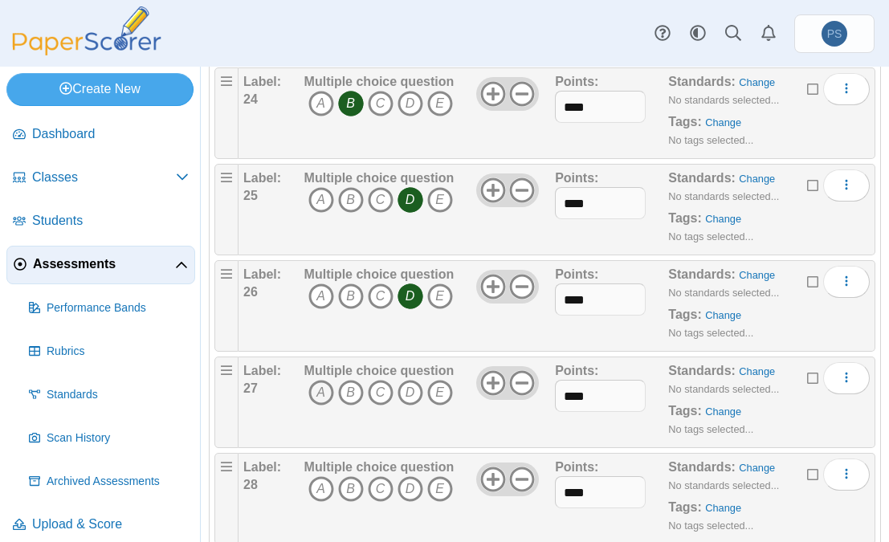
click at [313, 380] on icon "A" at bounding box center [322, 393] width 26 height 26
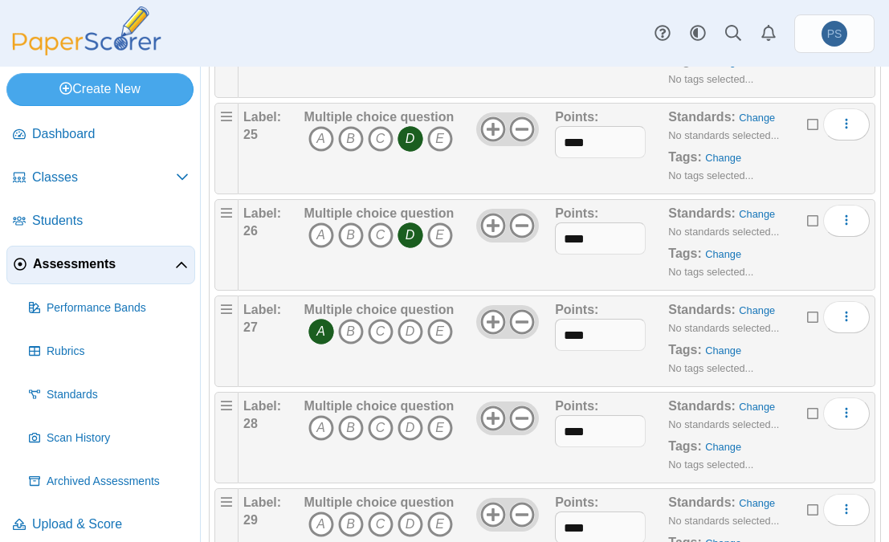
scroll to position [2571, 0]
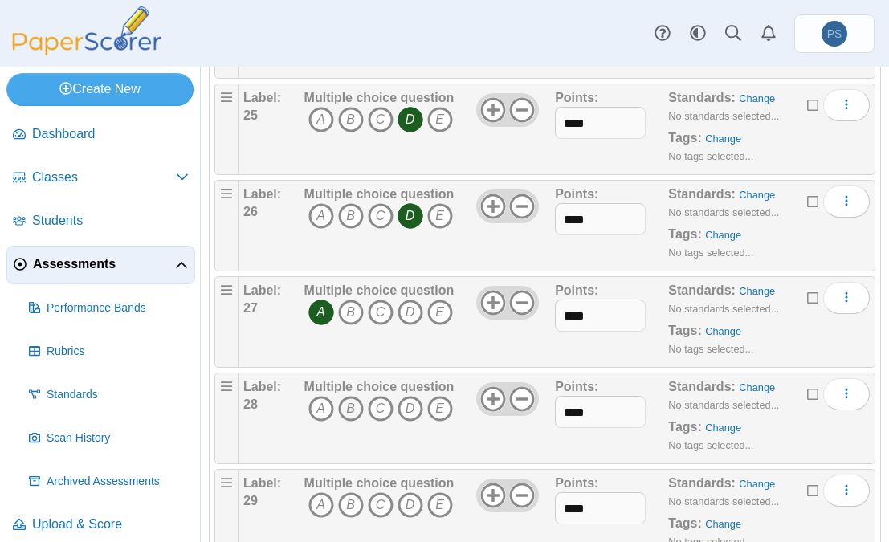
click at [345, 408] on icon "B" at bounding box center [351, 409] width 26 height 26
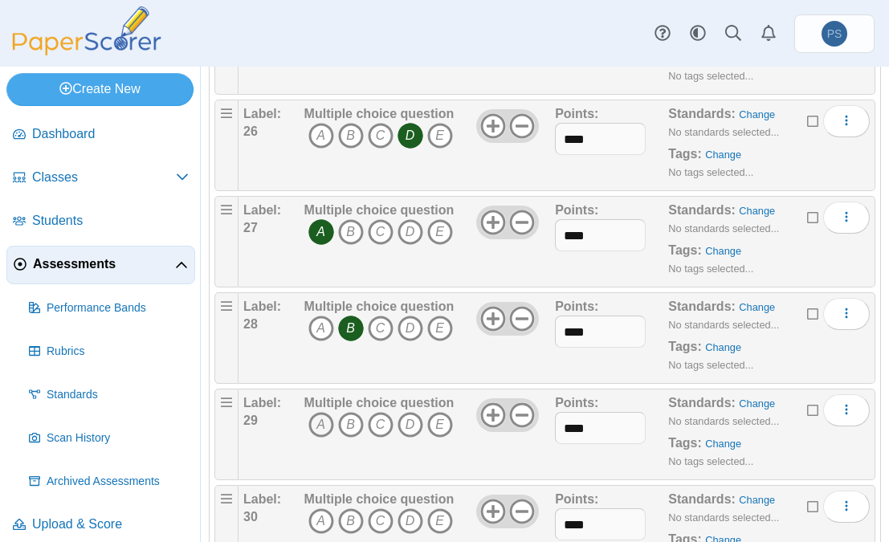
click at [321, 415] on icon "A" at bounding box center [322, 425] width 26 height 26
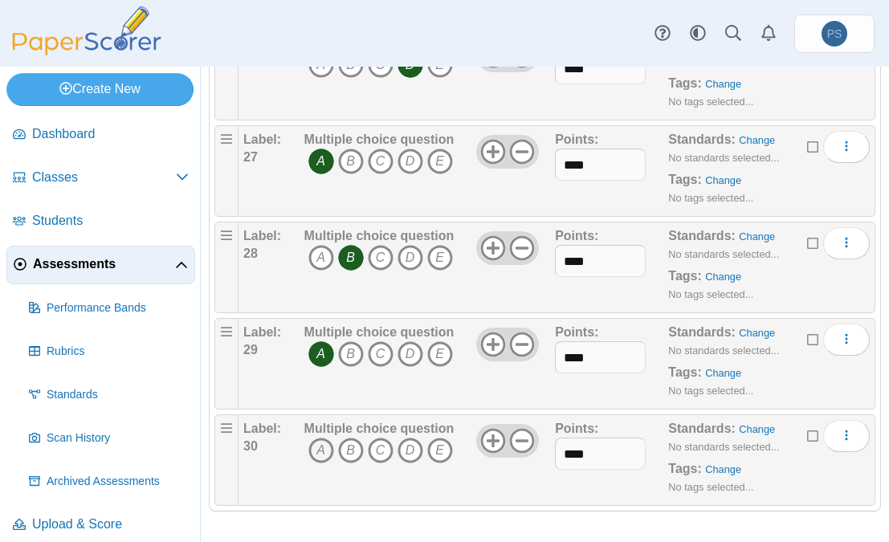
click at [322, 447] on icon "A" at bounding box center [322, 451] width 26 height 26
click at [488, 438] on use at bounding box center [492, 440] width 25 height 25
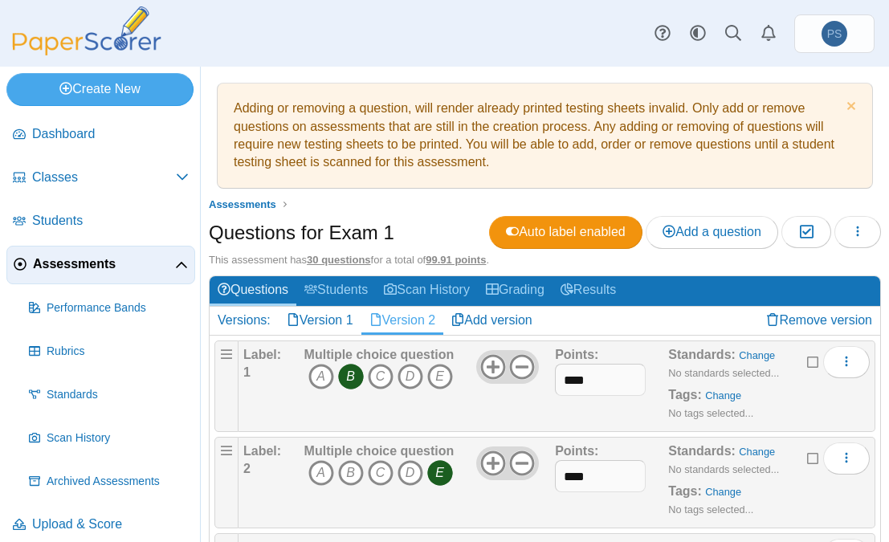
scroll to position [80, 0]
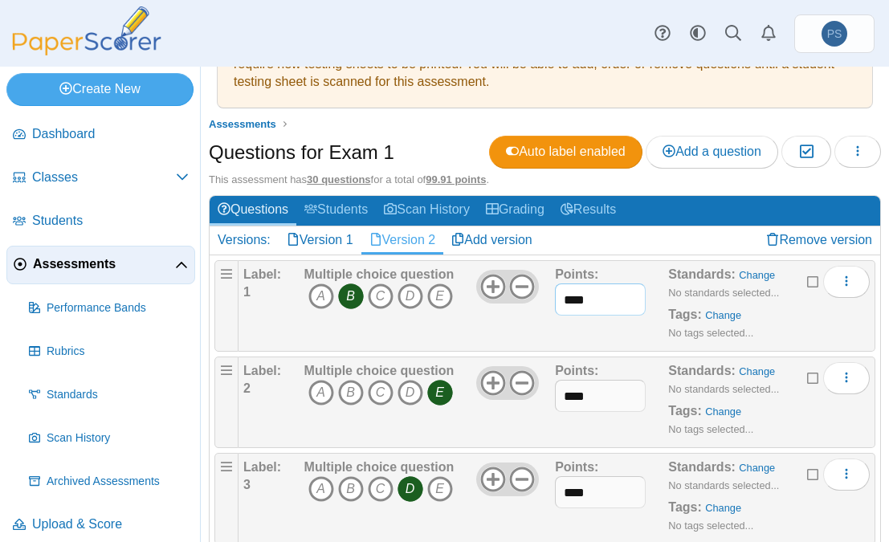
click at [585, 299] on input "****" at bounding box center [600, 300] width 91 height 32
click at [588, 330] on div "Points: ****" at bounding box center [611, 306] width 113 height 80
click at [582, 301] on input "****" at bounding box center [600, 300] width 91 height 32
type input "***"
click at [589, 328] on div "Points: ***" at bounding box center [611, 306] width 113 height 80
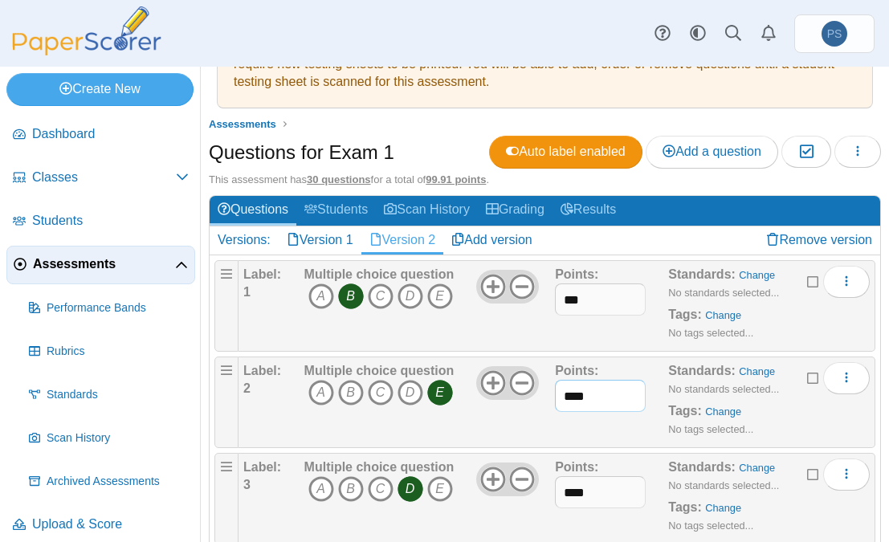
click at [587, 397] on input "****" at bounding box center [600, 396] width 91 height 32
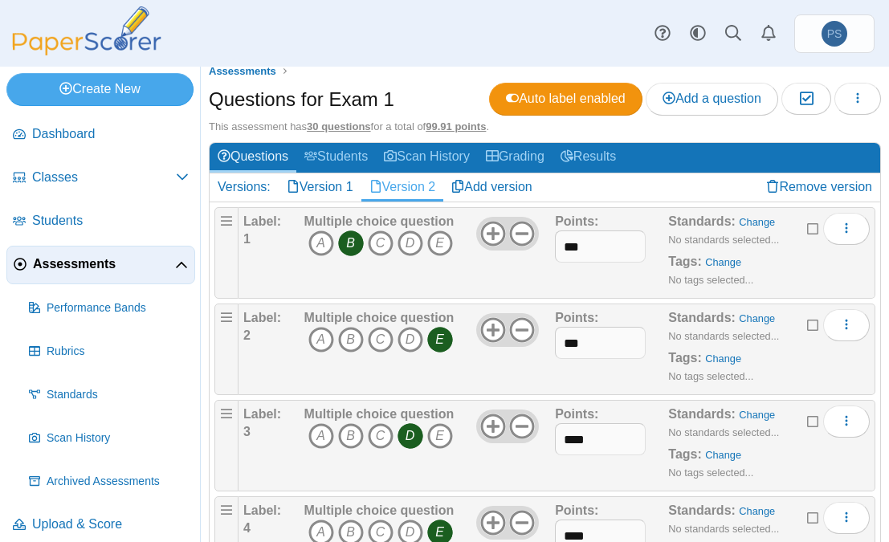
scroll to position [0, 0]
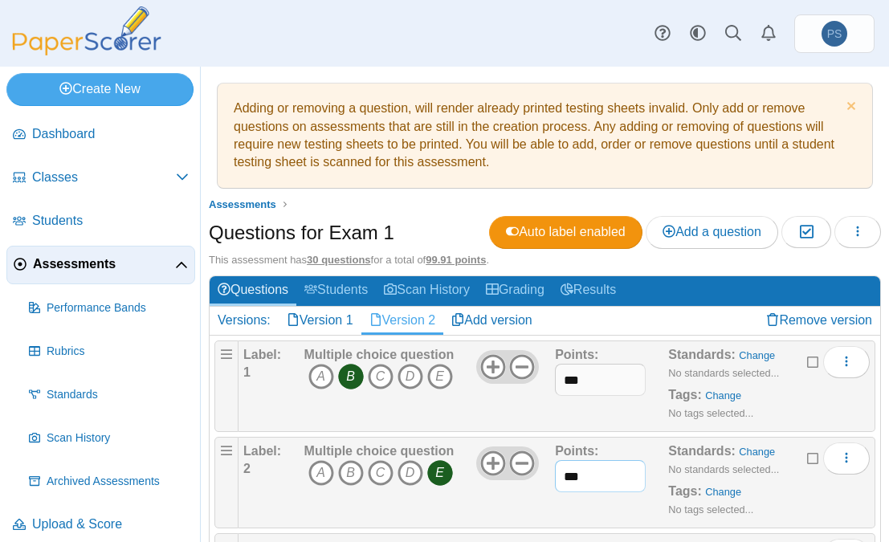
drag, startPoint x: 582, startPoint y: 478, endPoint x: 547, endPoint y: 485, distance: 35.3
click at [547, 485] on div "Label: 2 Multiple choice question A B C D E" at bounding box center [556, 483] width 627 height 80
click at [582, 415] on div "Points: ***" at bounding box center [611, 386] width 113 height 80
drag, startPoint x: 582, startPoint y: 472, endPoint x: 512, endPoint y: 488, distance: 71.7
click at [512, 488] on div "Label: 2 Multiple choice question A B C D E *" at bounding box center [556, 483] width 627 height 80
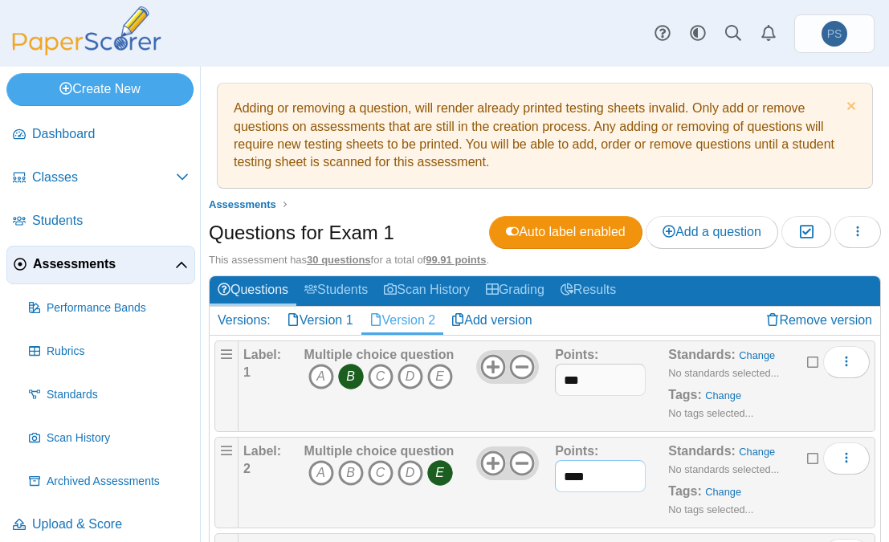
type input "****"
click at [579, 380] on input "***" at bounding box center [600, 380] width 91 height 32
type input "****"
click at [571, 404] on div "Points: ****" at bounding box center [611, 386] width 113 height 80
click at [583, 377] on input "****" at bounding box center [600, 380] width 91 height 32
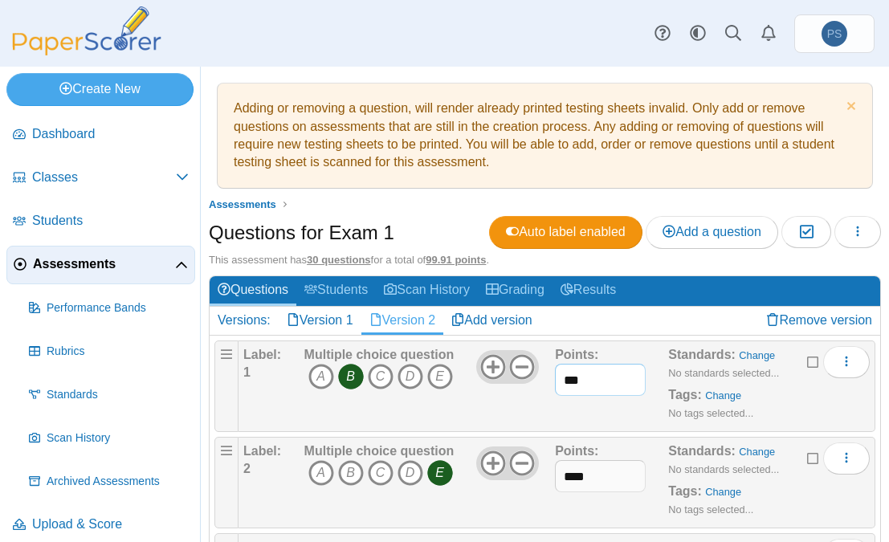
type input "****"
click at [581, 382] on input "****" at bounding box center [600, 380] width 91 height 32
type input "****"
click at [578, 411] on div "Points: ****" at bounding box center [611, 386] width 113 height 80
click at [579, 382] on input "****" at bounding box center [600, 380] width 91 height 32
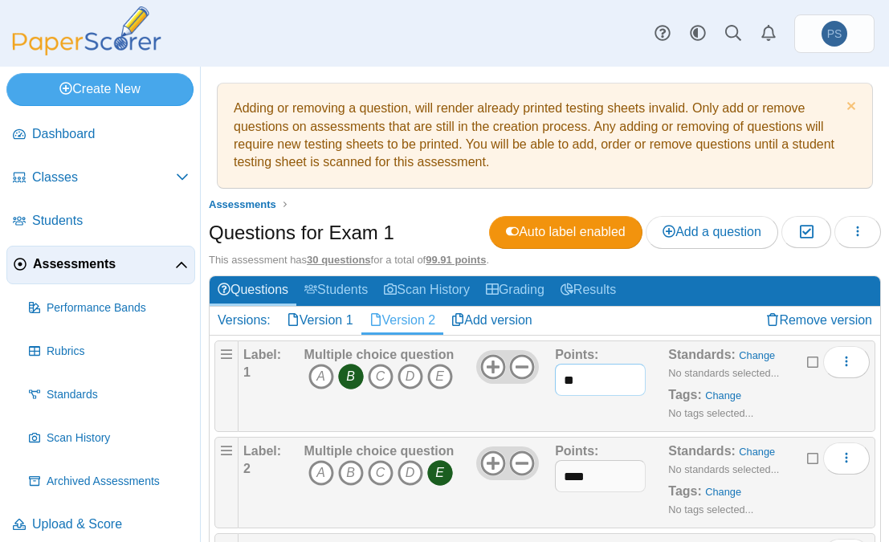
type input "***"
click at [586, 474] on input "****" at bounding box center [600, 476] width 91 height 32
type input "****"
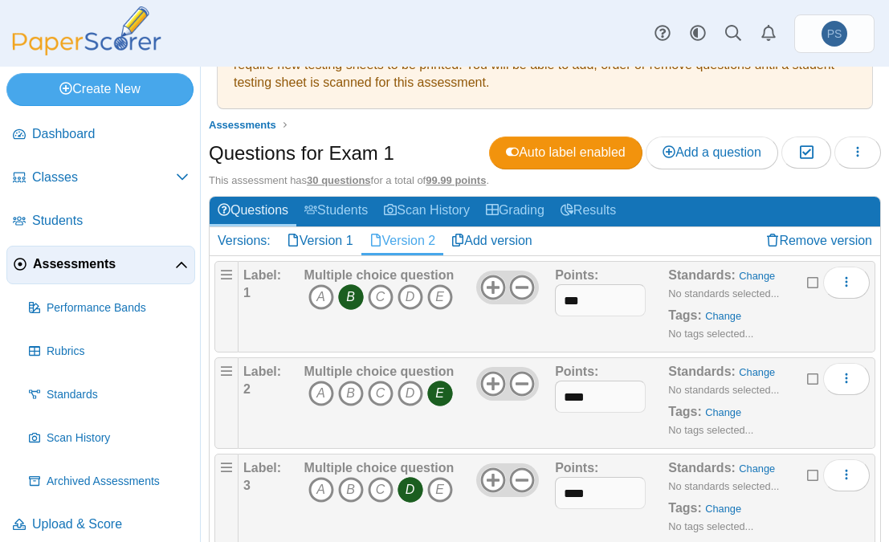
scroll to position [161, 0]
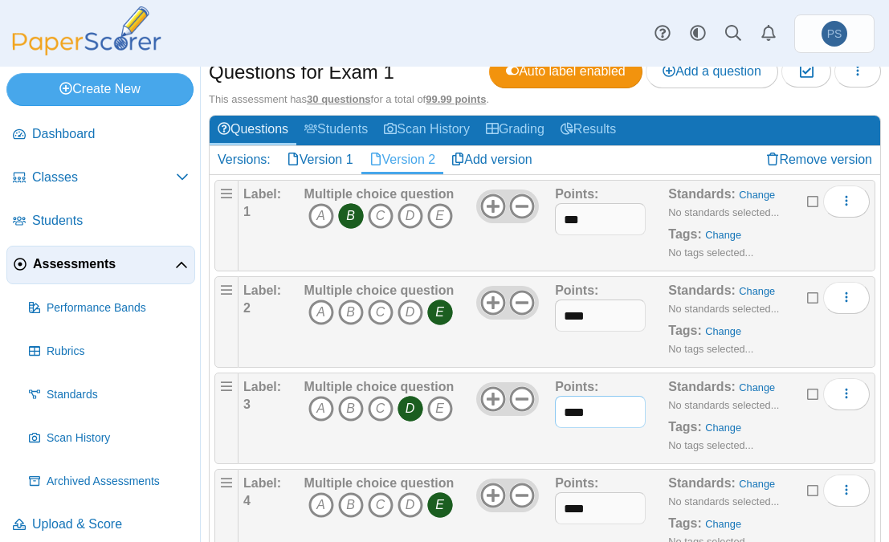
click at [584, 410] on input "****" at bounding box center [600, 412] width 91 height 32
type input "****"
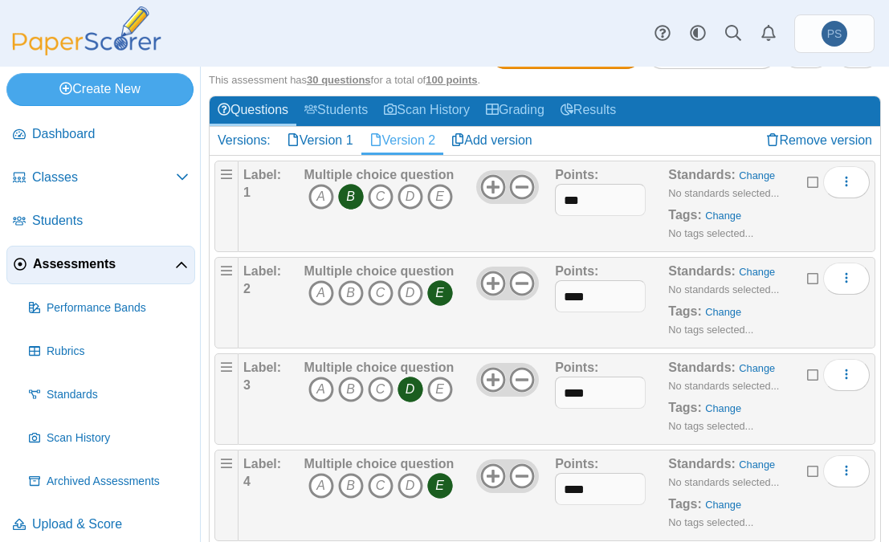
scroll to position [161, 0]
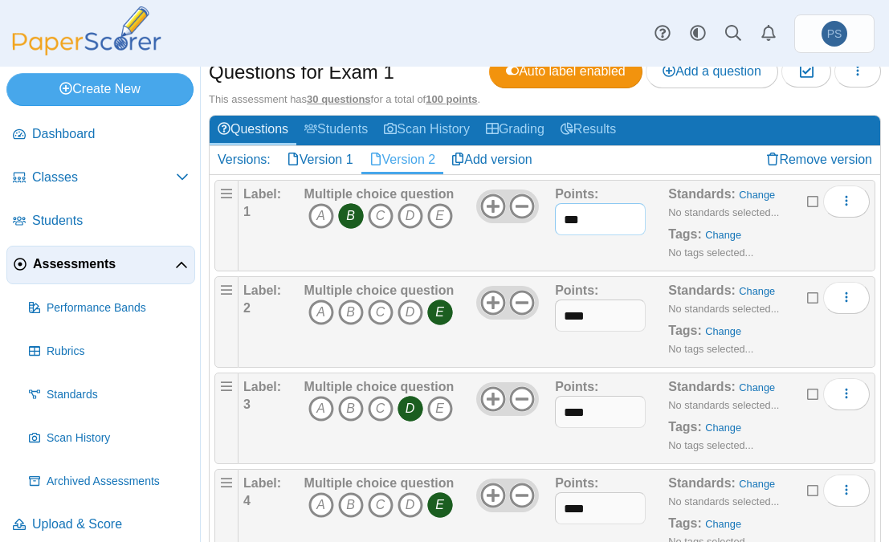
click at [572, 218] on input "***" at bounding box center [600, 219] width 91 height 32
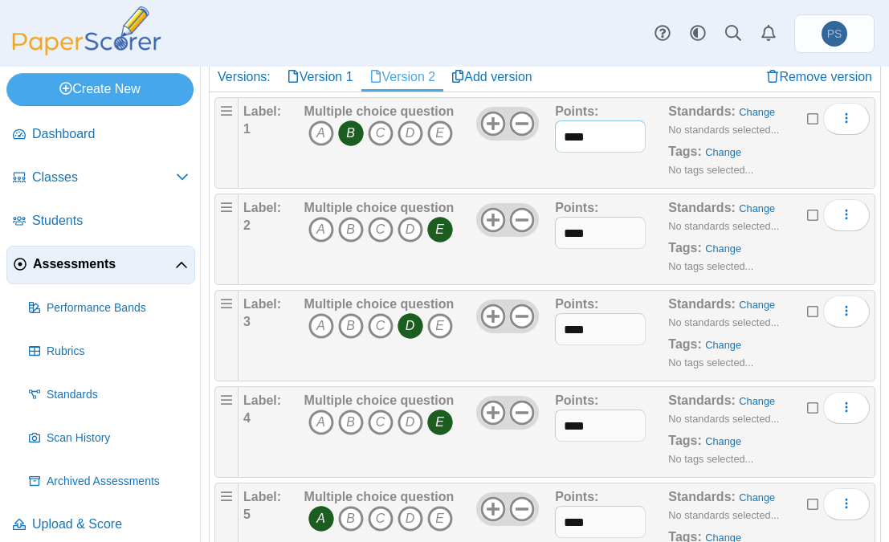
scroll to position [321, 0]
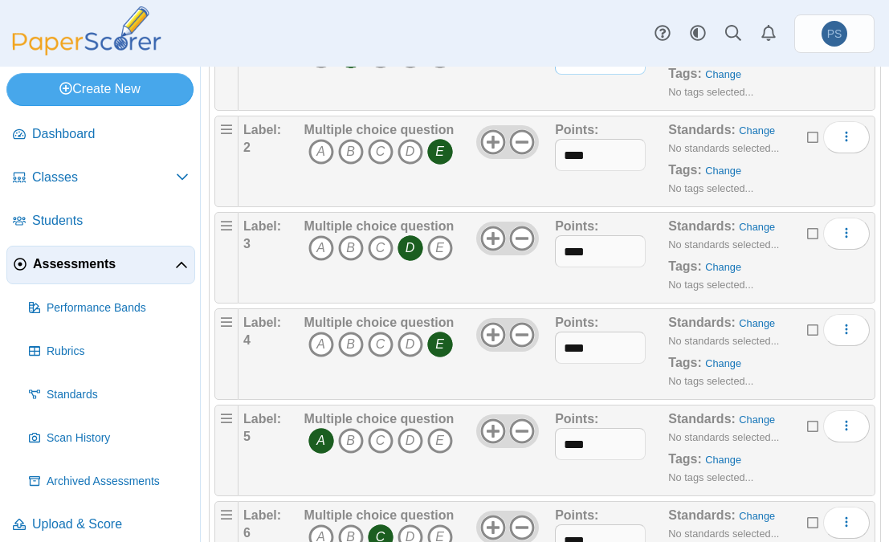
type input "****"
click at [587, 344] on input "****" at bounding box center [600, 348] width 91 height 32
type input "****"
click at [588, 445] on input "****" at bounding box center [600, 444] width 91 height 32
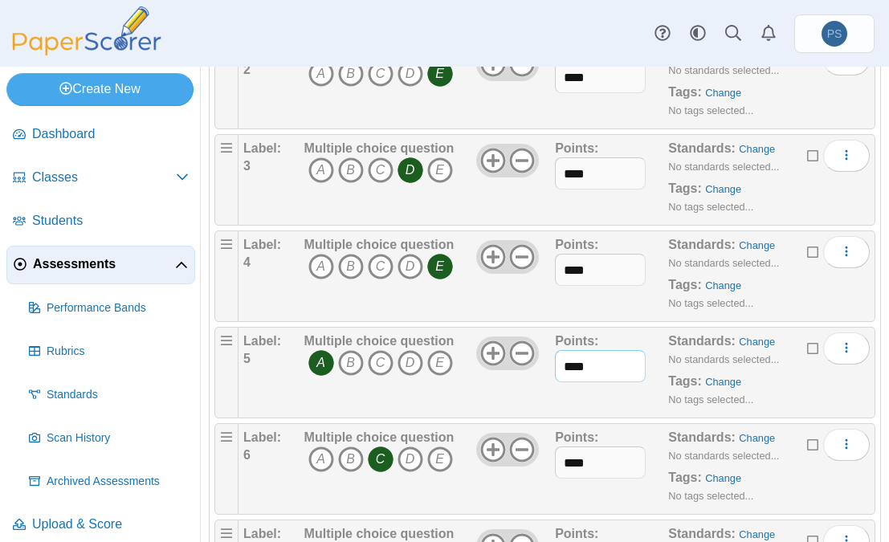
scroll to position [482, 0]
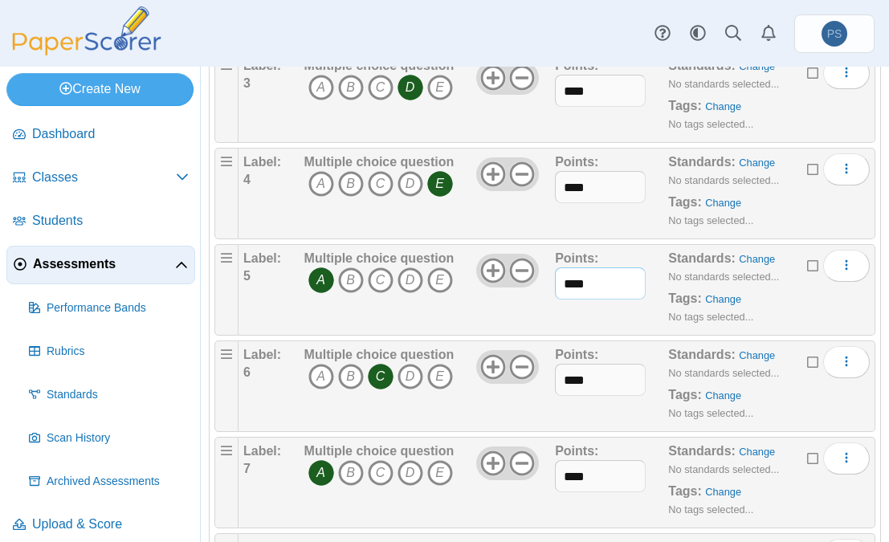
type input "****"
click at [582, 379] on input "****" at bounding box center [600, 380] width 91 height 32
type input "****"
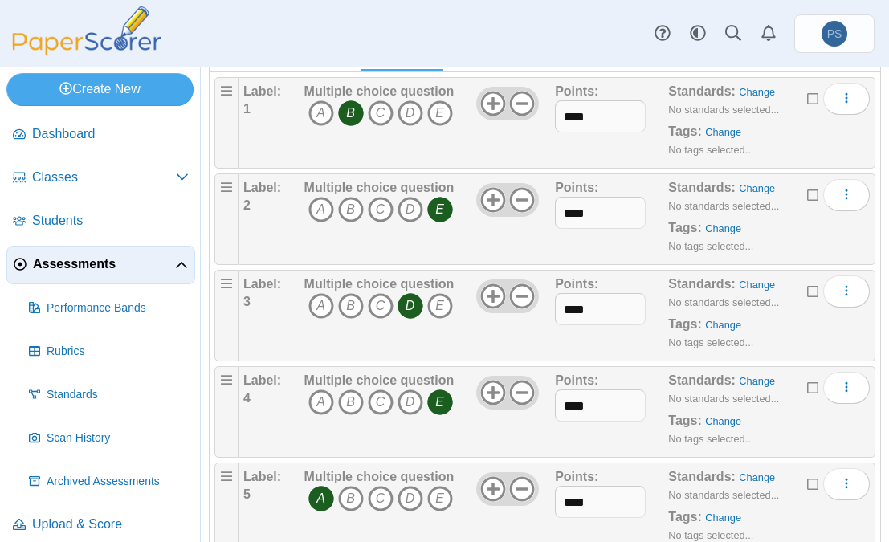
scroll to position [80, 0]
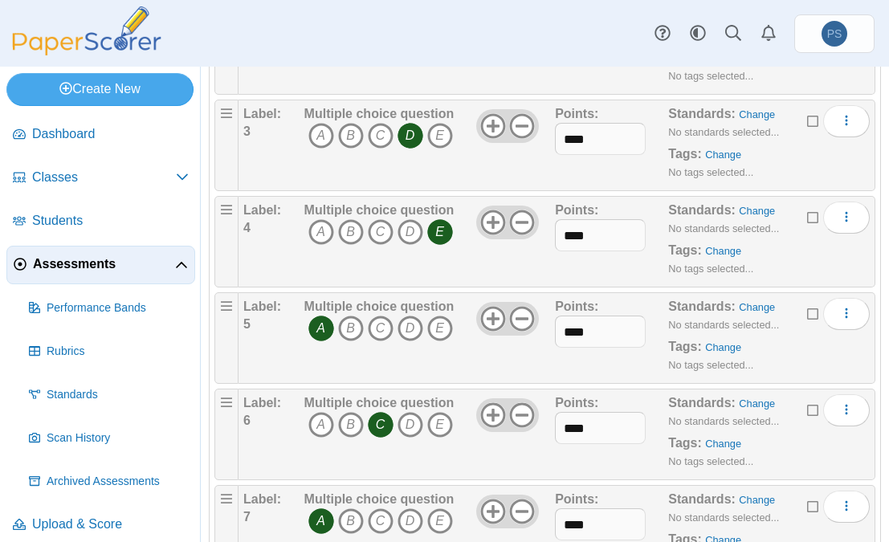
scroll to position [482, 0]
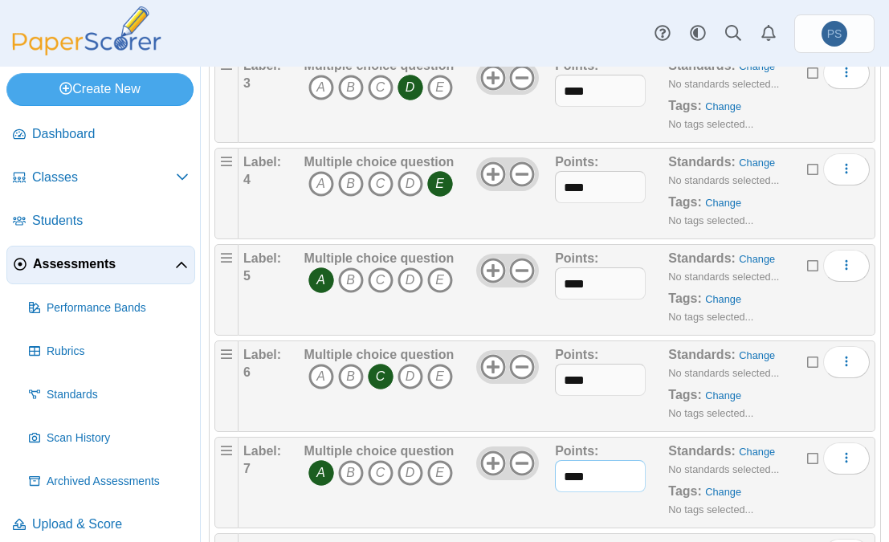
click at [585, 472] on input "****" at bounding box center [600, 476] width 91 height 32
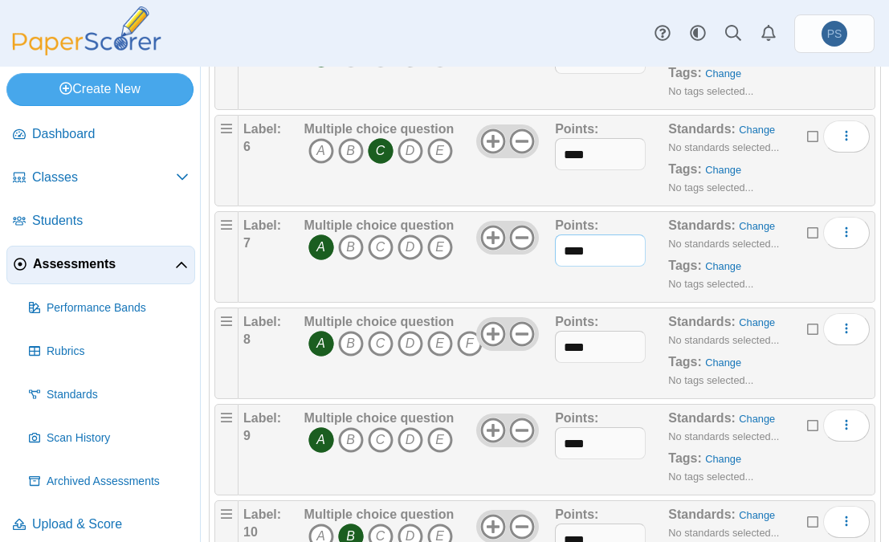
scroll to position [723, 0]
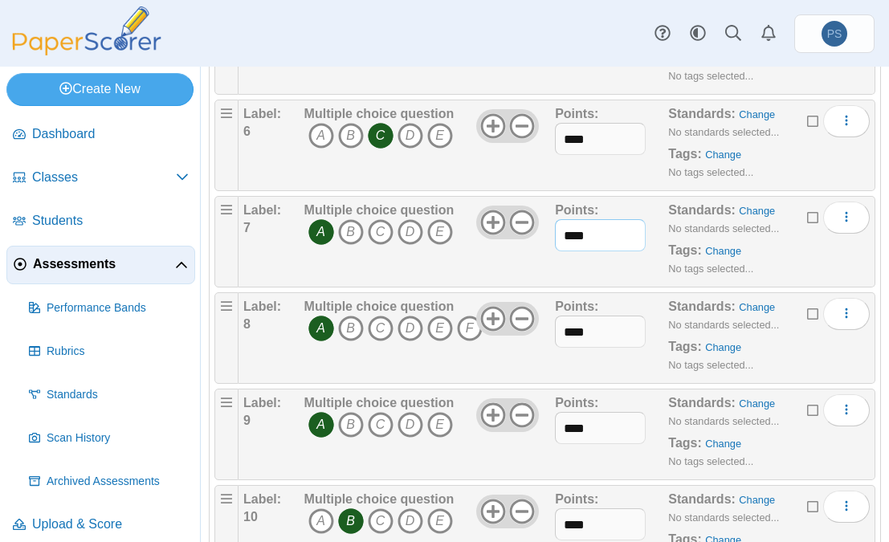
type input "****"
click at [588, 331] on input "****" at bounding box center [600, 332] width 91 height 32
type input "****"
click at [590, 427] on input "****" at bounding box center [600, 428] width 91 height 32
type input "****"
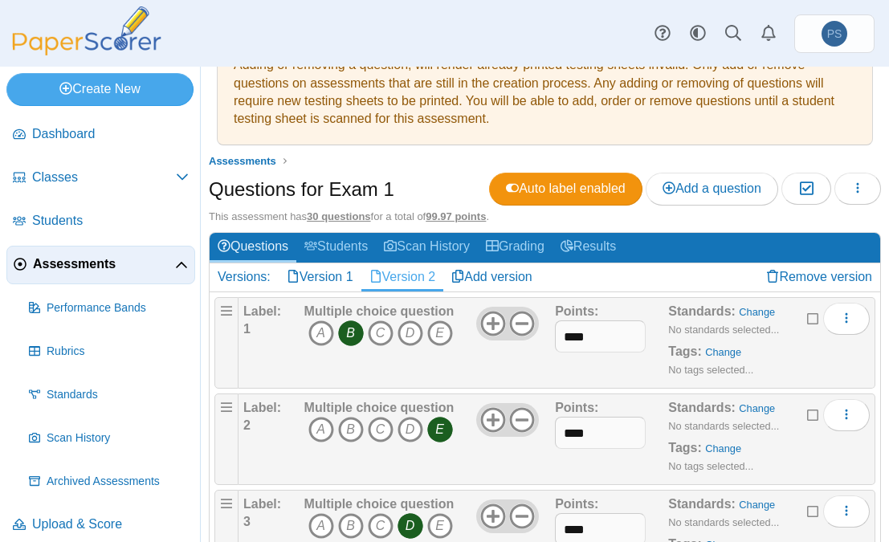
scroll to position [0, 0]
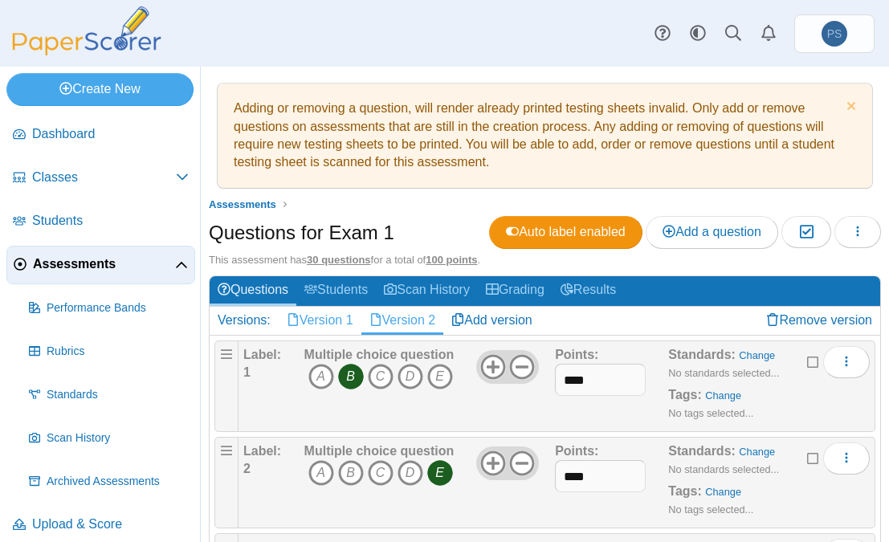
click at [325, 317] on link "Version 1" at bounding box center [320, 320] width 83 height 27
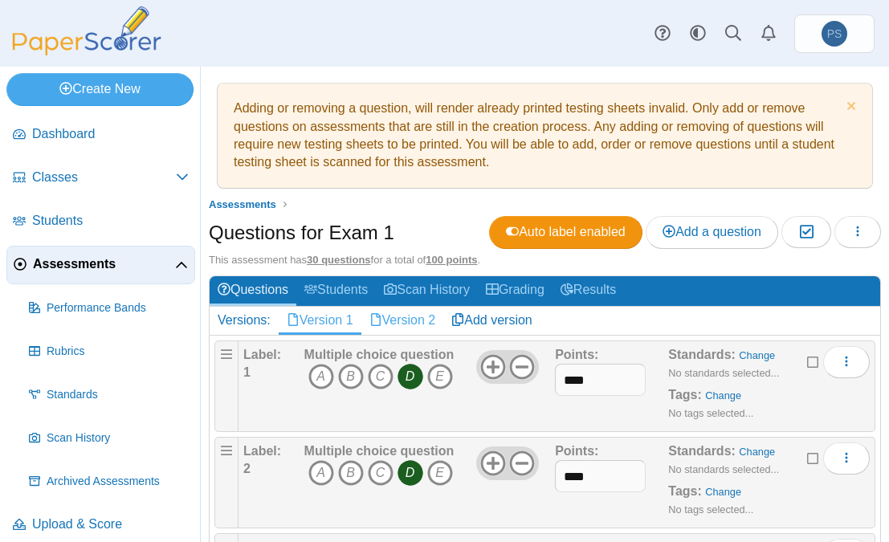
click at [415, 313] on link "Version 2" at bounding box center [403, 320] width 83 height 27
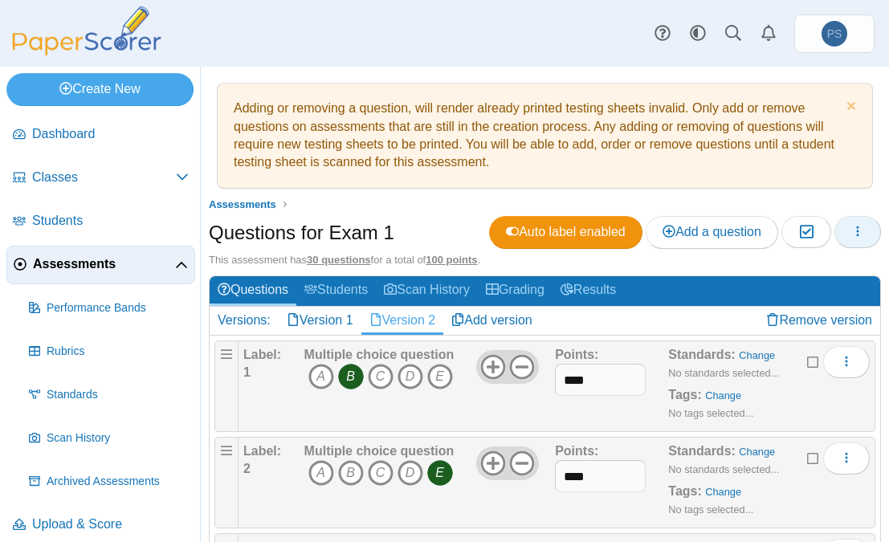
click at [837, 238] on button "button" at bounding box center [858, 232] width 47 height 32
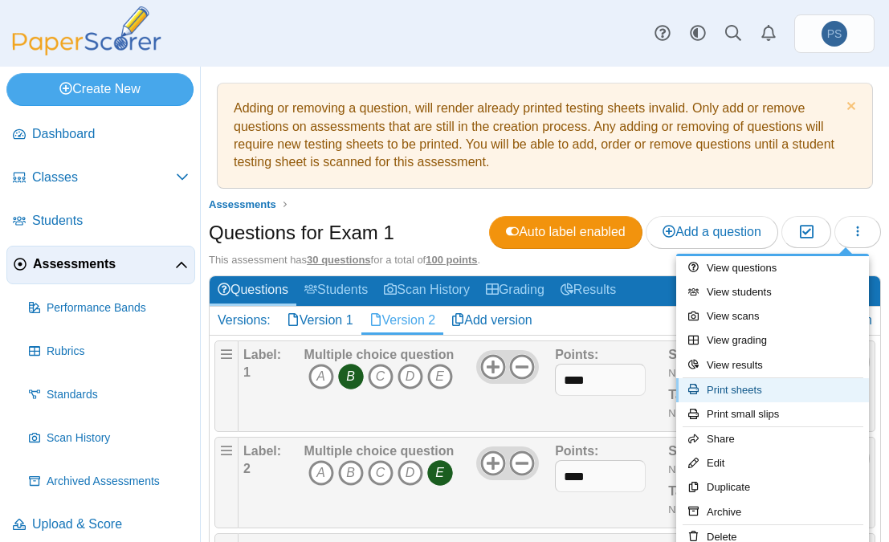
click at [750, 390] on link "Print sheets" at bounding box center [773, 390] width 193 height 24
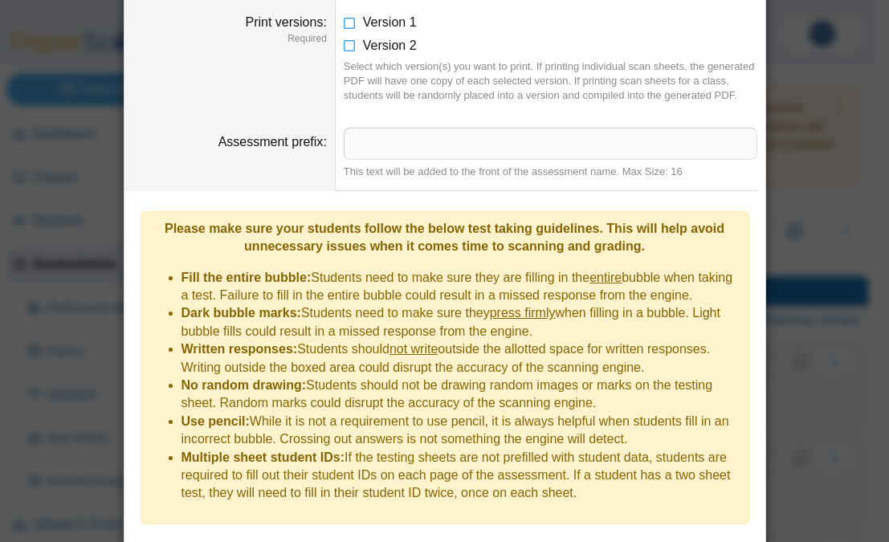
scroll to position [284, 0]
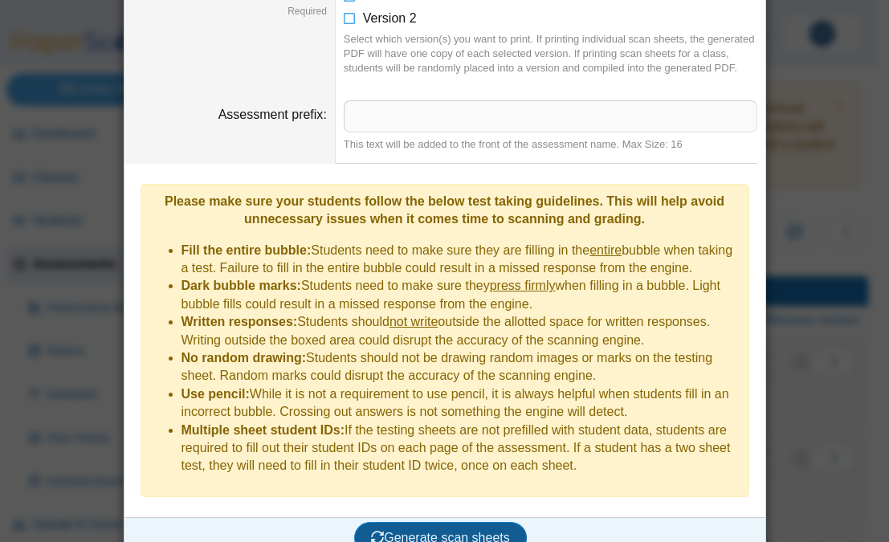
click at [425, 531] on span "Generate scan sheets" at bounding box center [440, 538] width 139 height 14
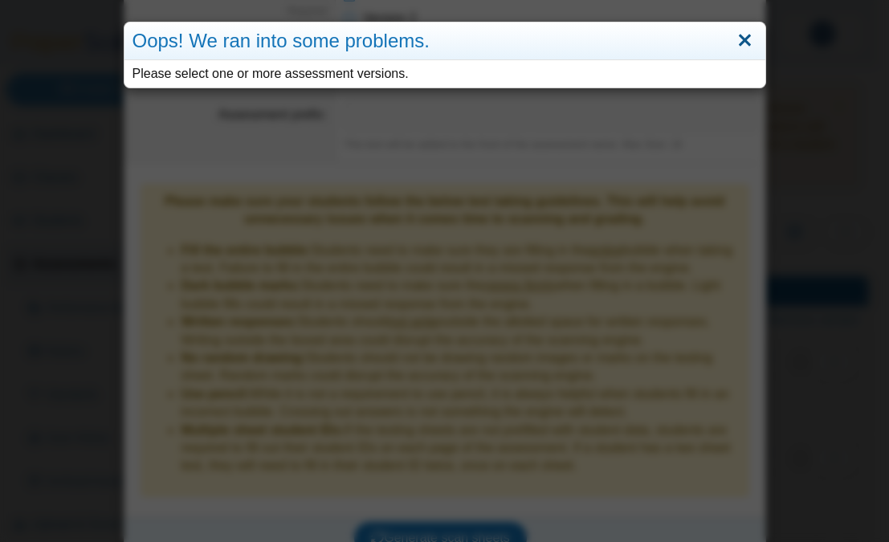
click at [735, 34] on link "Close" at bounding box center [745, 40] width 25 height 27
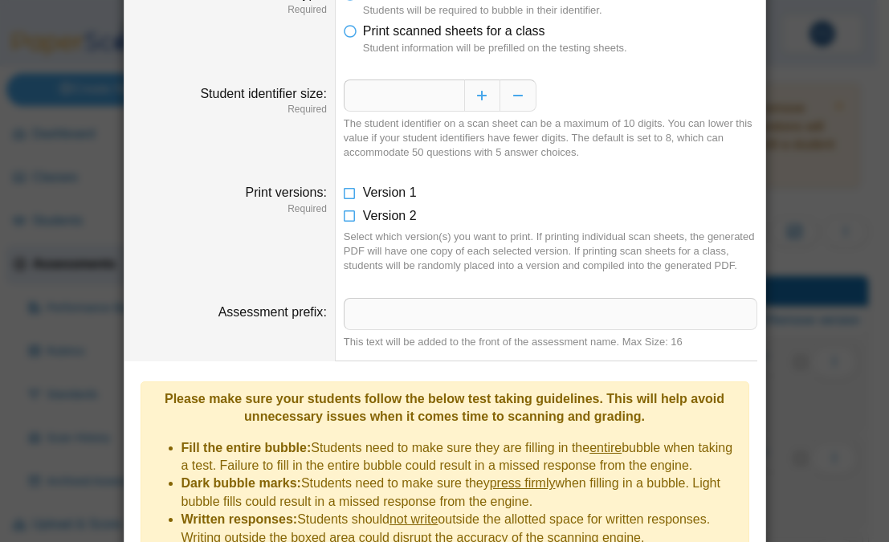
scroll to position [0, 0]
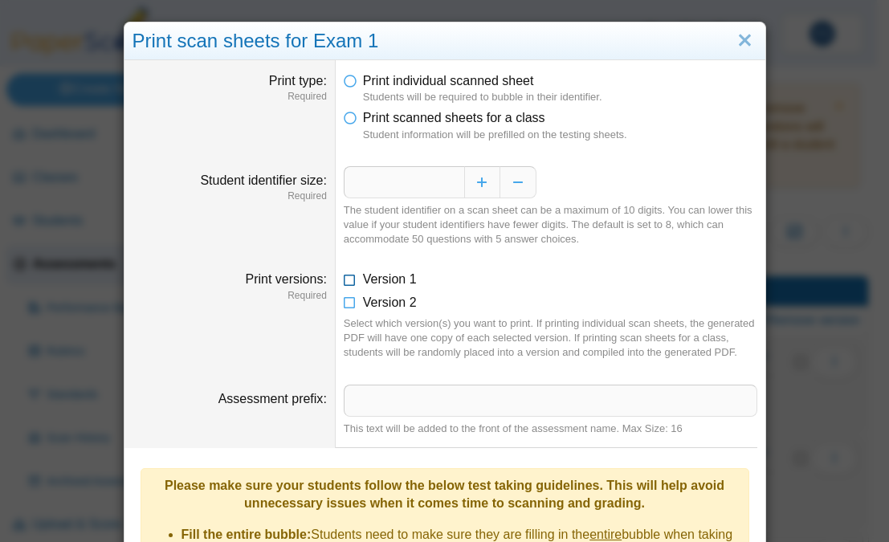
click at [344, 276] on icon at bounding box center [350, 276] width 13 height 11
click at [346, 305] on icon at bounding box center [350, 299] width 13 height 11
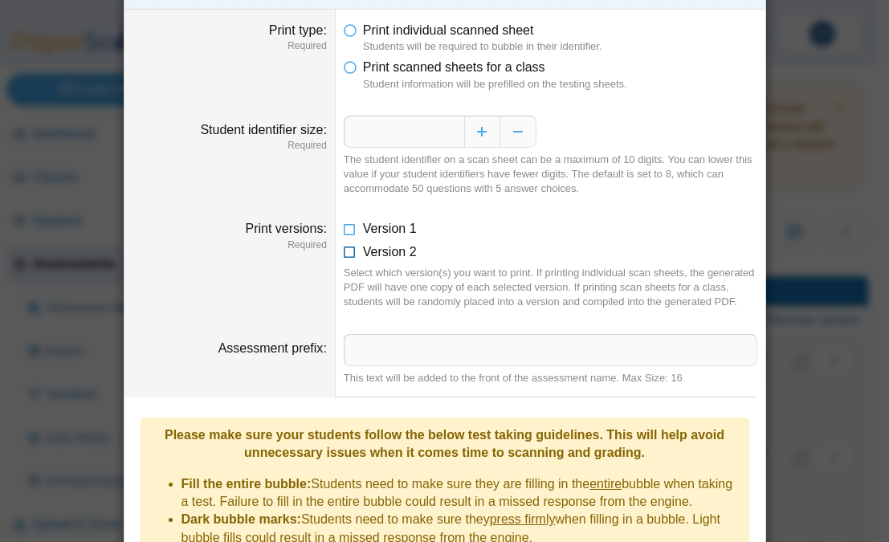
scroll to position [284, 0]
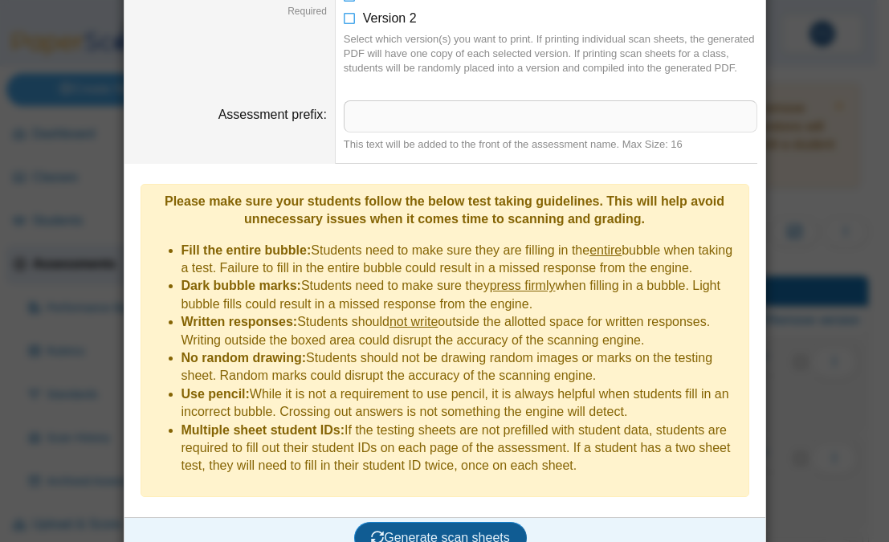
click at [452, 522] on button "Generate scan sheets" at bounding box center [440, 538] width 173 height 32
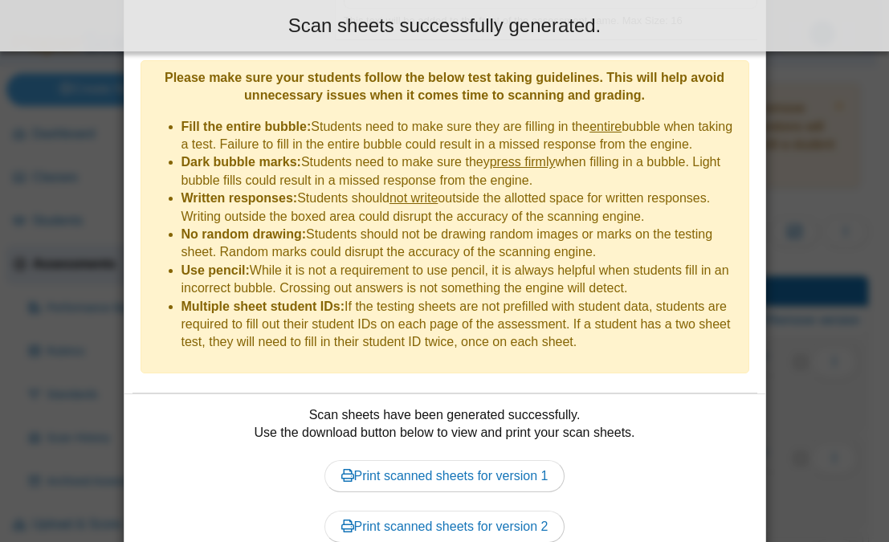
scroll to position [464, 0]
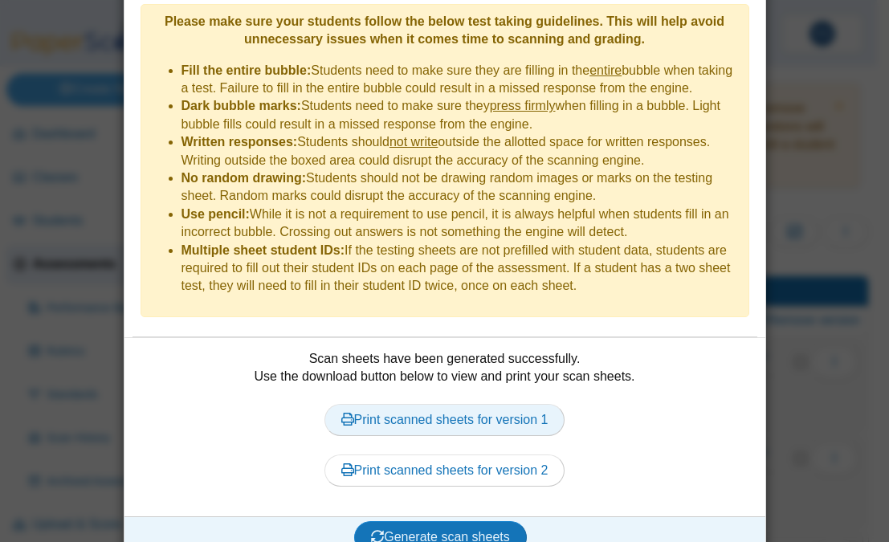
click at [464, 404] on link "Print scanned sheets for version 1" at bounding box center [445, 420] width 241 height 32
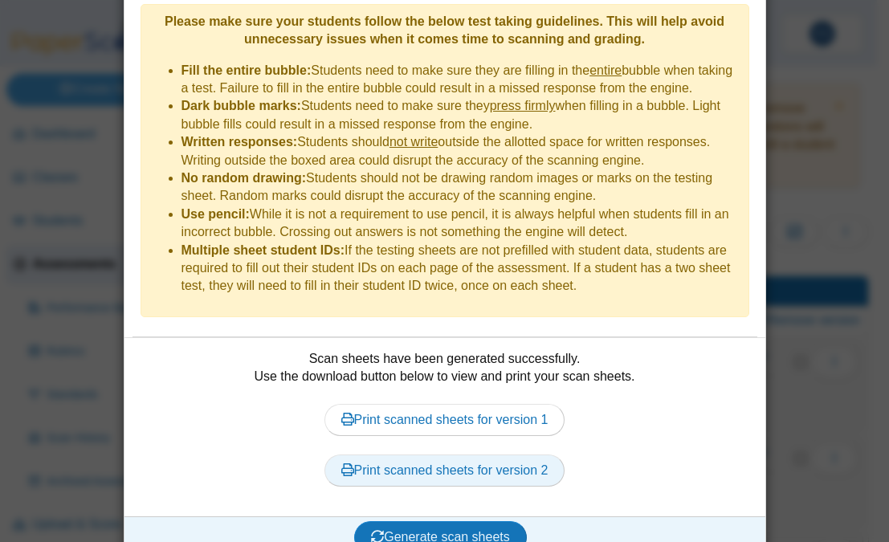
click at [449, 455] on link "Print scanned sheets for version 2" at bounding box center [445, 471] width 241 height 32
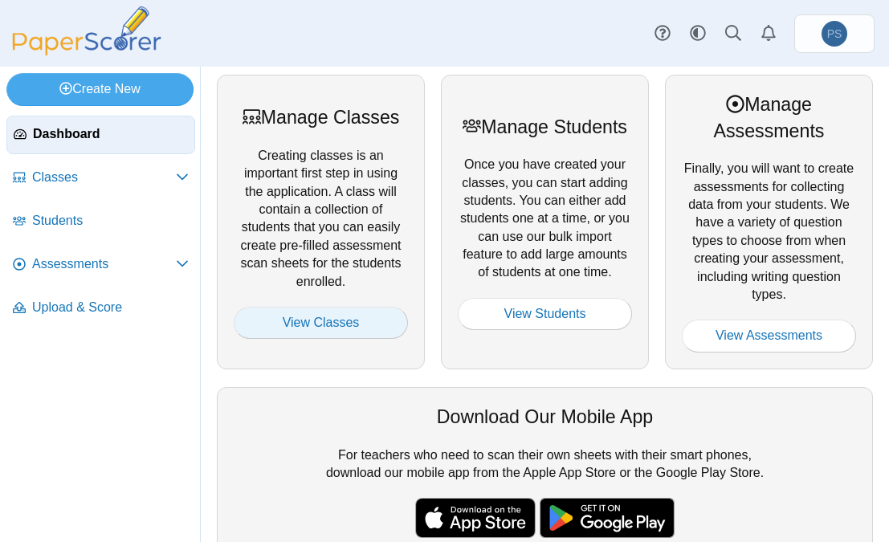
click at [320, 321] on link "View Classes" at bounding box center [321, 323] width 174 height 32
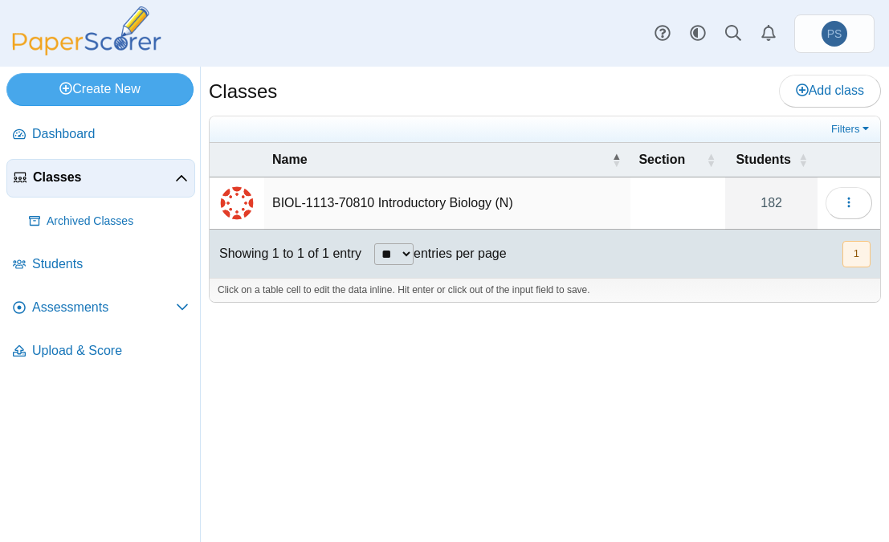
click at [402, 195] on td "BIOL-1113-70810 Introductory Biology (N)" at bounding box center [447, 204] width 366 height 52
click at [79, 311] on span "Assessments" at bounding box center [104, 308] width 144 height 18
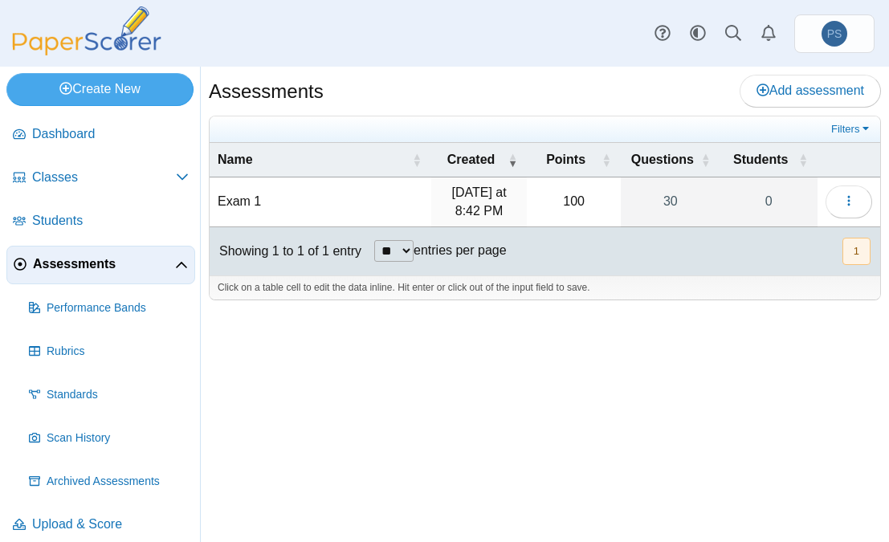
click at [247, 201] on td "Exam 1" at bounding box center [321, 203] width 222 height 50
click at [397, 338] on div "Assessments Add assessment 100" at bounding box center [545, 305] width 689 height 476
click at [852, 211] on button "button" at bounding box center [849, 202] width 47 height 32
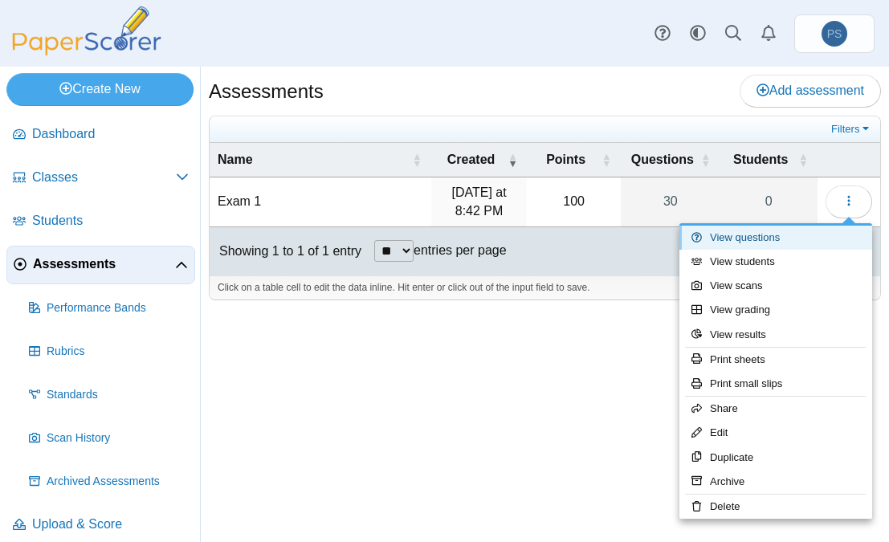
click at [762, 238] on link "View questions" at bounding box center [776, 238] width 193 height 24
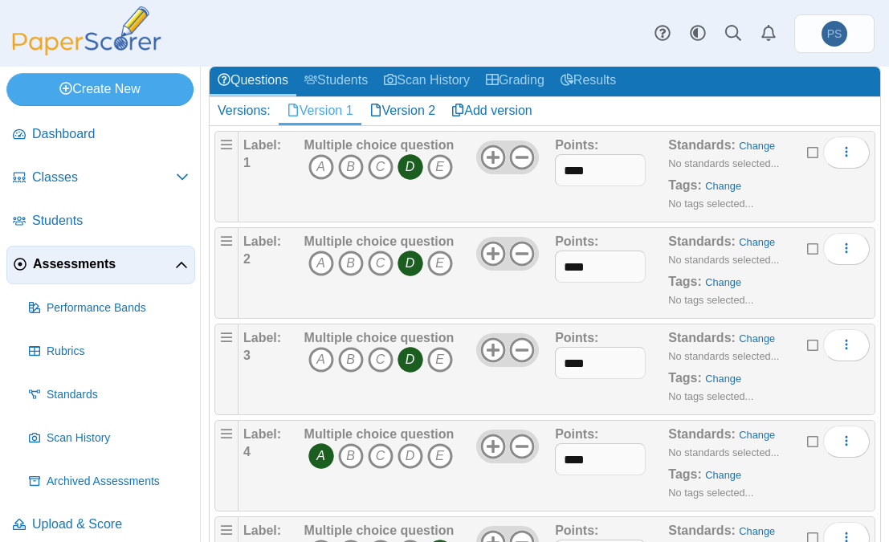
scroll to position [80, 0]
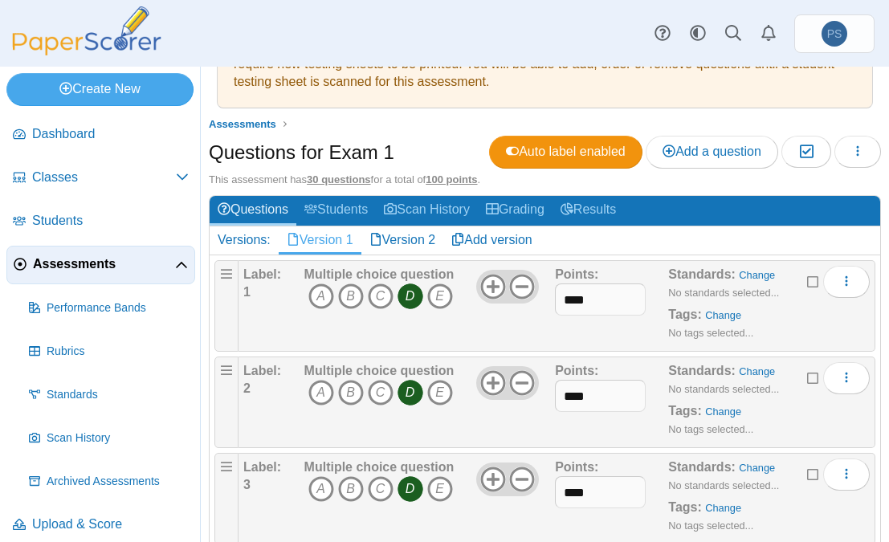
click at [326, 239] on link "Version 1" at bounding box center [320, 240] width 83 height 27
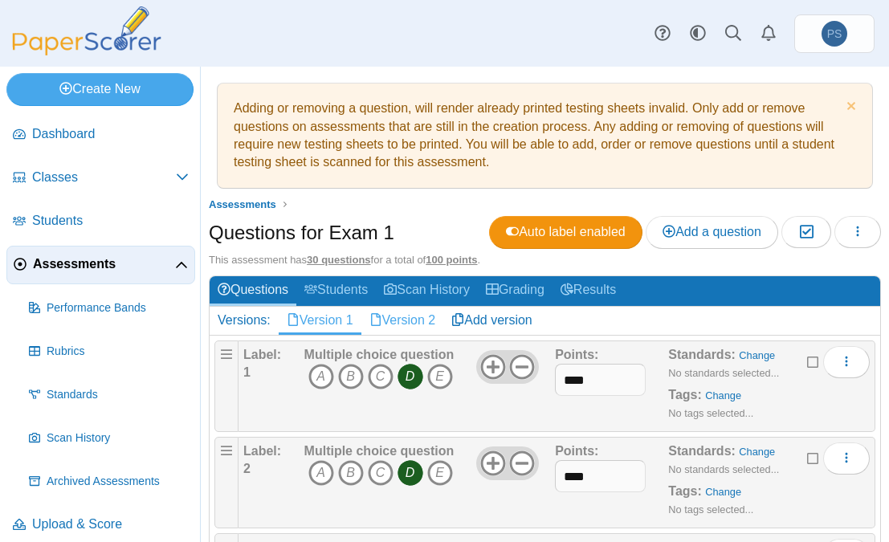
click at [411, 323] on link "Version 2" at bounding box center [403, 320] width 83 height 27
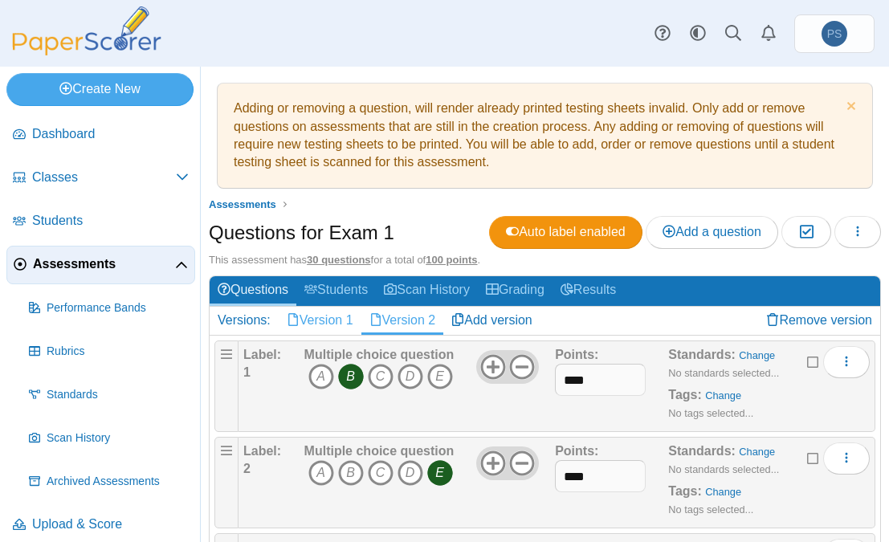
click at [317, 314] on link "Version 1" at bounding box center [320, 320] width 83 height 27
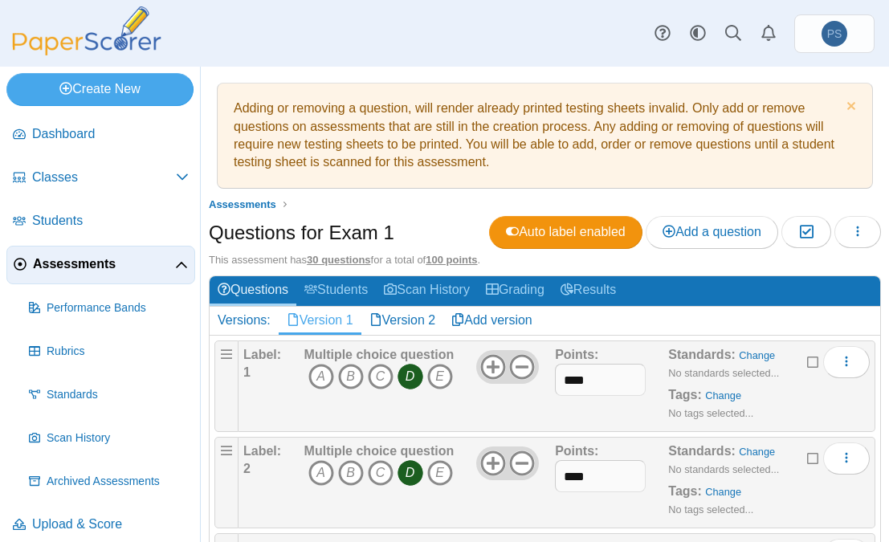
scroll to position [80, 0]
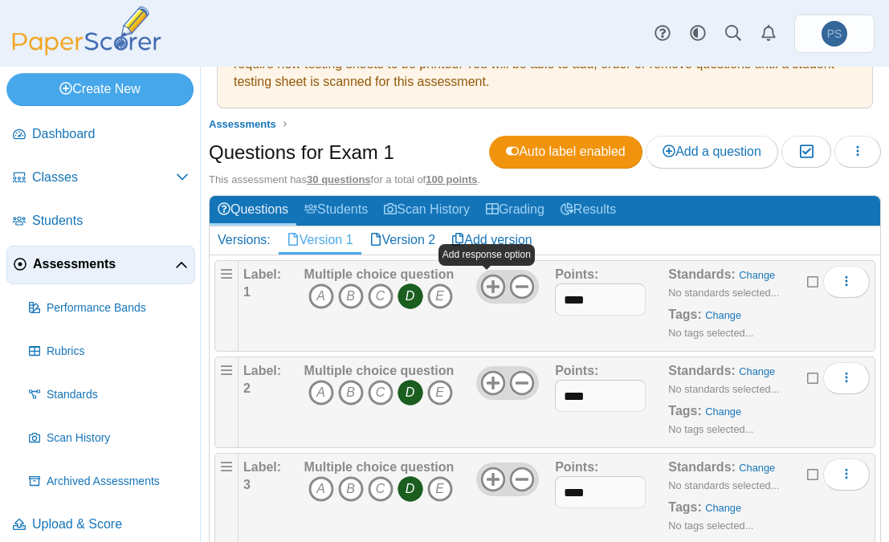
click at [485, 283] on icon at bounding box center [493, 287] width 26 height 26
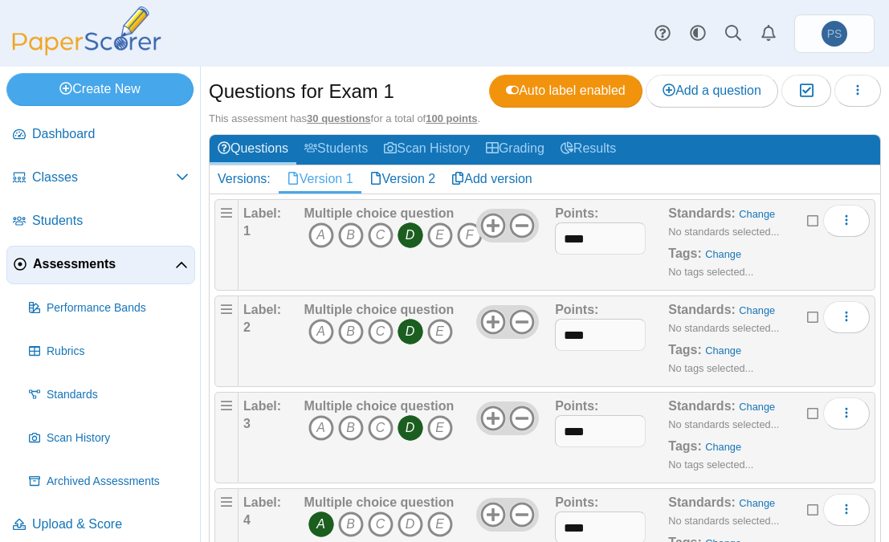
scroll to position [161, 0]
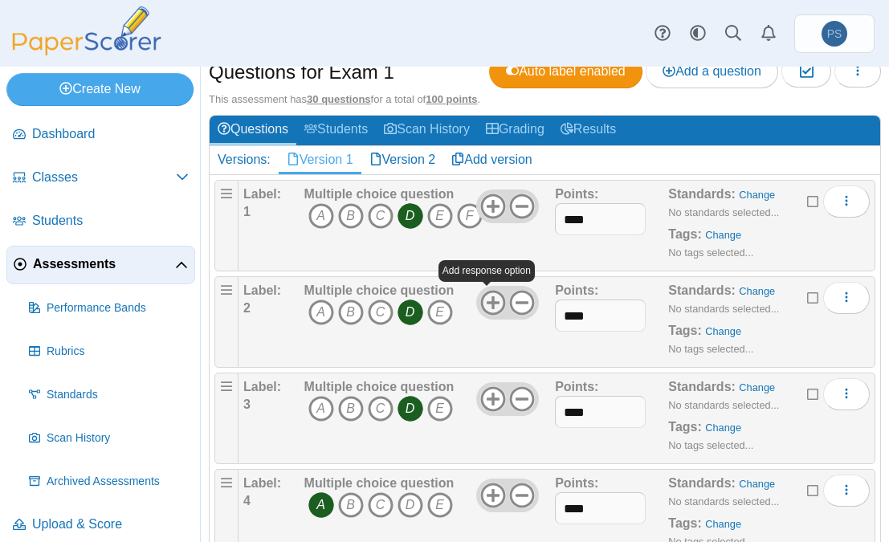
click at [489, 298] on icon at bounding box center [493, 303] width 26 height 26
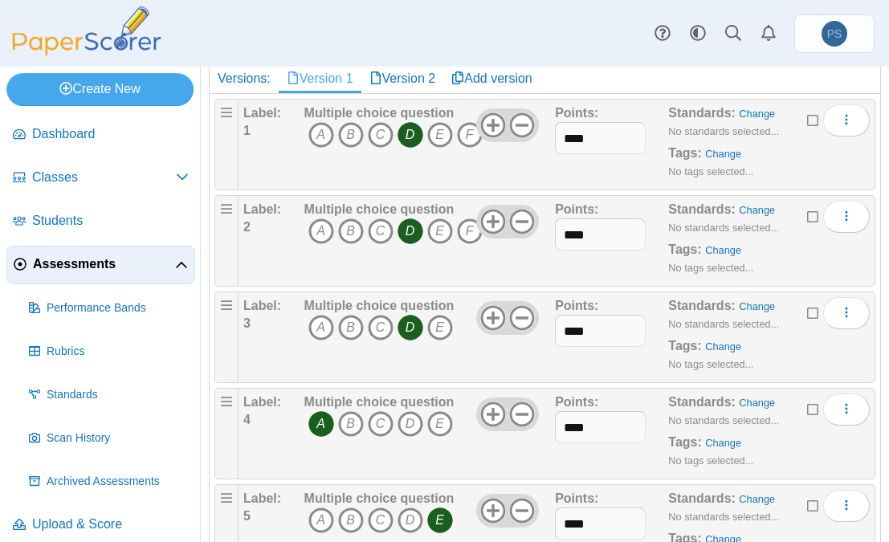
scroll to position [321, 0]
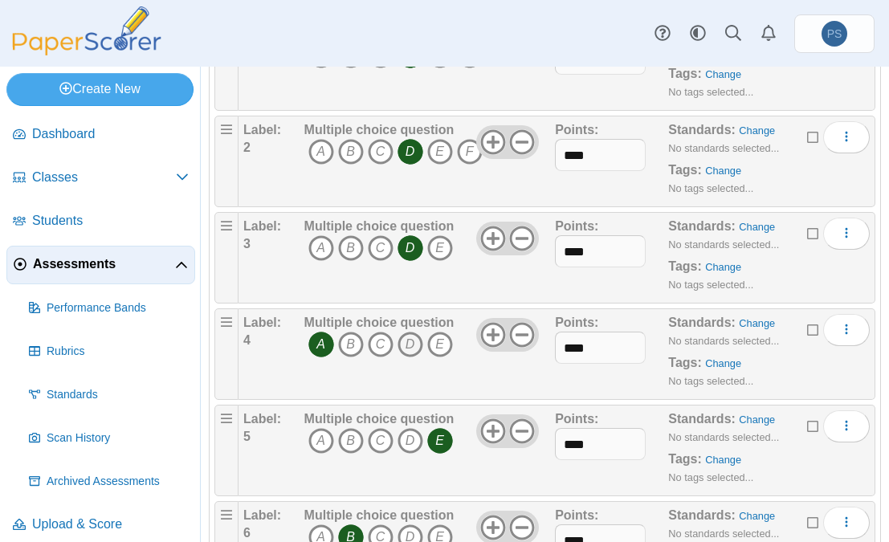
click at [406, 343] on icon "D" at bounding box center [411, 345] width 26 height 26
click at [320, 342] on icon "A" at bounding box center [322, 345] width 26 height 26
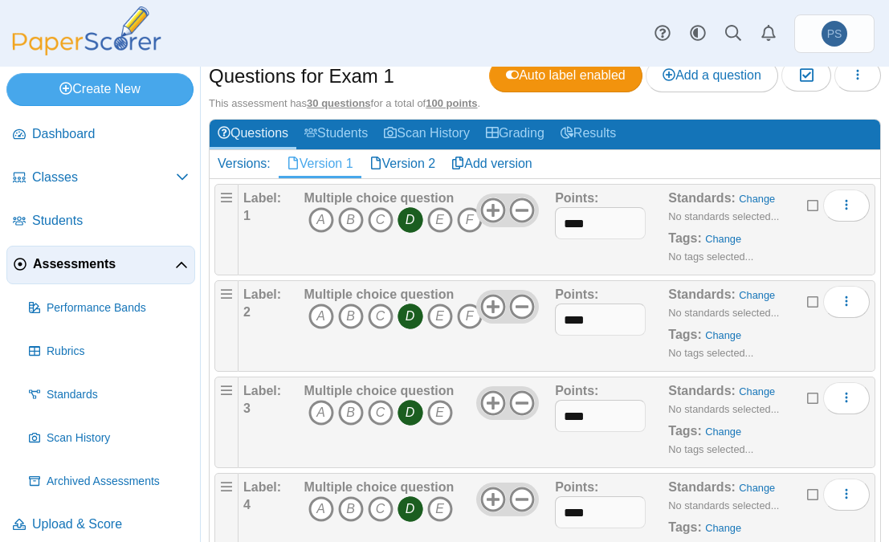
scroll to position [241, 0]
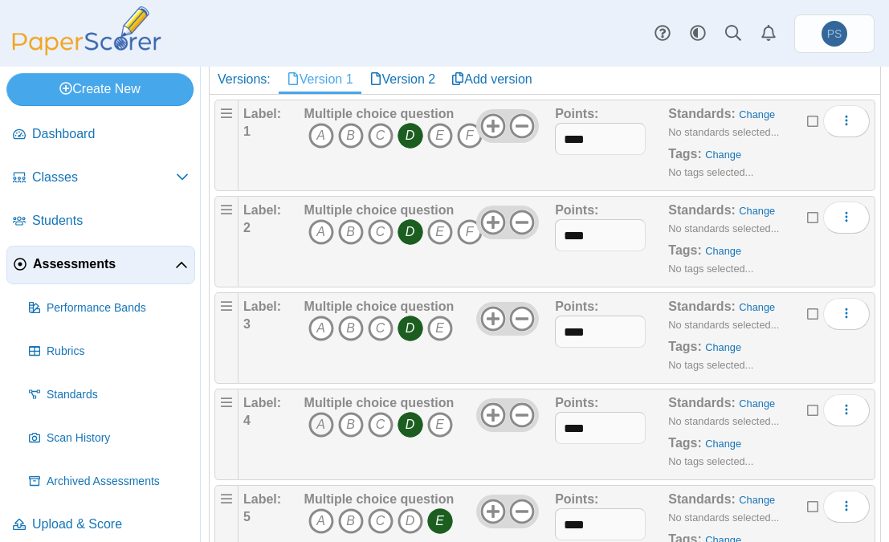
click at [317, 422] on icon "A" at bounding box center [322, 425] width 26 height 26
click at [410, 419] on icon "D" at bounding box center [411, 425] width 26 height 26
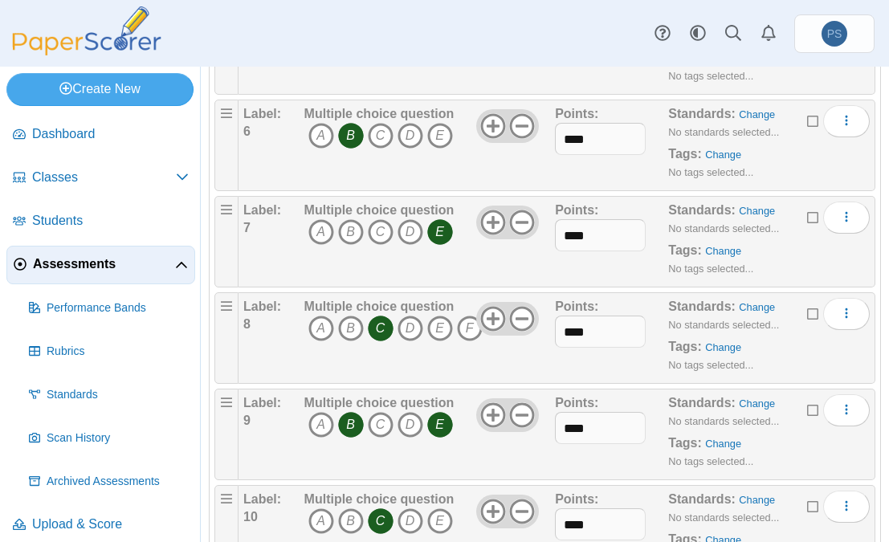
scroll to position [803, 0]
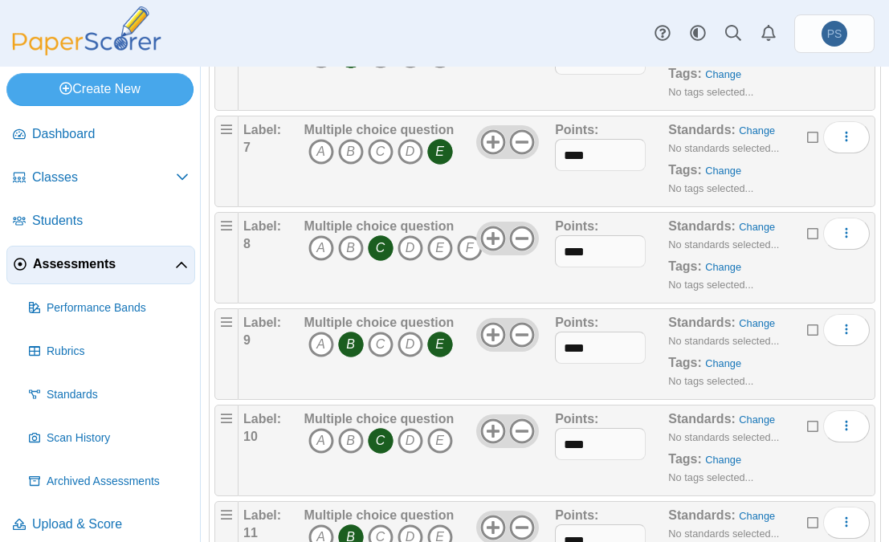
click at [434, 343] on icon "E" at bounding box center [440, 345] width 26 height 26
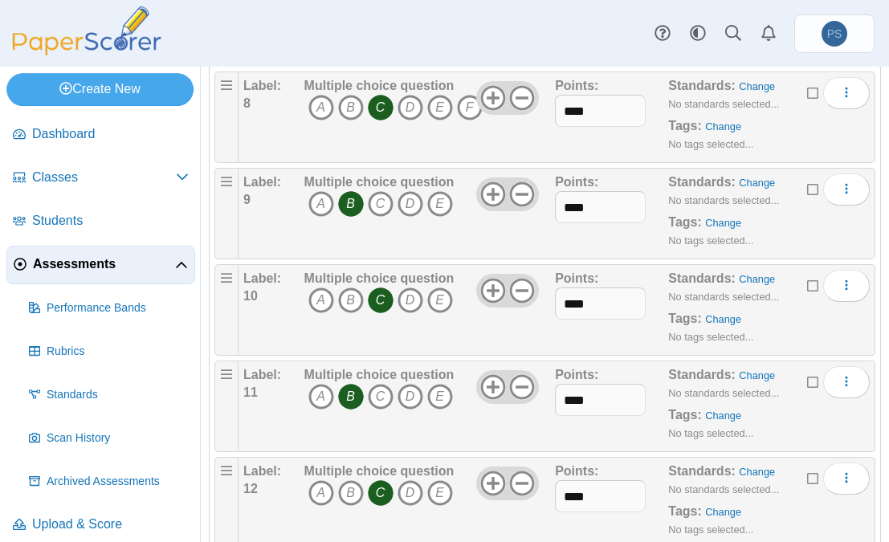
scroll to position [964, 0]
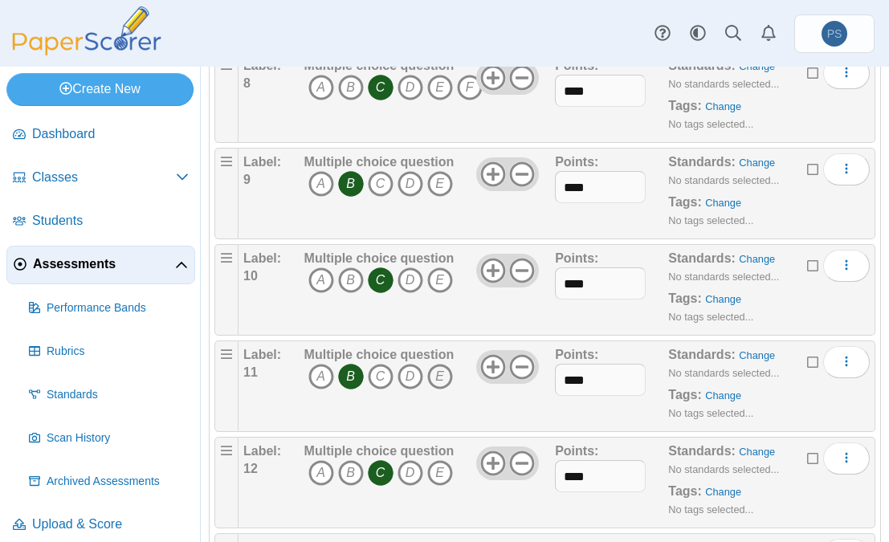
click at [435, 374] on icon "E" at bounding box center [440, 377] width 26 height 26
click at [491, 370] on icon at bounding box center [493, 367] width 26 height 26
click at [352, 367] on icon "B" at bounding box center [351, 377] width 26 height 26
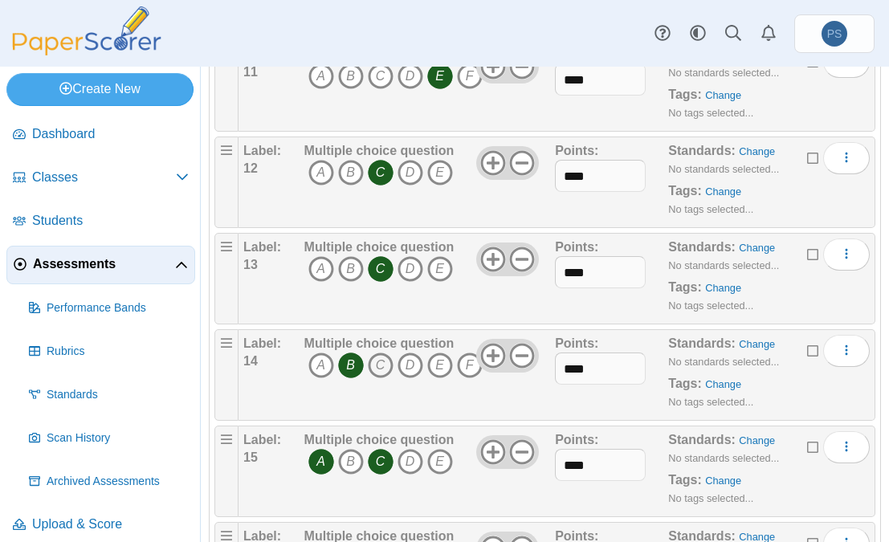
scroll to position [1286, 0]
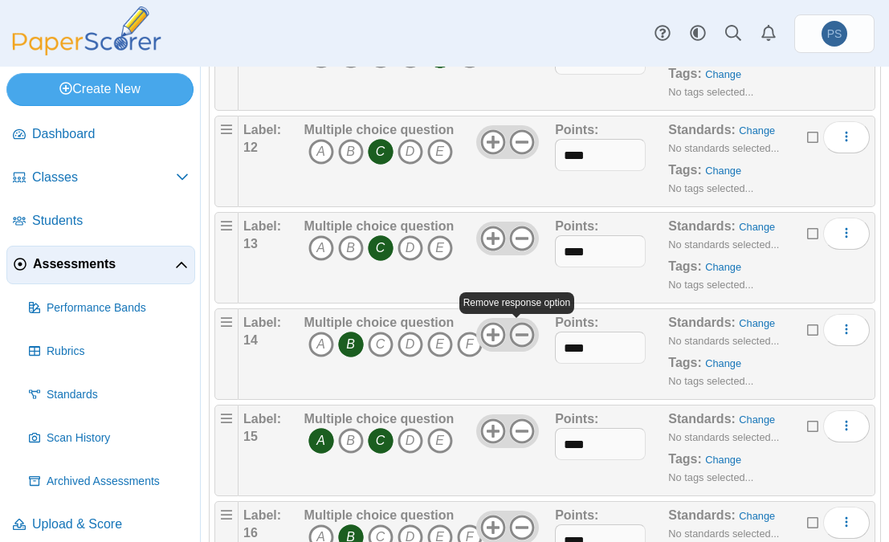
click at [518, 330] on icon at bounding box center [522, 335] width 26 height 26
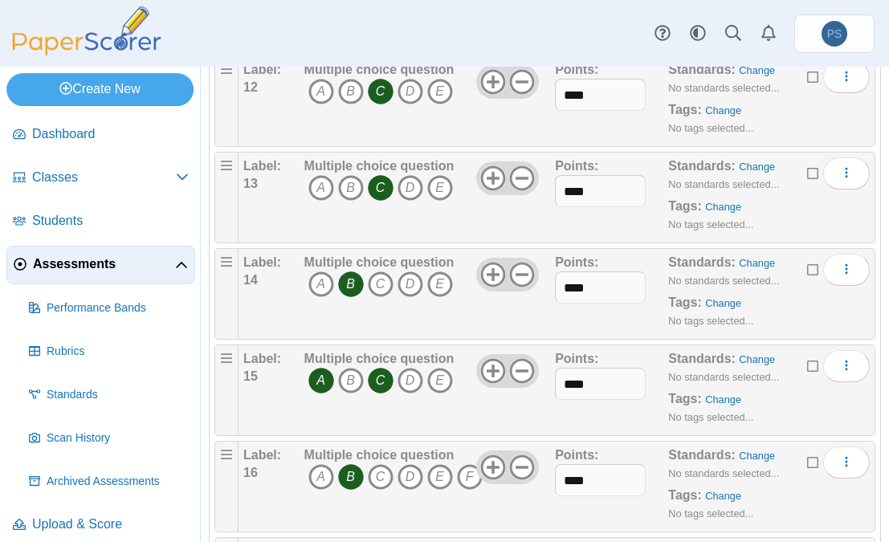
scroll to position [1366, 0]
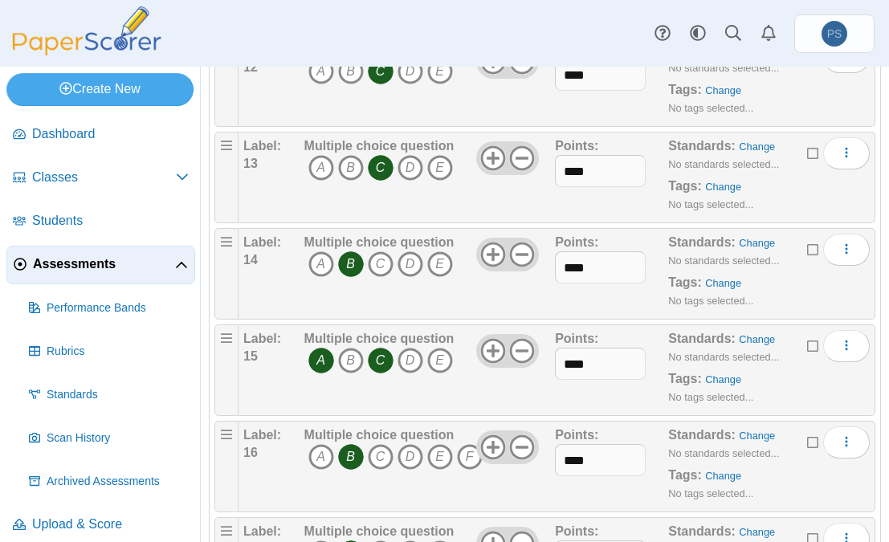
click at [371, 362] on icon "C" at bounding box center [381, 361] width 26 height 26
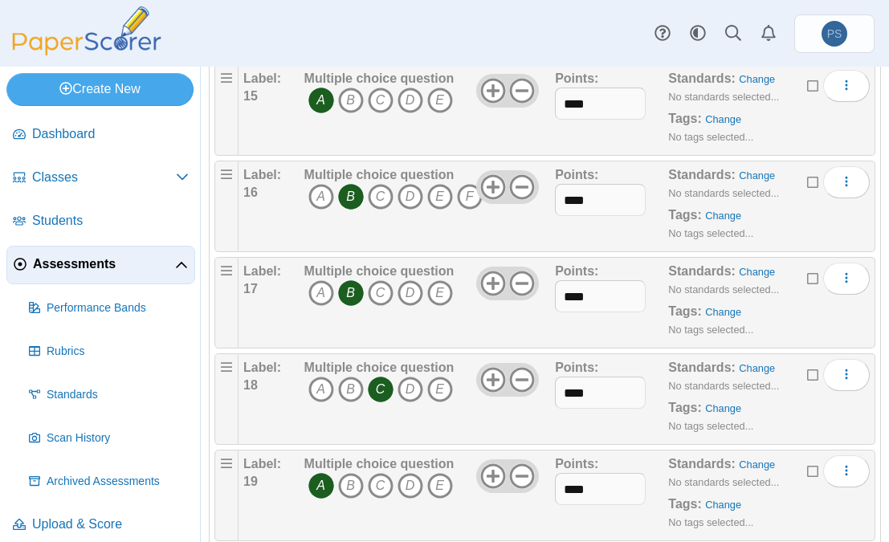
scroll to position [1607, 0]
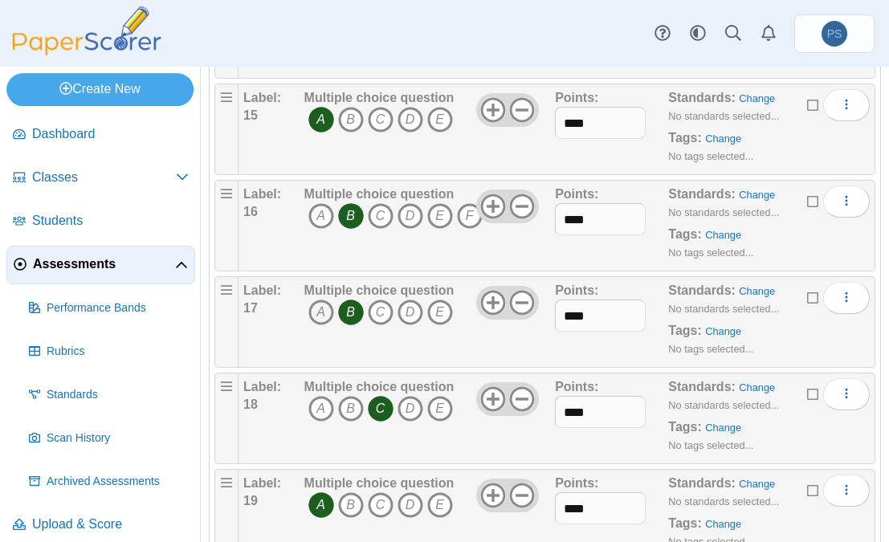
click at [320, 309] on icon "A" at bounding box center [322, 313] width 26 height 26
click at [346, 305] on icon "B" at bounding box center [351, 313] width 26 height 26
click at [510, 303] on icon at bounding box center [522, 303] width 26 height 26
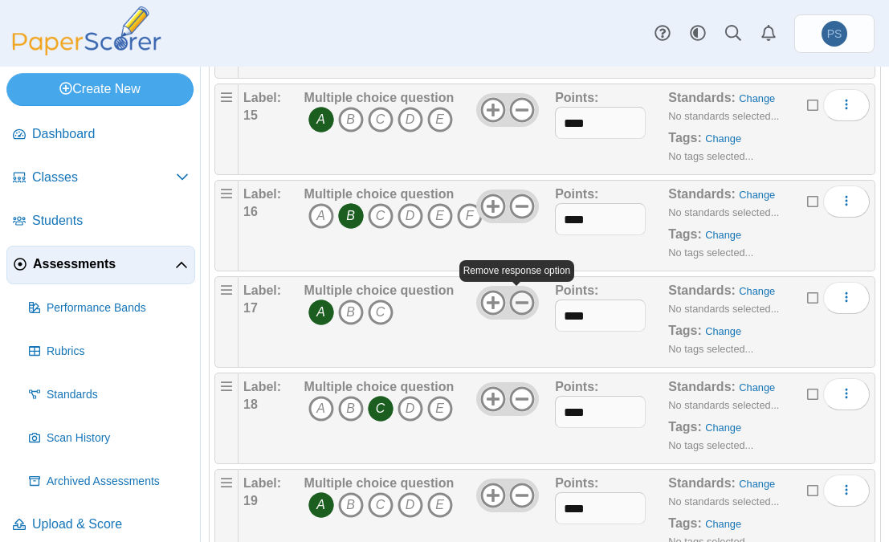
click at [510, 303] on icon at bounding box center [522, 303] width 26 height 26
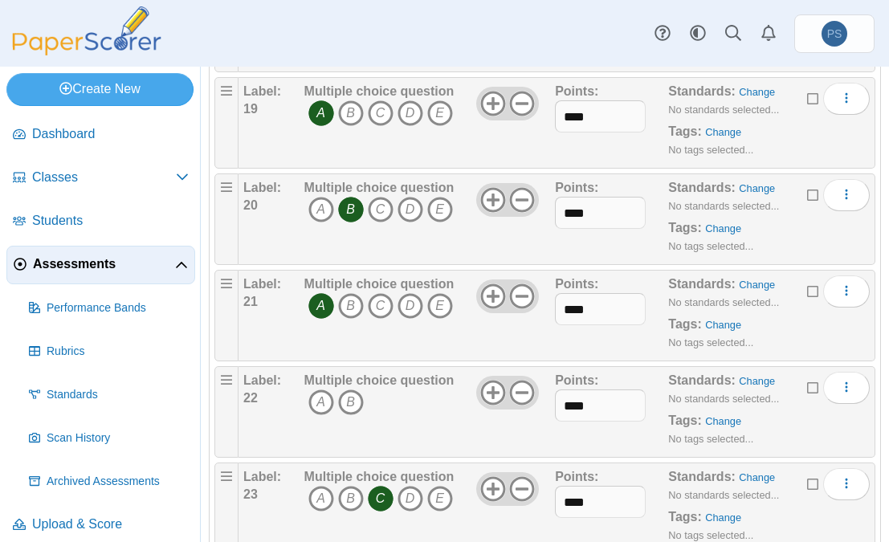
scroll to position [2089, 0]
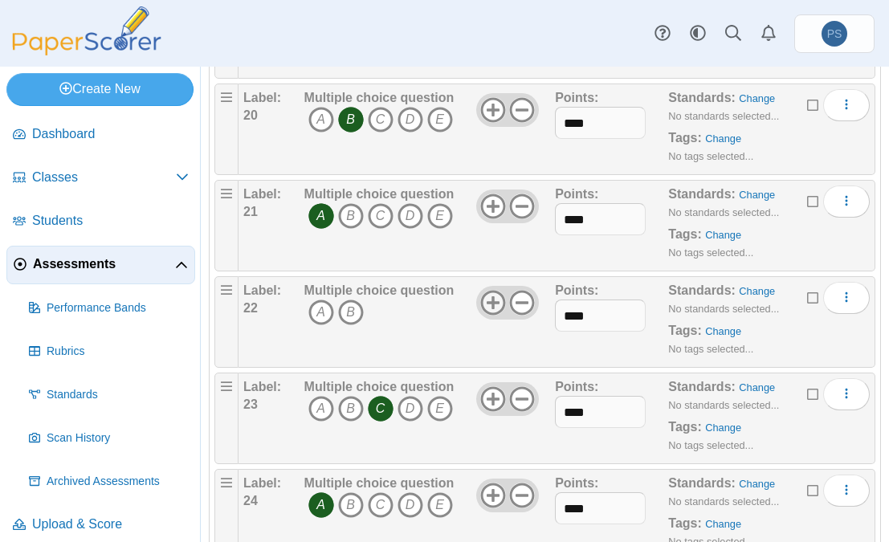
click at [483, 296] on icon at bounding box center [493, 303] width 26 height 26
click at [482, 296] on icon at bounding box center [493, 303] width 26 height 26
click at [483, 296] on icon at bounding box center [493, 303] width 26 height 26
click at [312, 307] on icon "A" at bounding box center [322, 313] width 26 height 26
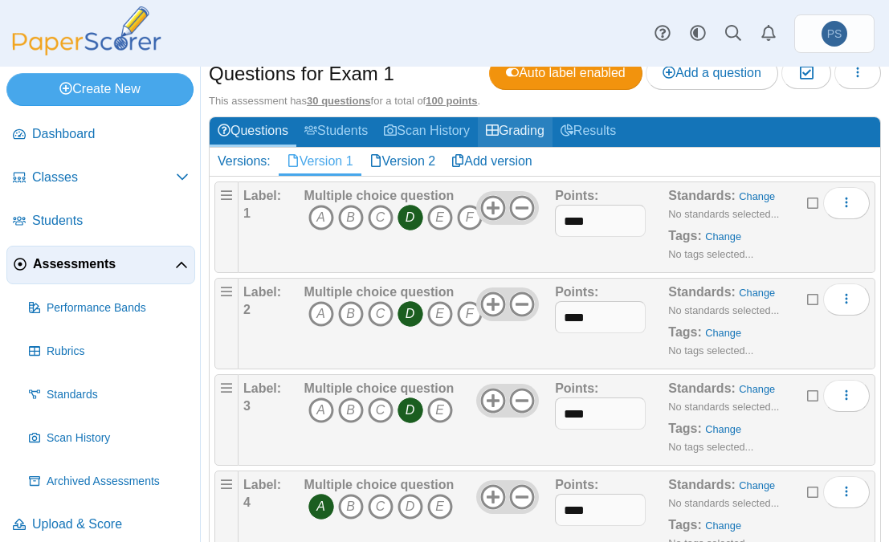
scroll to position [161, 0]
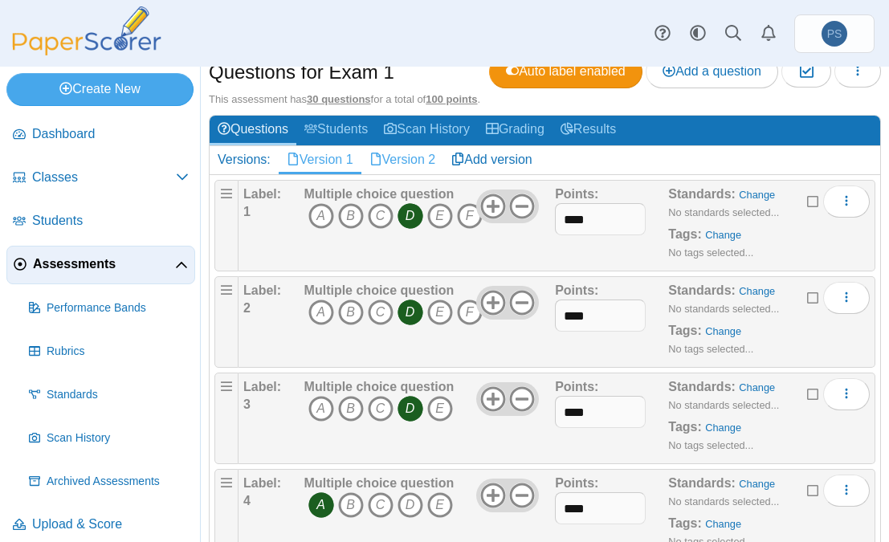
click at [415, 163] on link "Version 2" at bounding box center [403, 159] width 83 height 27
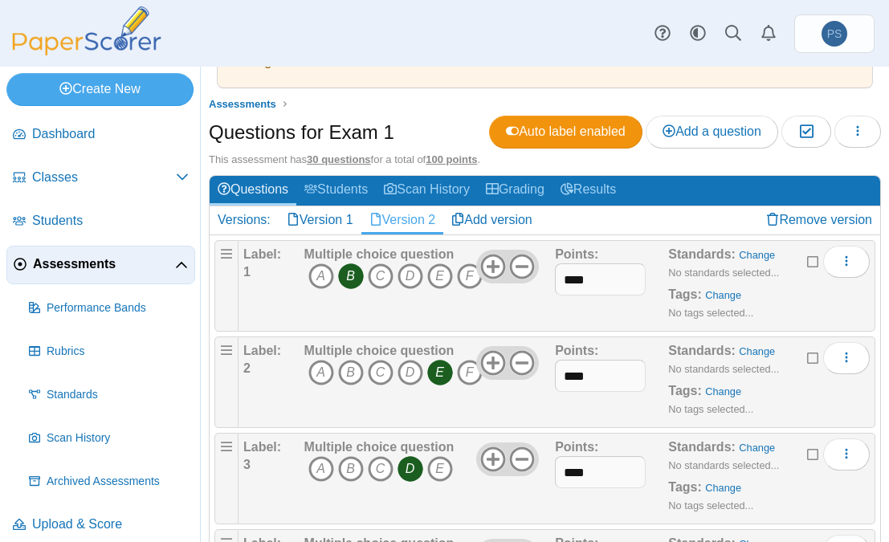
scroll to position [161, 0]
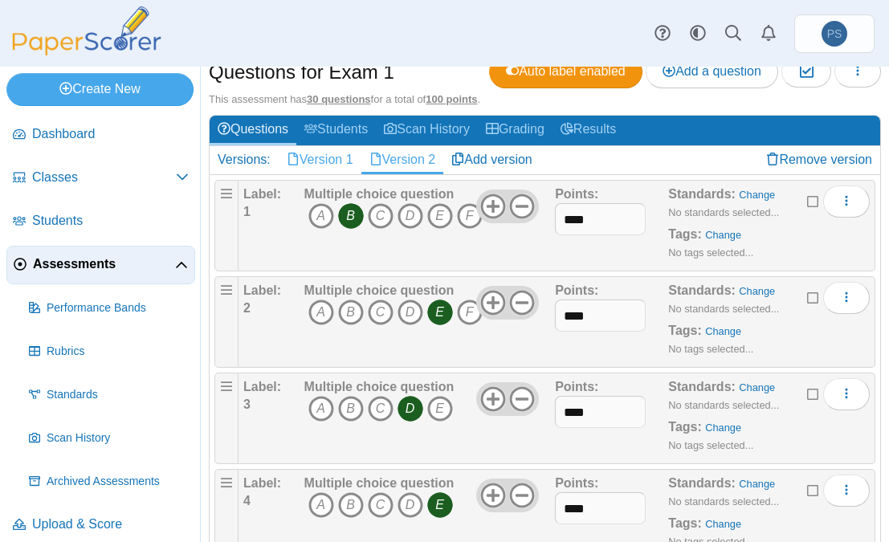
click at [324, 159] on link "Version 1" at bounding box center [320, 159] width 83 height 27
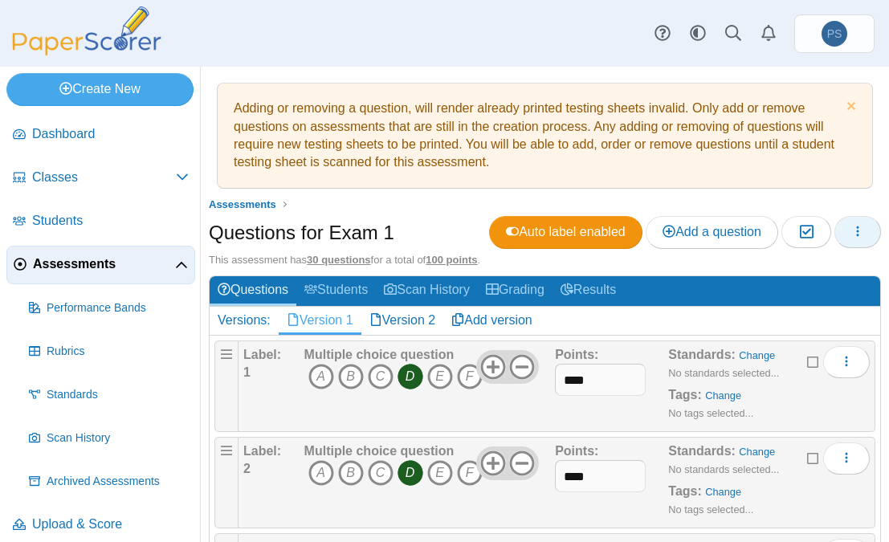
click at [852, 236] on icon "button" at bounding box center [858, 231] width 13 height 13
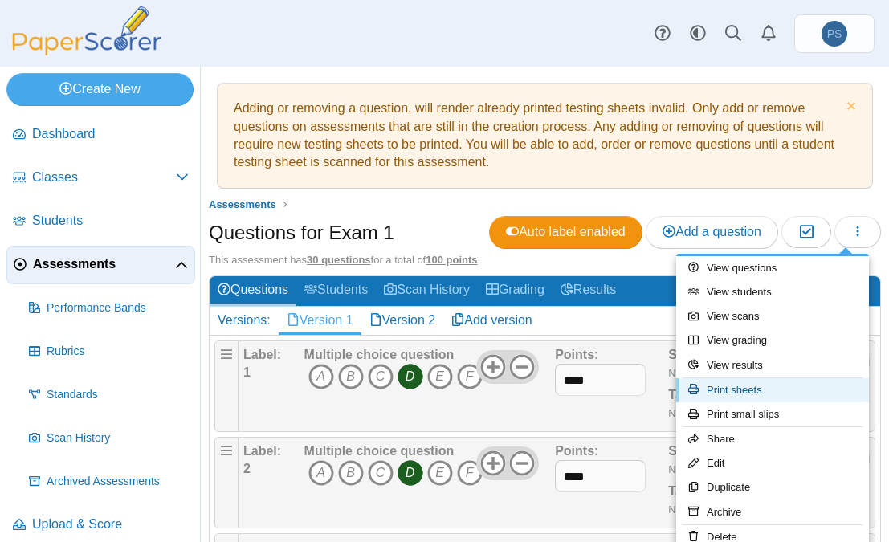
click at [727, 390] on link "Print sheets" at bounding box center [773, 390] width 193 height 24
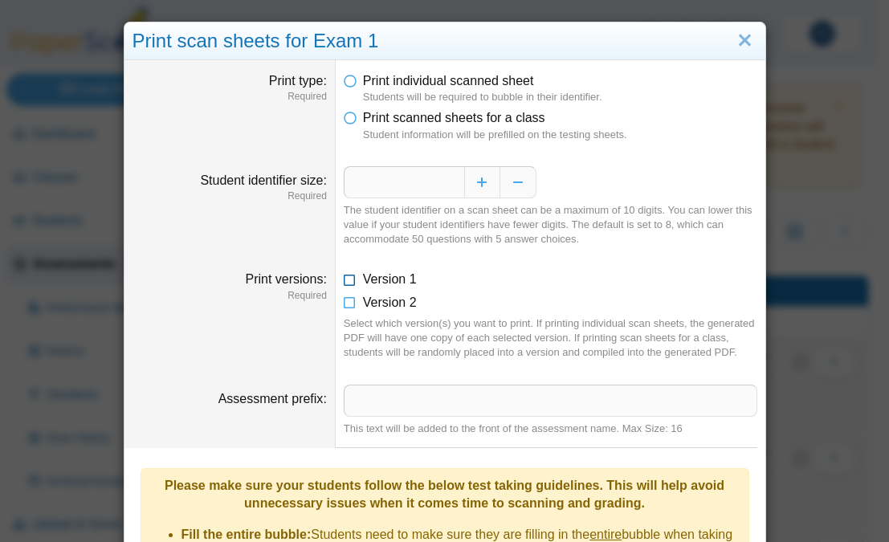
click at [344, 282] on icon at bounding box center [350, 276] width 13 height 11
click at [344, 303] on icon at bounding box center [350, 299] width 13 height 11
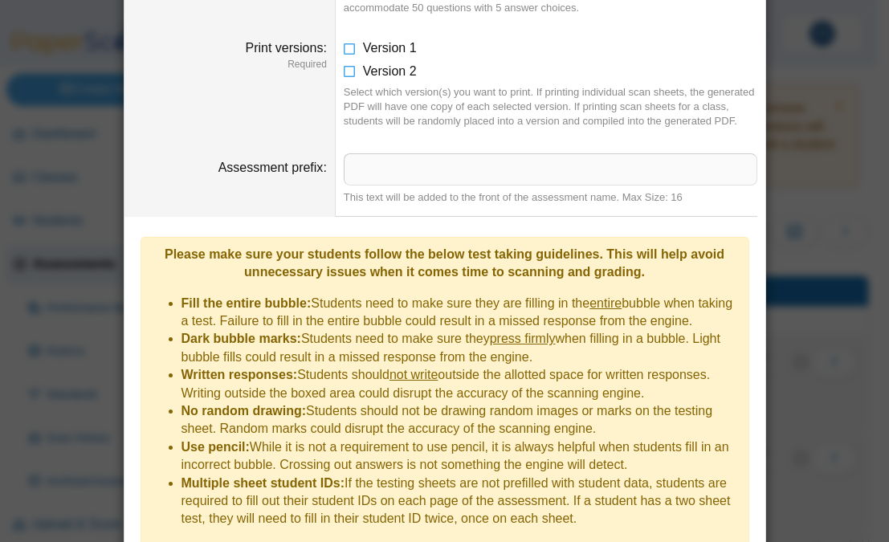
scroll to position [284, 0]
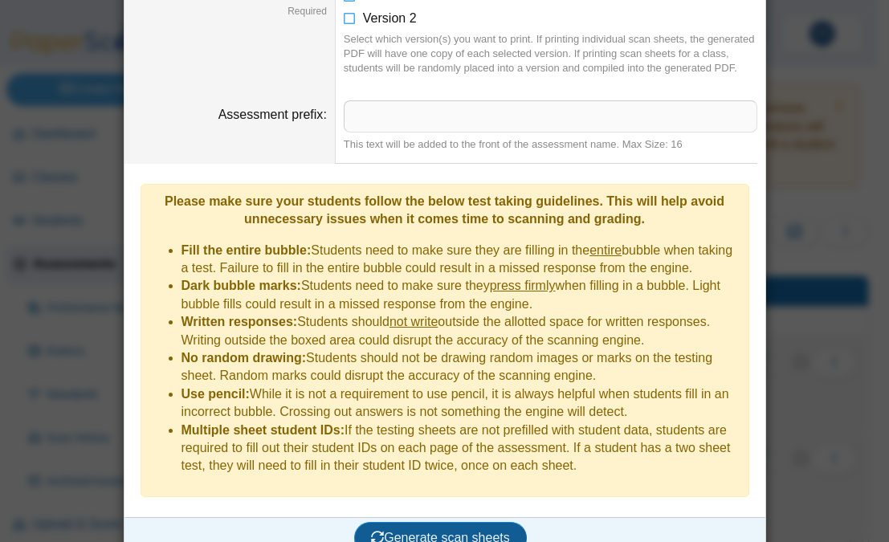
click at [428, 531] on span "Generate scan sheets" at bounding box center [440, 538] width 139 height 14
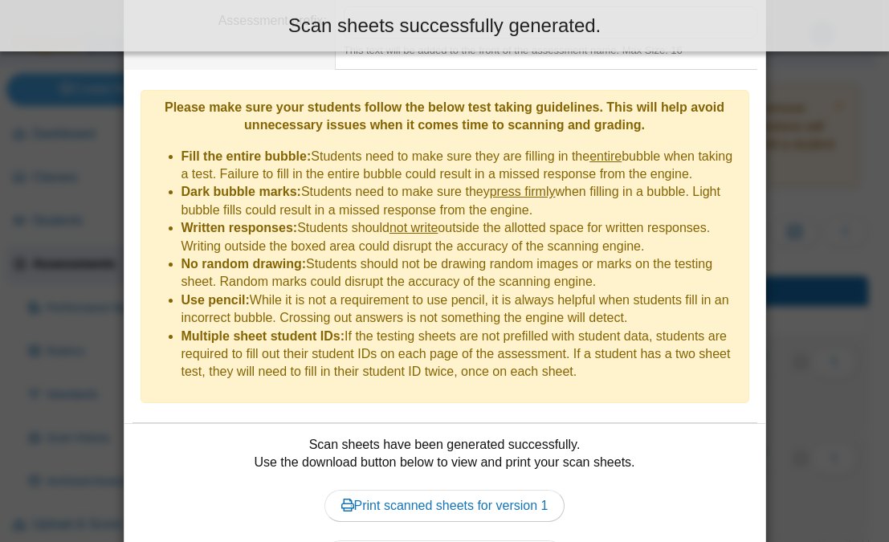
scroll to position [464, 0]
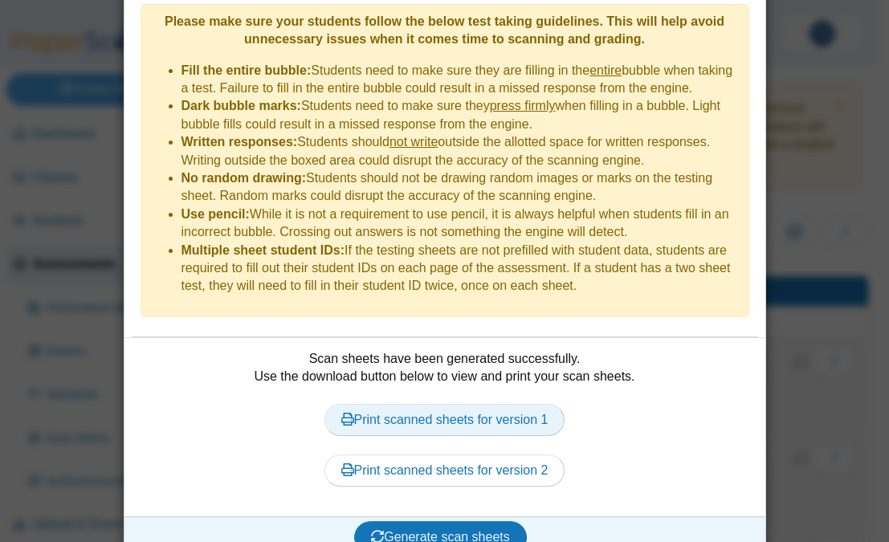
click at [423, 404] on link "Print scanned sheets for version 1" at bounding box center [445, 420] width 241 height 32
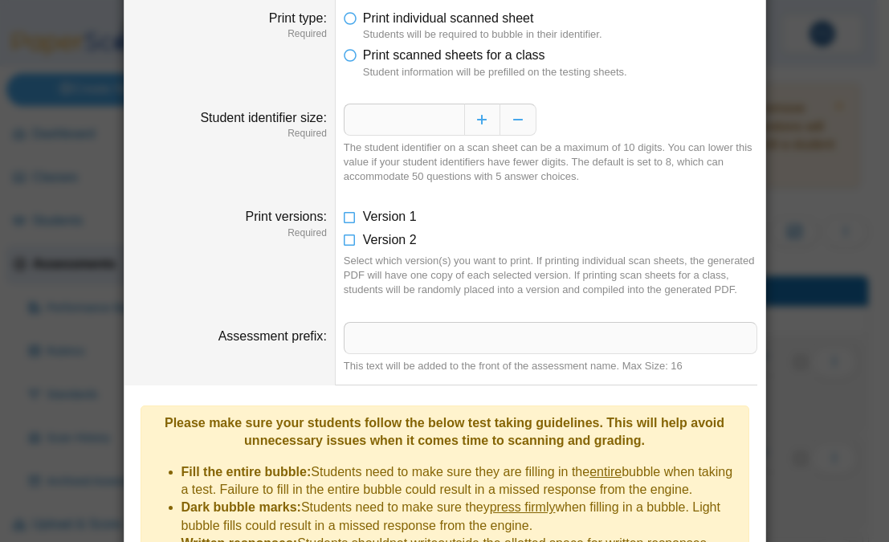
scroll to position [0, 0]
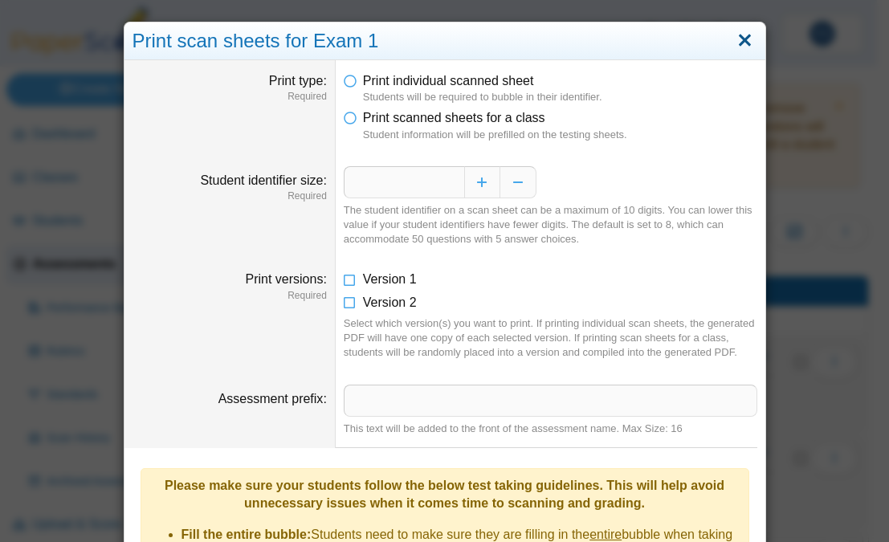
click at [741, 42] on link "Close" at bounding box center [745, 40] width 25 height 27
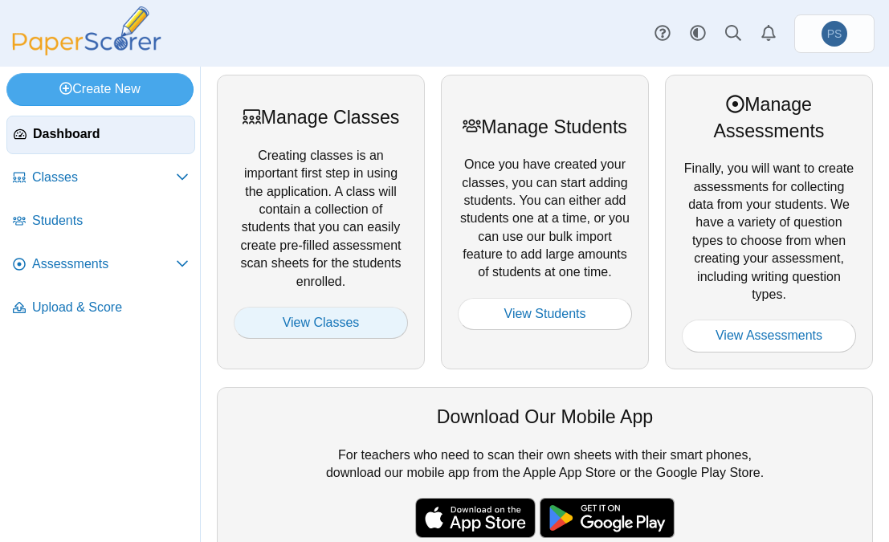
click at [337, 318] on link "View Classes" at bounding box center [321, 323] width 174 height 32
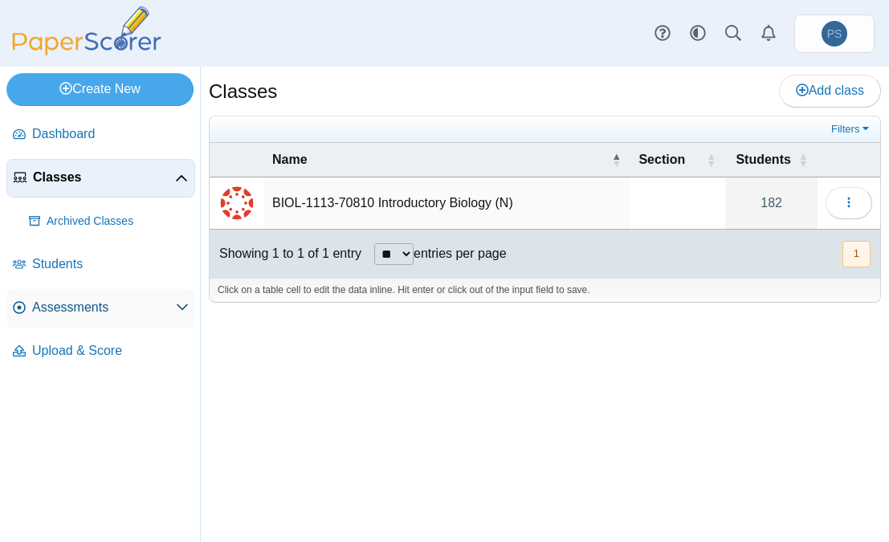
click at [54, 305] on span "Assessments" at bounding box center [104, 308] width 144 height 18
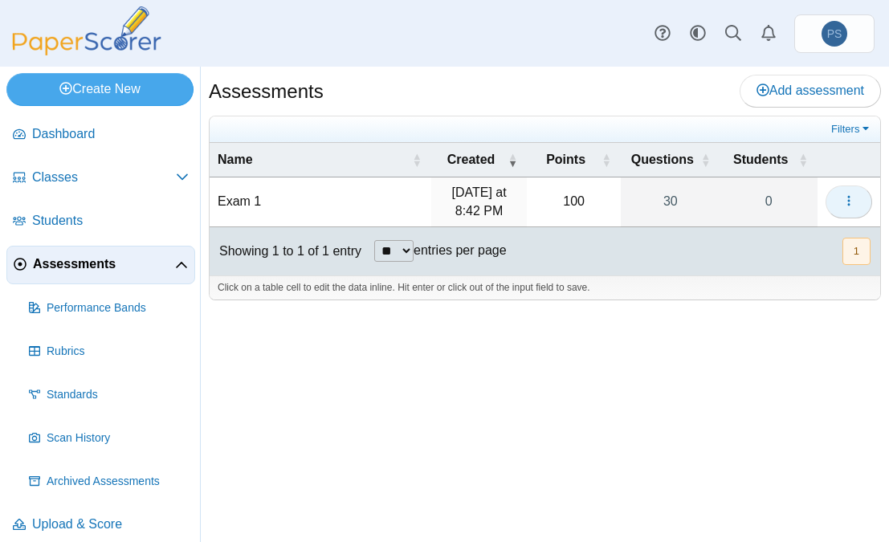
click at [852, 194] on icon "button" at bounding box center [849, 200] width 13 height 13
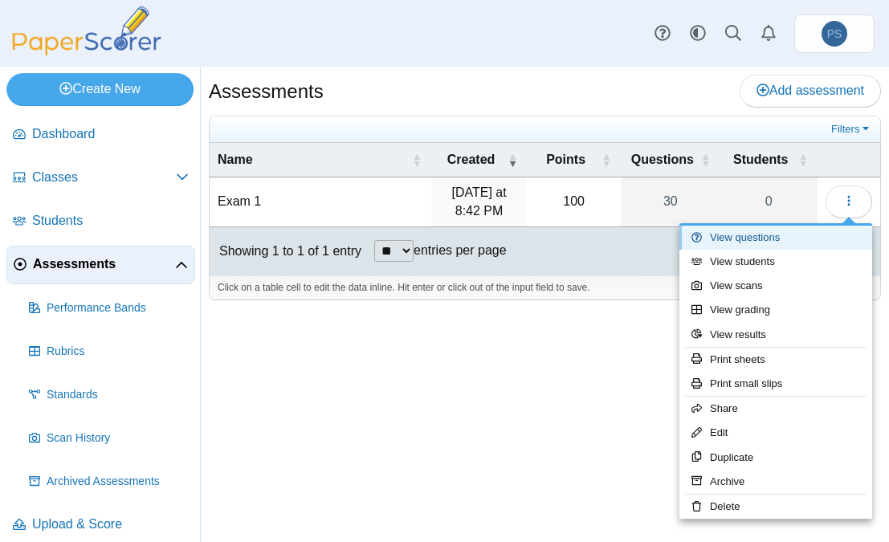
click at [753, 239] on link "View questions" at bounding box center [776, 238] width 193 height 24
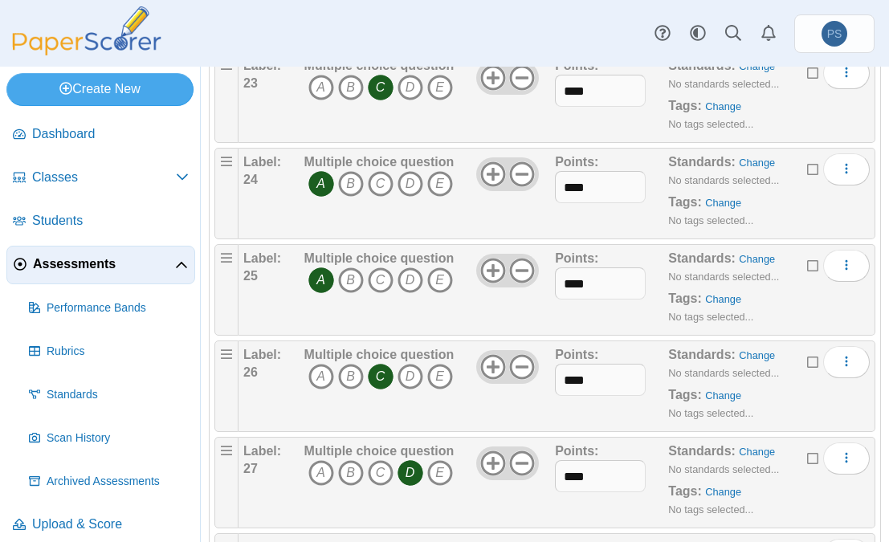
scroll to position [2722, 0]
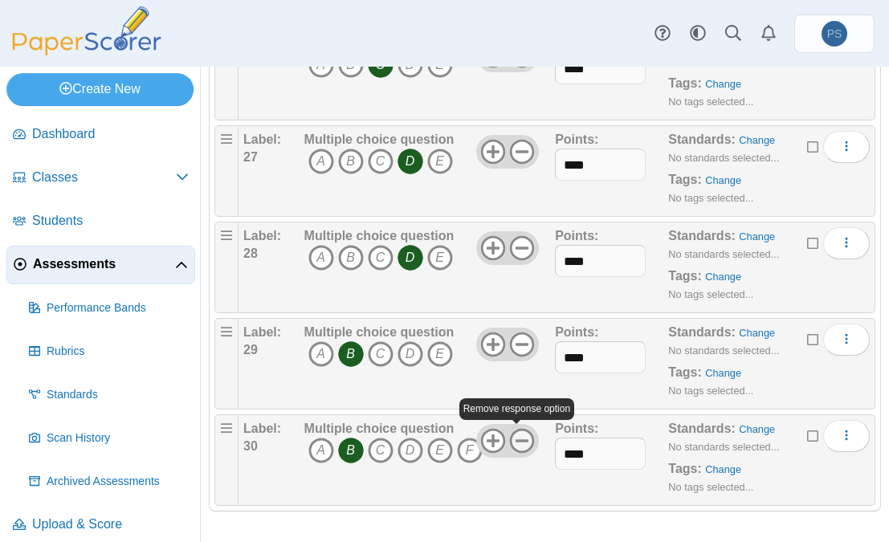
click at [517, 441] on icon at bounding box center [522, 441] width 26 height 26
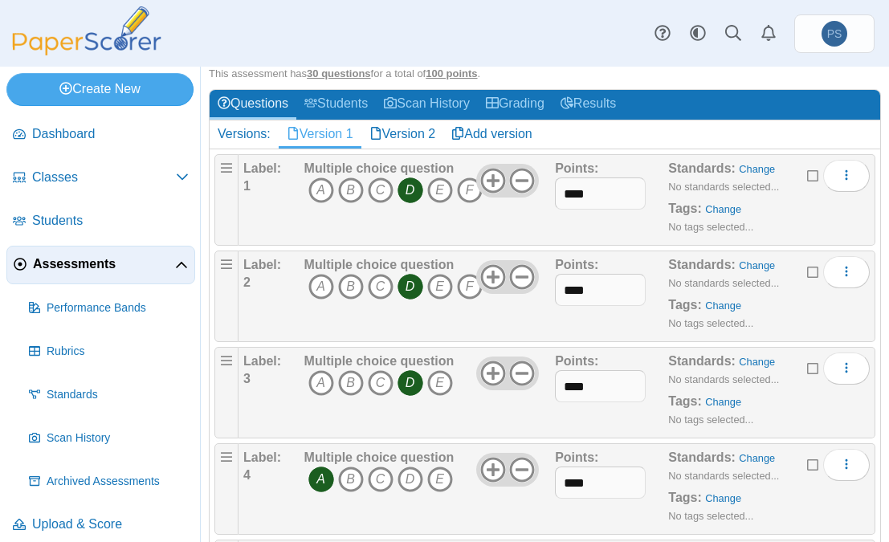
scroll to position [0, 0]
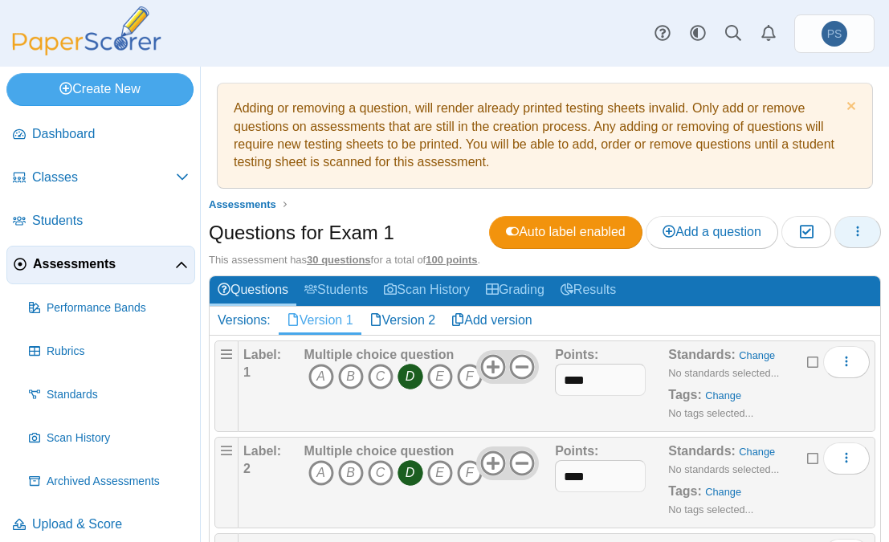
click at [839, 227] on button "button" at bounding box center [858, 232] width 47 height 32
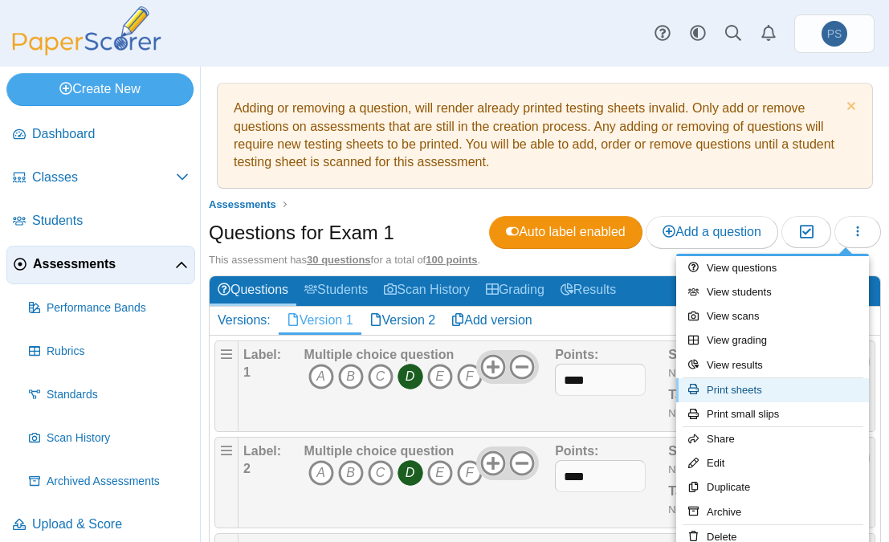
click at [719, 394] on link "Print sheets" at bounding box center [773, 390] width 193 height 24
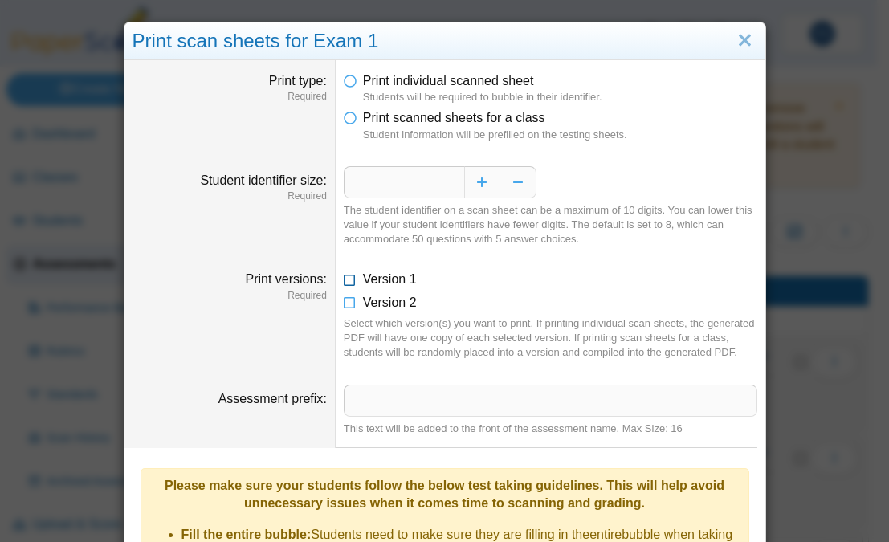
click at [344, 280] on icon at bounding box center [350, 276] width 13 height 11
click at [344, 305] on icon at bounding box center [350, 299] width 13 height 11
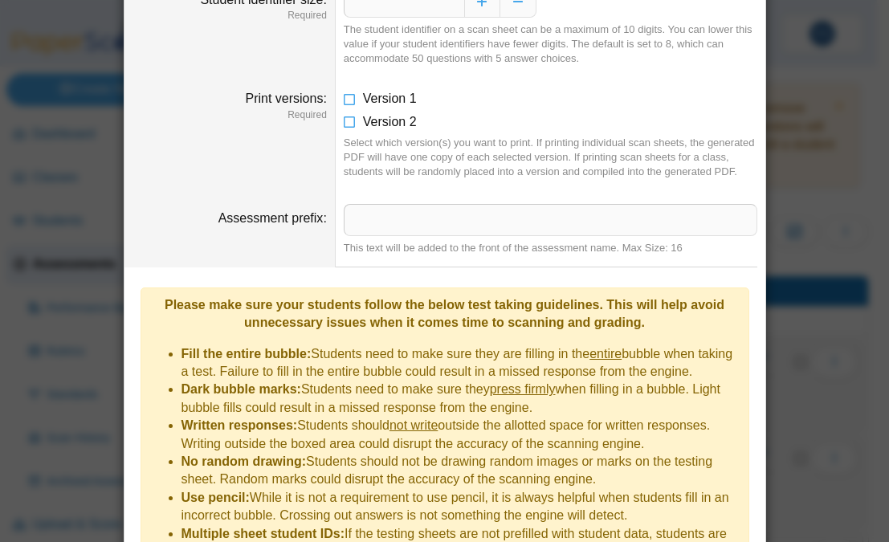
scroll to position [284, 0]
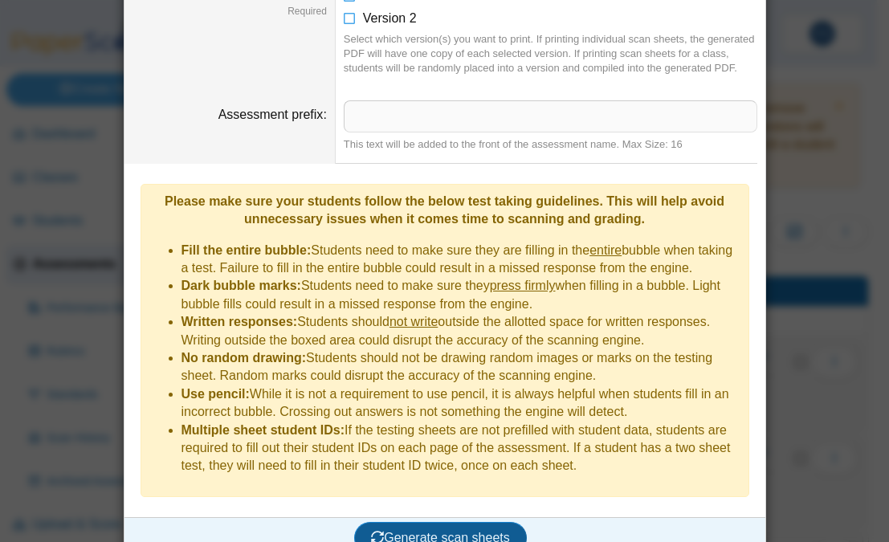
click at [454, 522] on button "Generate scan sheets" at bounding box center [440, 538] width 173 height 32
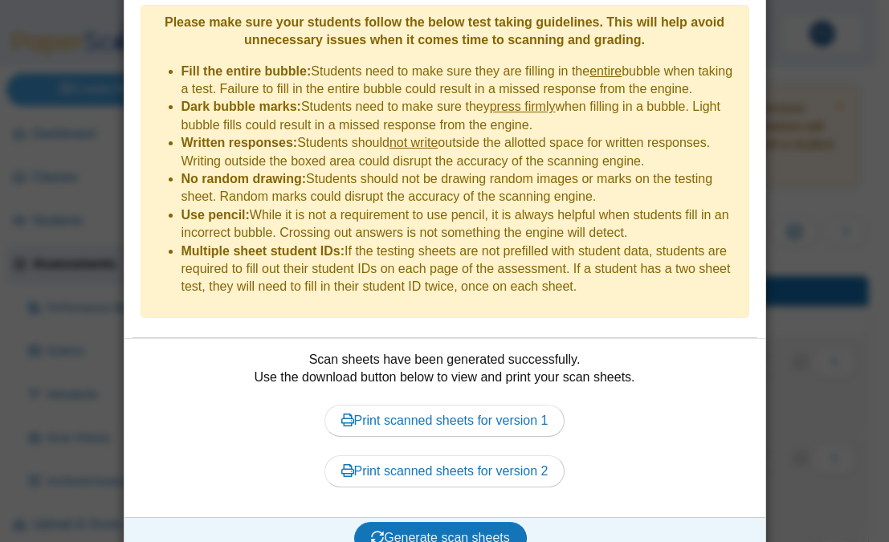
scroll to position [464, 0]
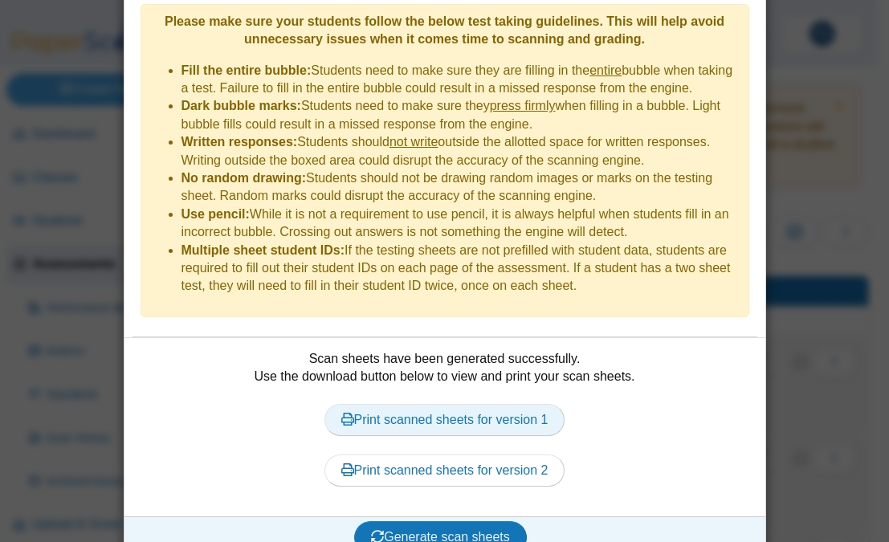
click at [441, 404] on link "Print scanned sheets for version 1" at bounding box center [445, 420] width 241 height 32
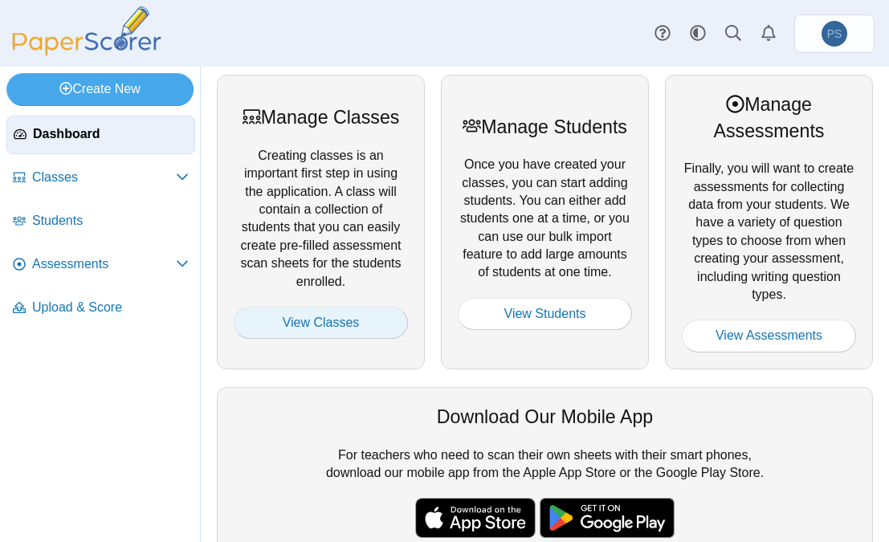
click at [282, 320] on link "View Classes" at bounding box center [321, 323] width 174 height 32
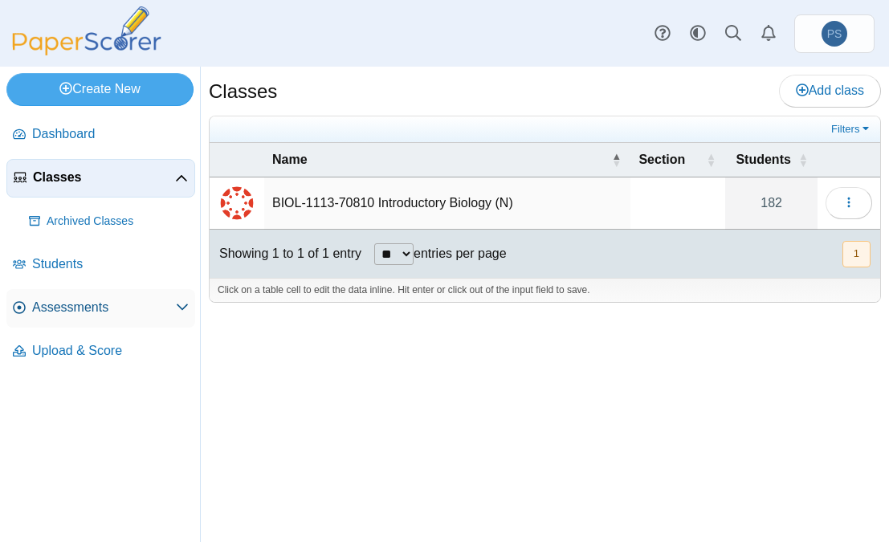
click at [78, 303] on span "Assessments" at bounding box center [104, 308] width 144 height 18
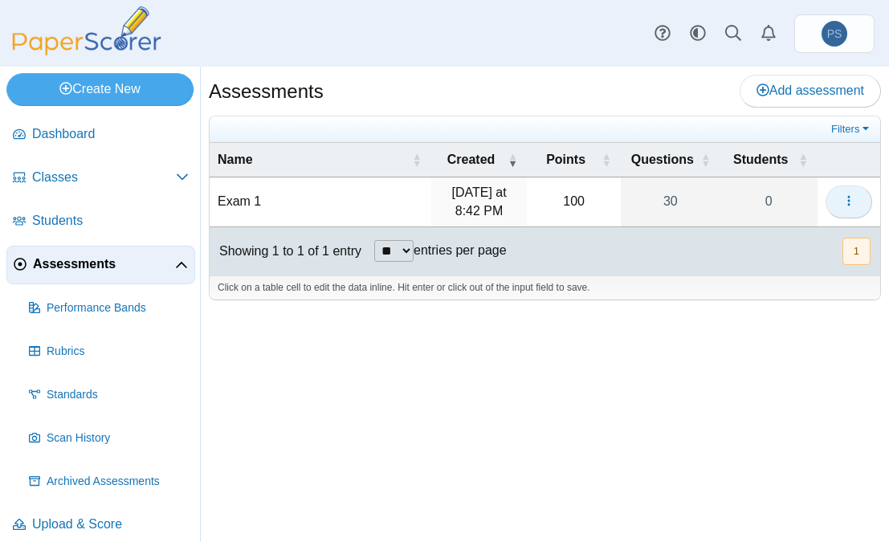
click at [848, 206] on icon "button" at bounding box center [849, 200] width 13 height 13
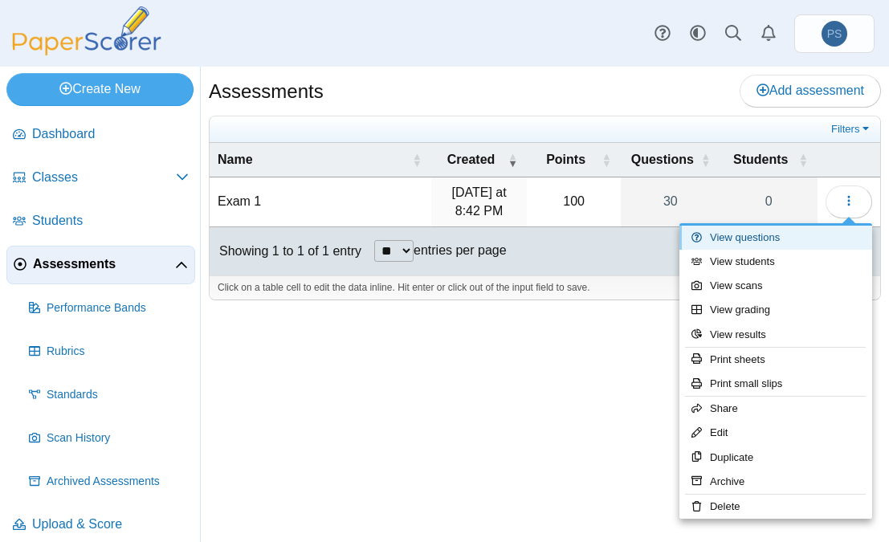
click at [764, 231] on link "View questions" at bounding box center [776, 238] width 193 height 24
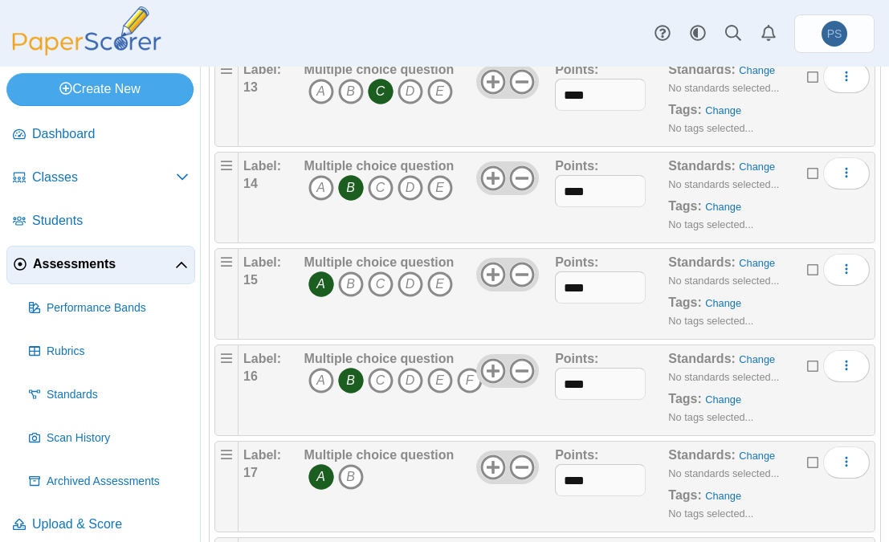
scroll to position [1446, 0]
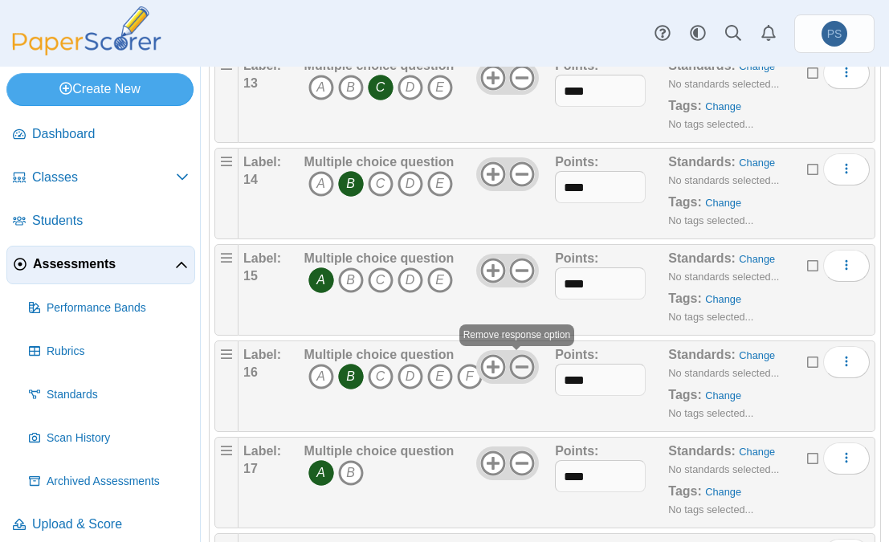
click at [514, 369] on icon at bounding box center [522, 367] width 26 height 26
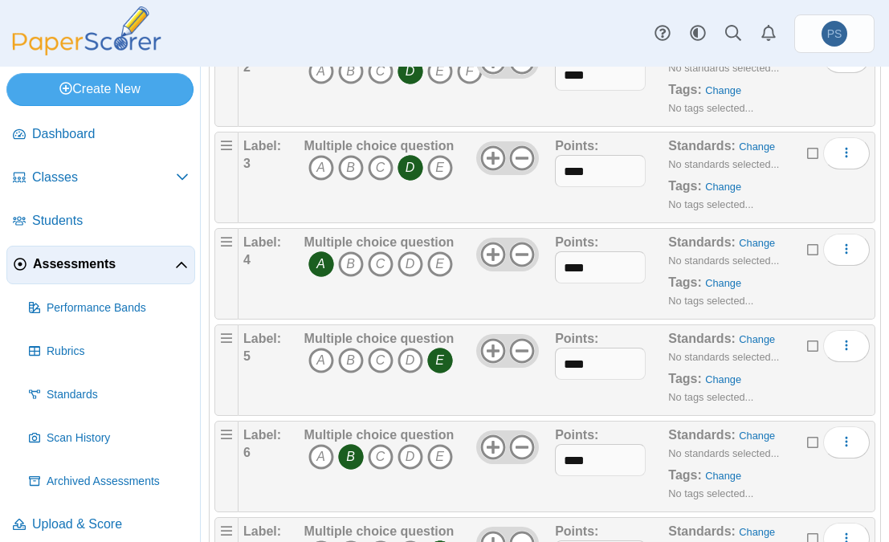
scroll to position [0, 0]
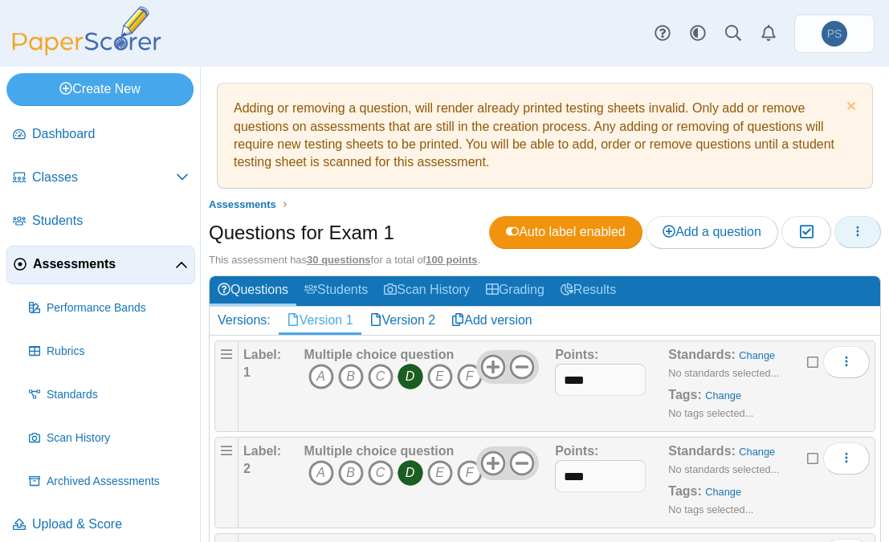
click at [852, 235] on icon "button" at bounding box center [858, 231] width 13 height 13
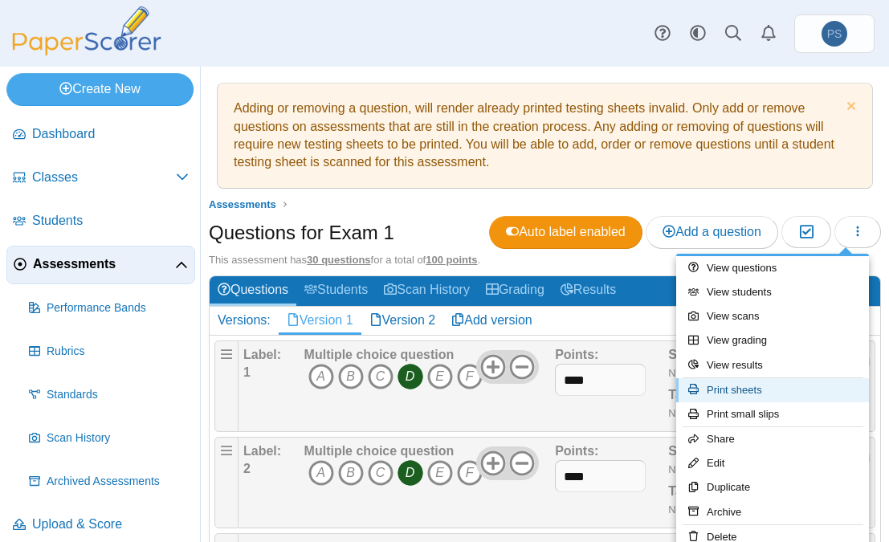
click at [708, 396] on link "Print sheets" at bounding box center [773, 390] width 193 height 24
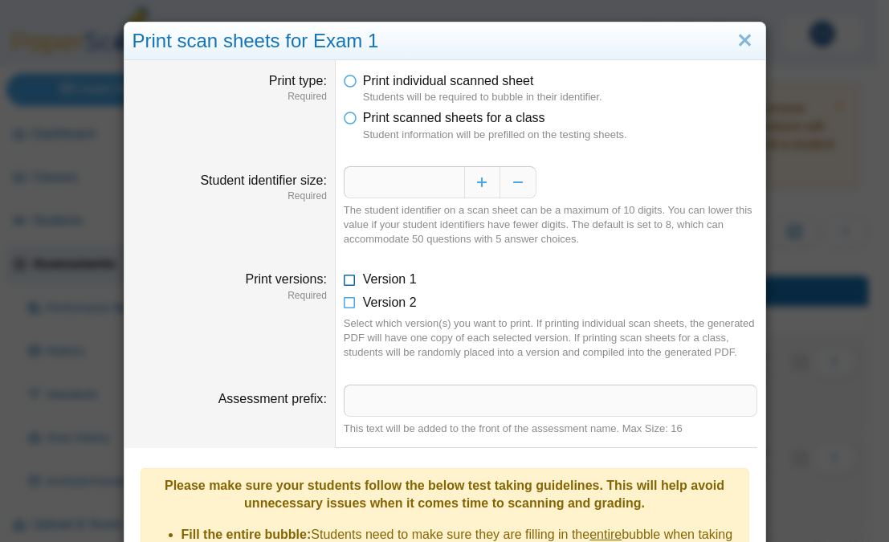
click at [345, 282] on icon at bounding box center [350, 276] width 13 height 11
click at [345, 300] on icon at bounding box center [350, 299] width 13 height 11
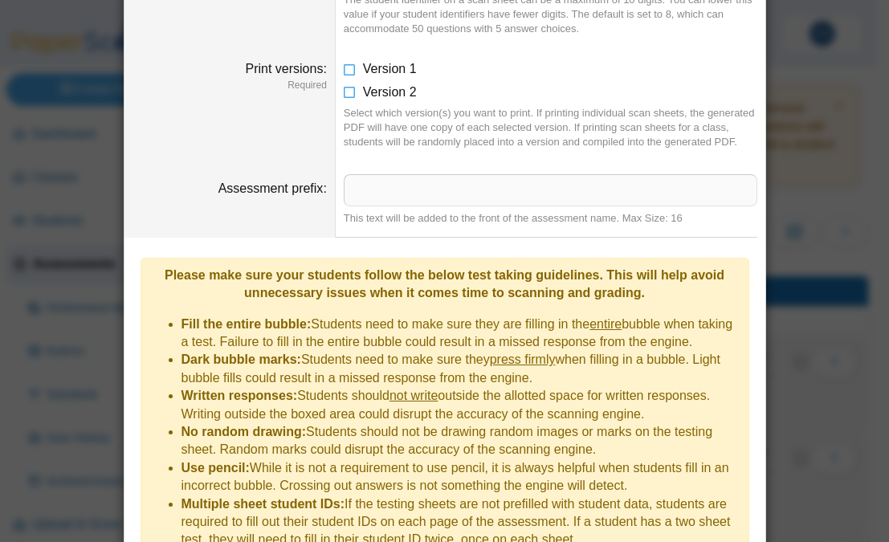
scroll to position [284, 0]
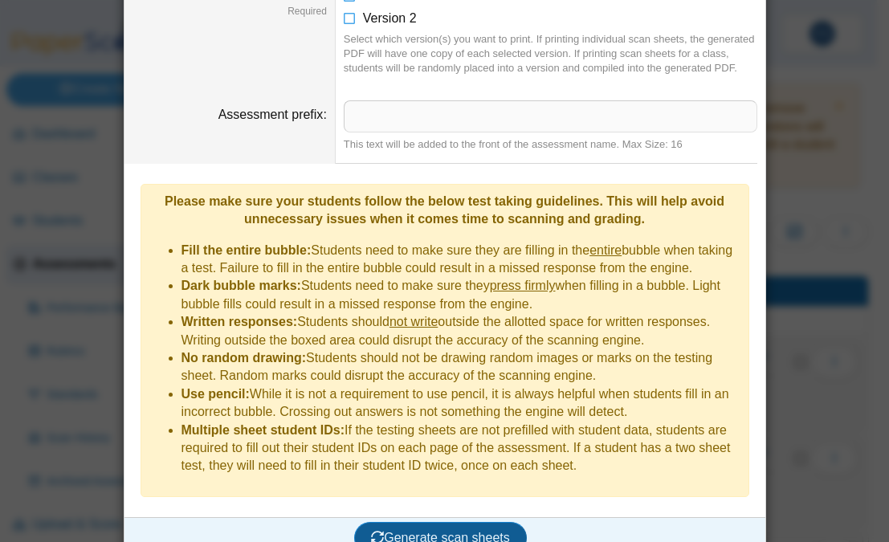
click at [457, 531] on span "Generate scan sheets" at bounding box center [440, 538] width 139 height 14
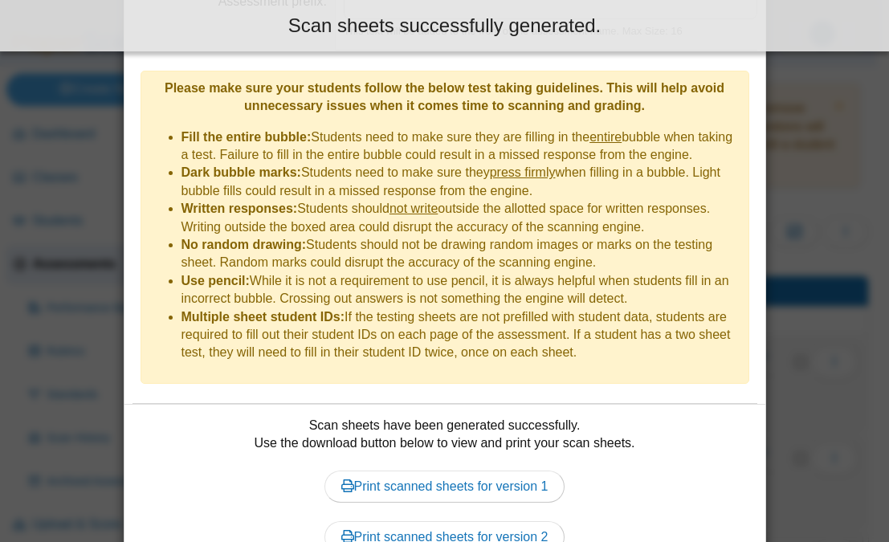
scroll to position [464, 0]
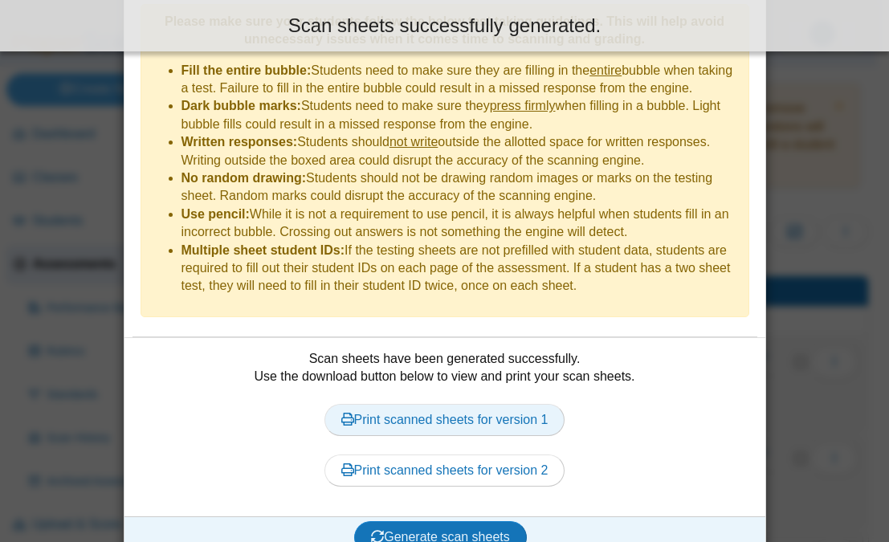
click at [445, 404] on link "Print scanned sheets for version 1" at bounding box center [445, 420] width 241 height 32
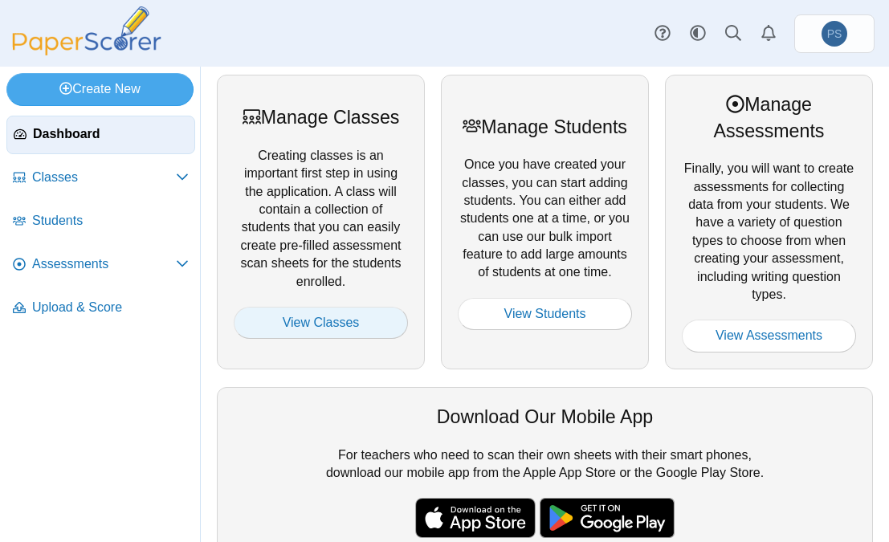
click at [340, 317] on link "View Classes" at bounding box center [321, 323] width 174 height 32
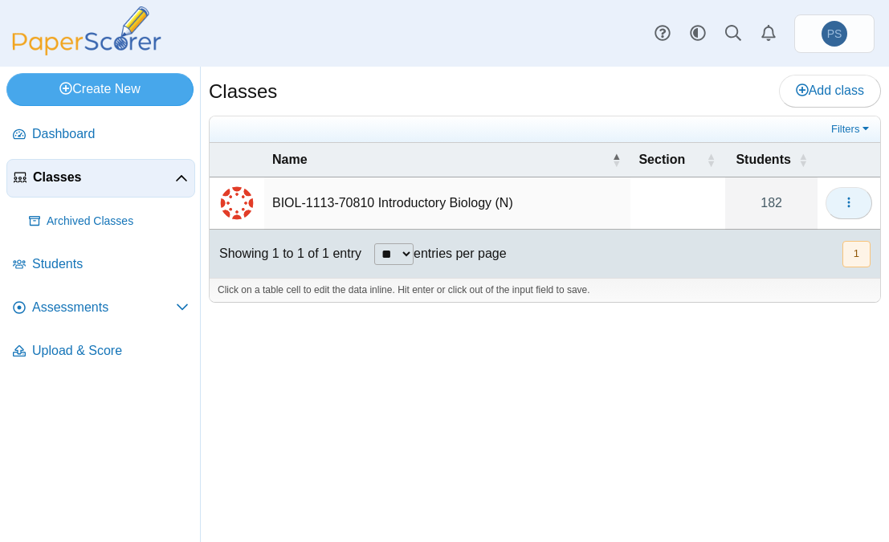
click at [854, 200] on icon "button" at bounding box center [849, 202] width 13 height 13
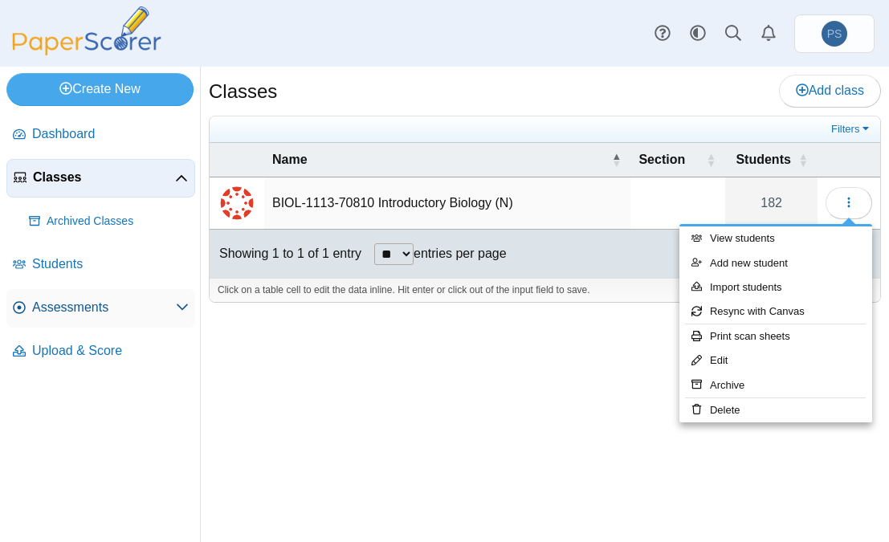
click at [99, 300] on span "Assessments" at bounding box center [104, 308] width 144 height 18
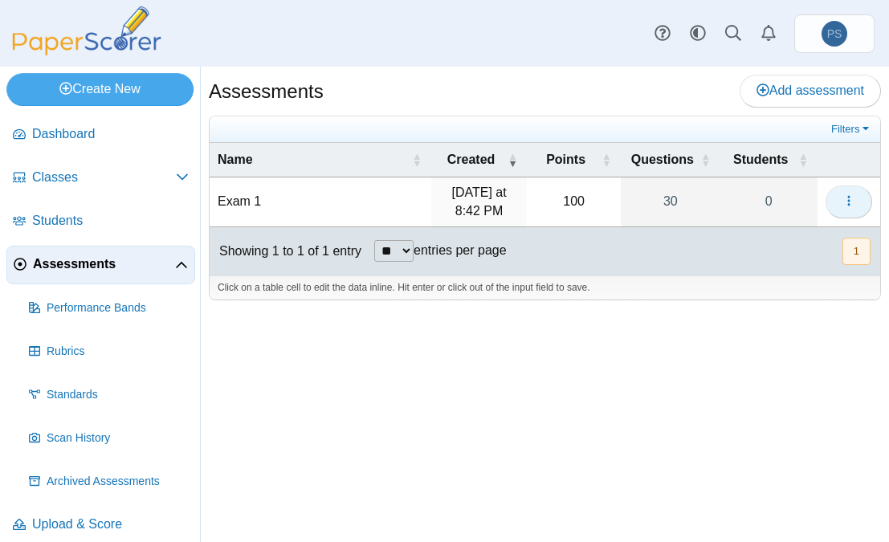
click at [861, 202] on button "button" at bounding box center [849, 202] width 47 height 32
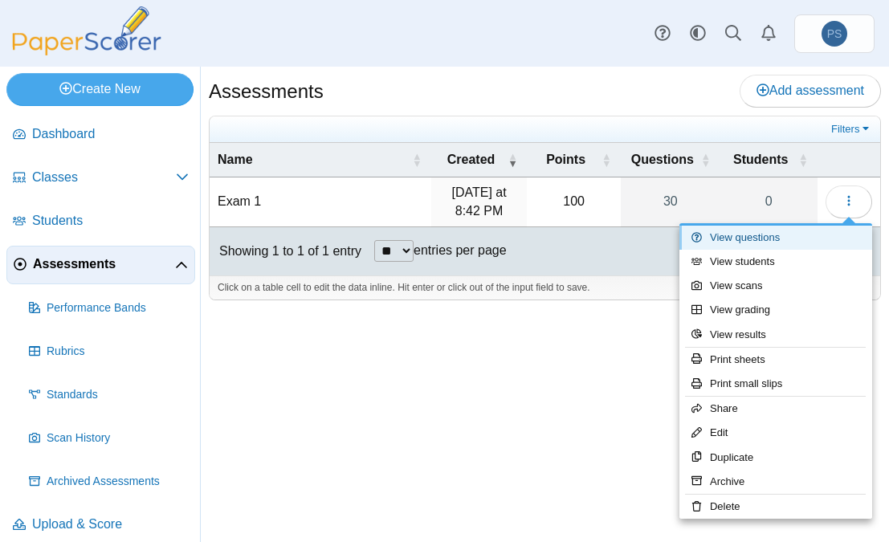
click at [717, 242] on link "View questions" at bounding box center [776, 238] width 193 height 24
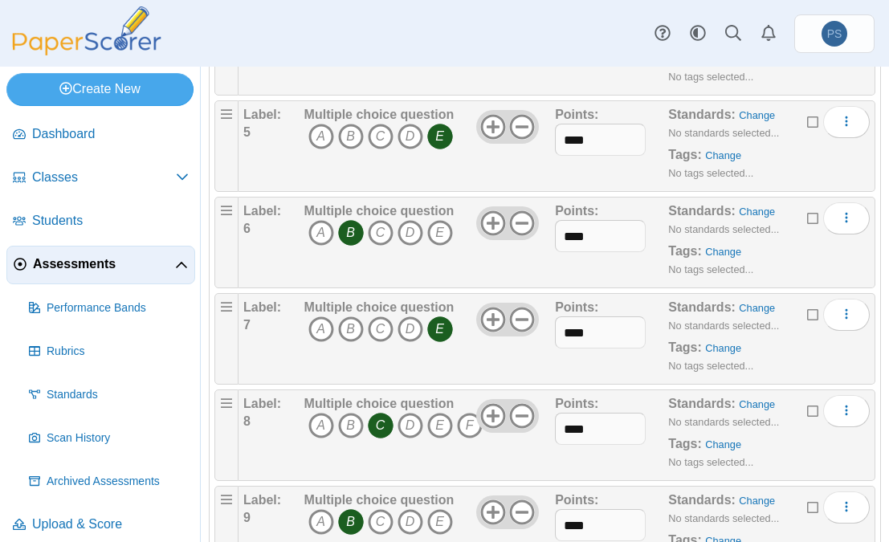
scroll to position [643, 0]
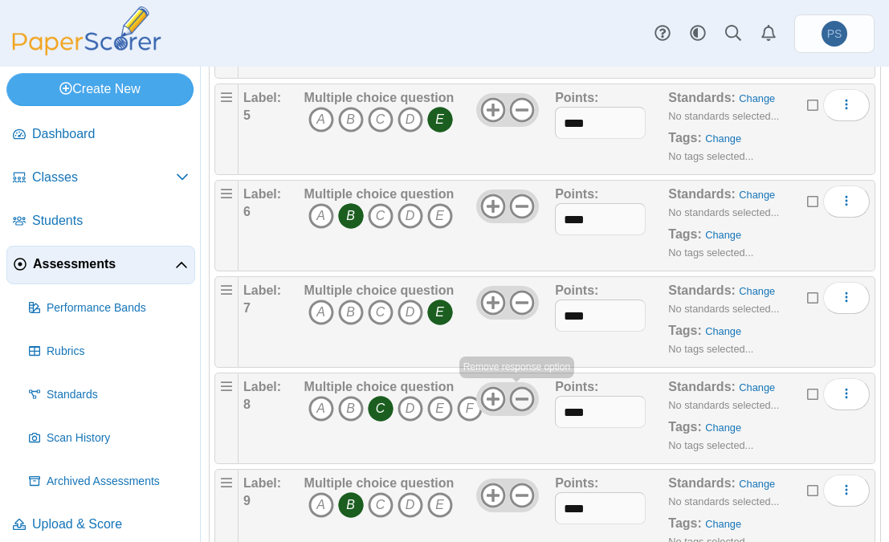
click at [517, 396] on icon at bounding box center [522, 399] width 26 height 26
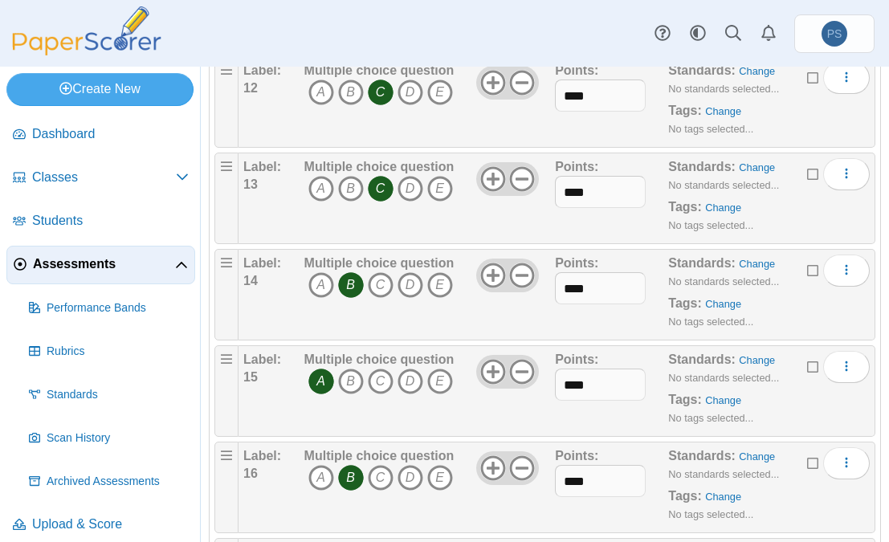
scroll to position [0, 0]
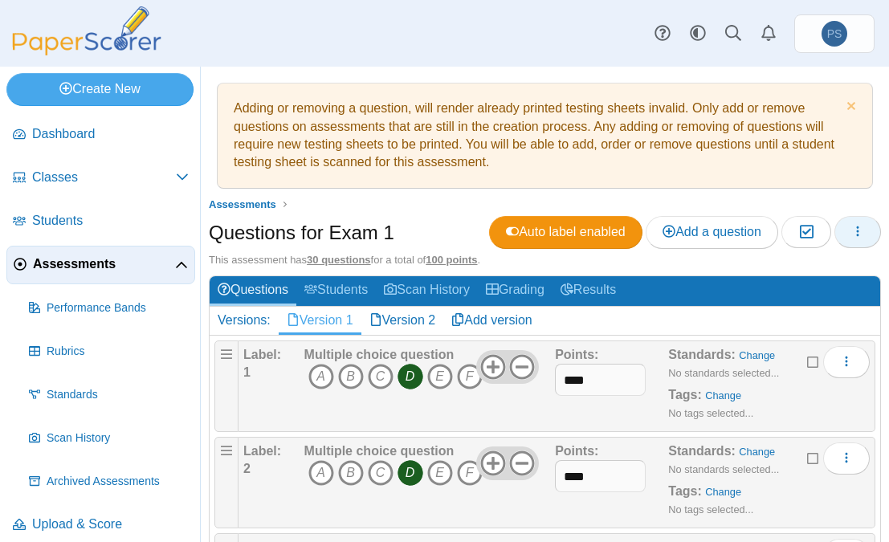
click at [855, 234] on button "button" at bounding box center [858, 232] width 47 height 32
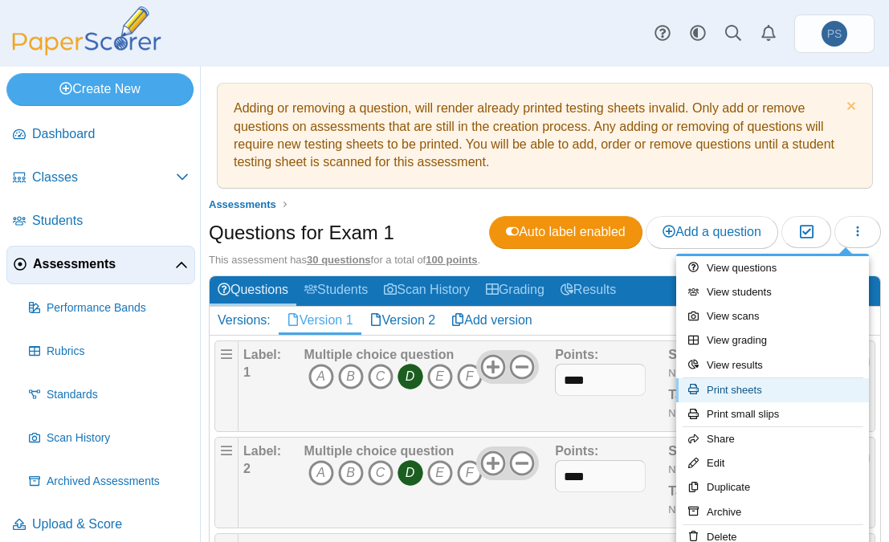
click at [736, 393] on link "Print sheets" at bounding box center [773, 390] width 193 height 24
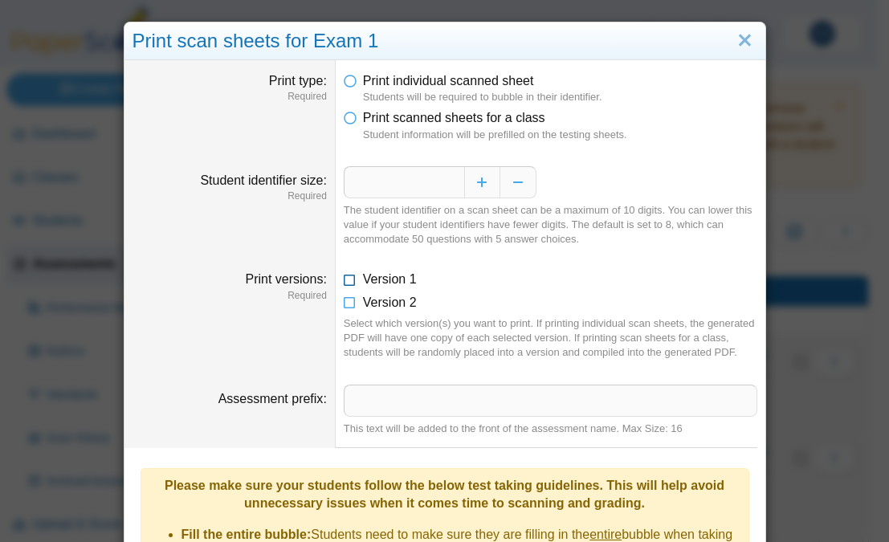
click at [344, 282] on icon at bounding box center [350, 276] width 13 height 11
click at [344, 299] on icon at bounding box center [350, 299] width 13 height 11
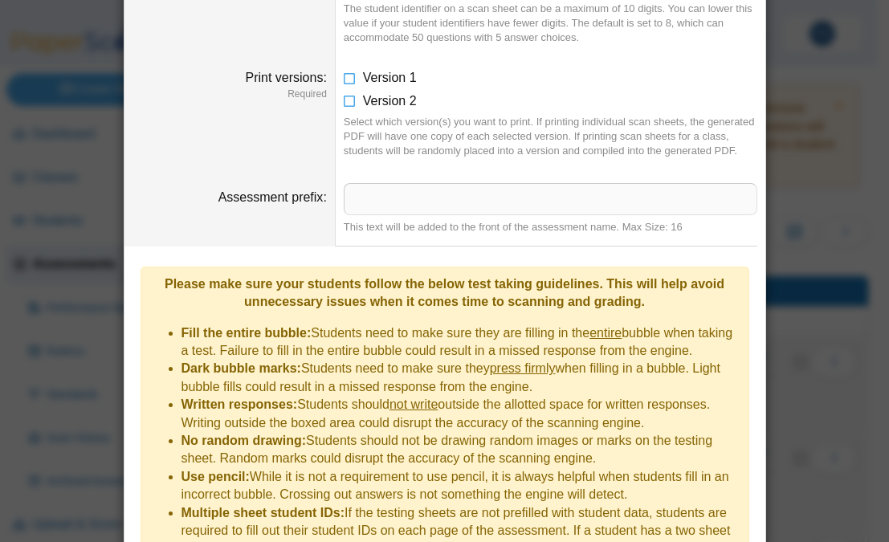
scroll to position [284, 0]
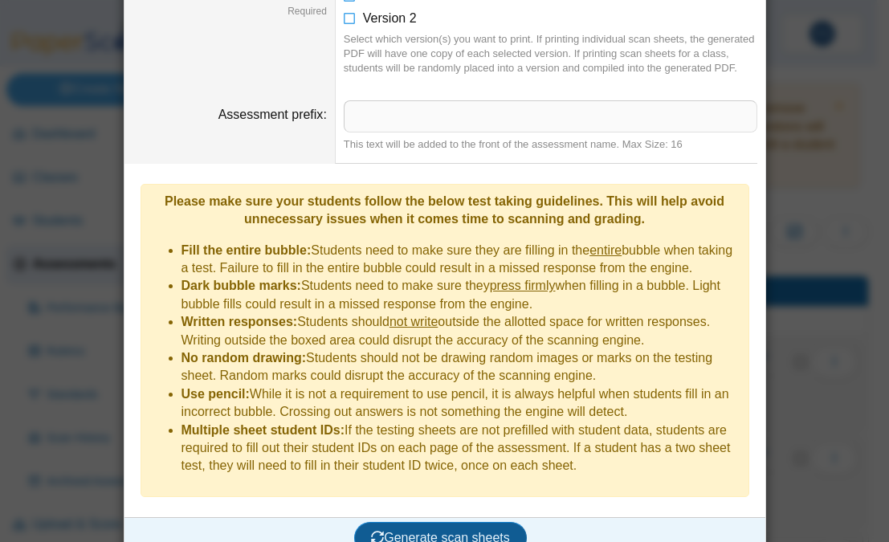
click at [435, 531] on span "Generate scan sheets" at bounding box center [440, 538] width 139 height 14
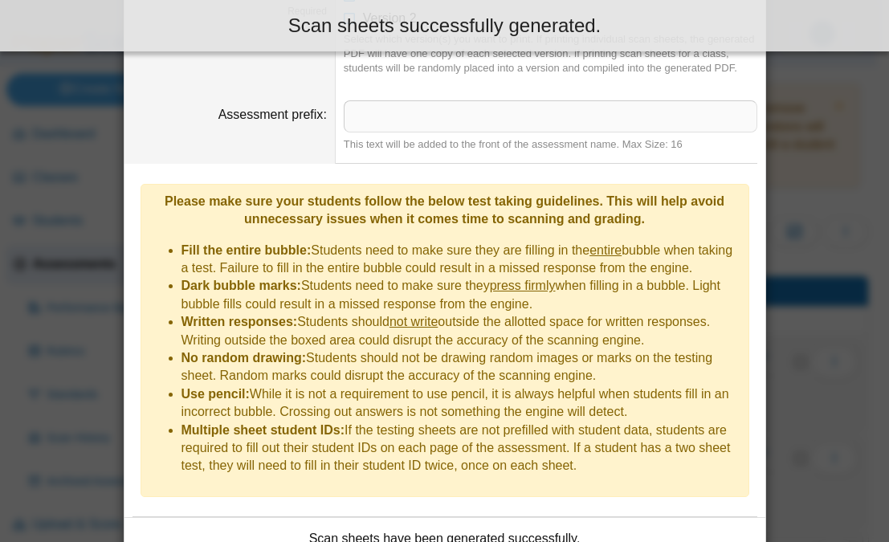
scroll to position [464, 0]
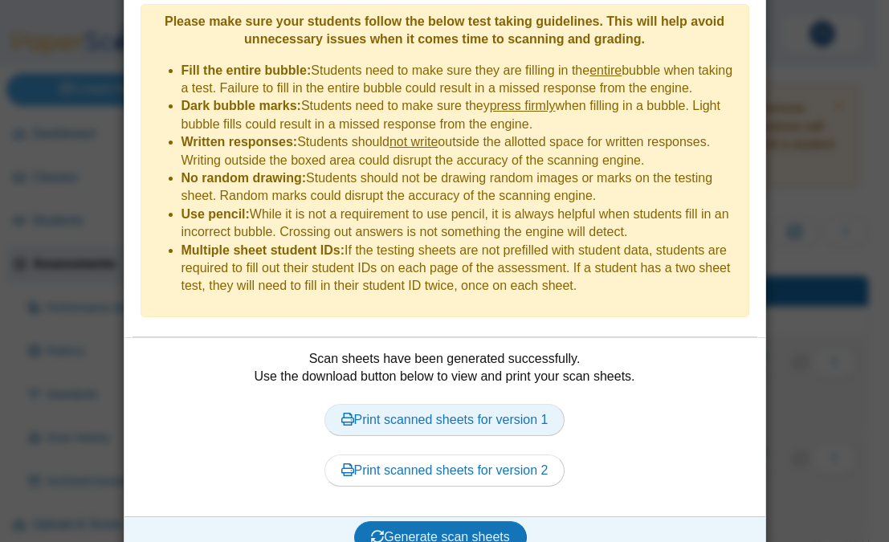
click at [431, 404] on link "Print scanned sheets for version 1" at bounding box center [445, 420] width 241 height 32
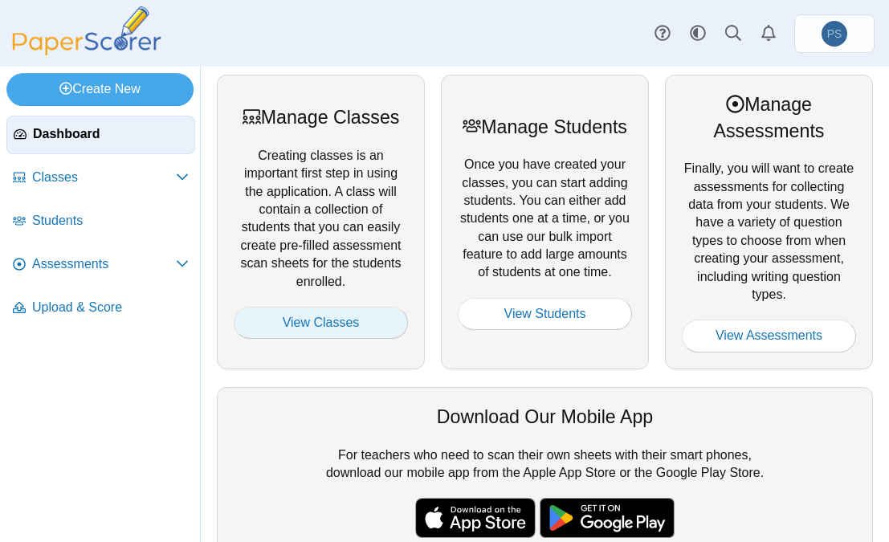
click at [273, 326] on link "View Classes" at bounding box center [321, 323] width 174 height 32
